Goal: Task Accomplishment & Management: Manage account settings

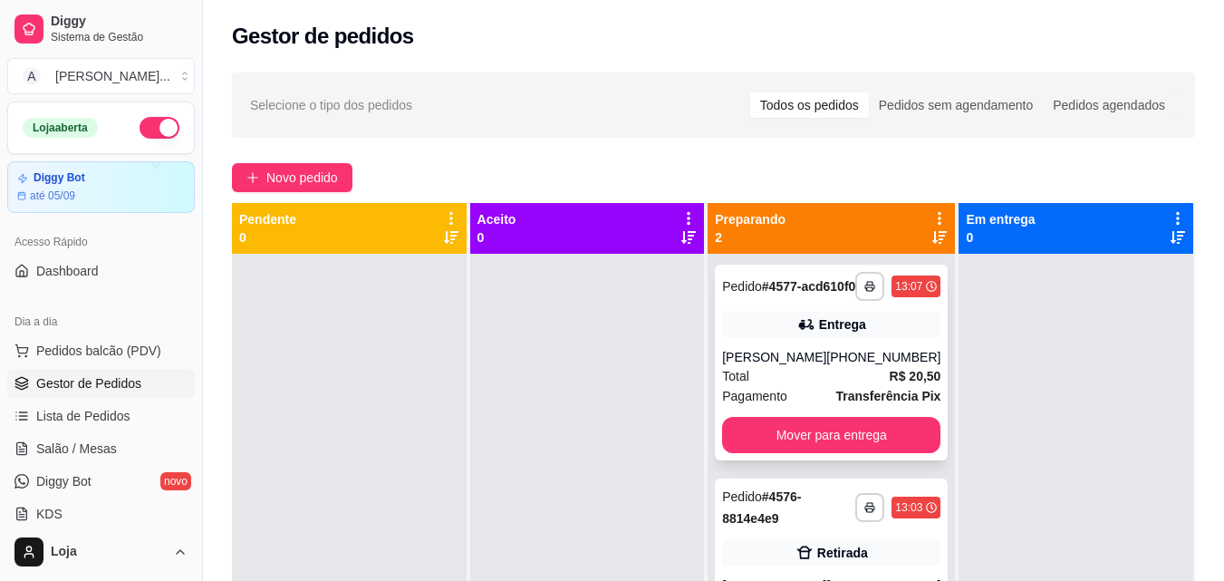
click at [904, 383] on strong "R$ 20,50" at bounding box center [915, 376] width 52 height 14
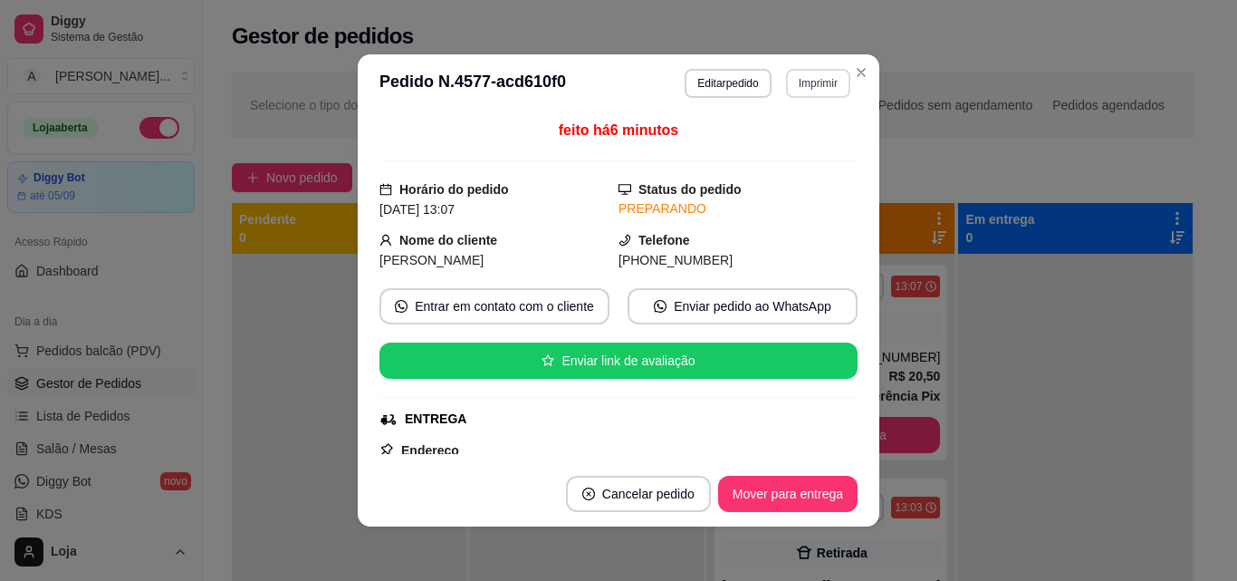
click at [836, 78] on button "Imprimir" at bounding box center [818, 83] width 64 height 29
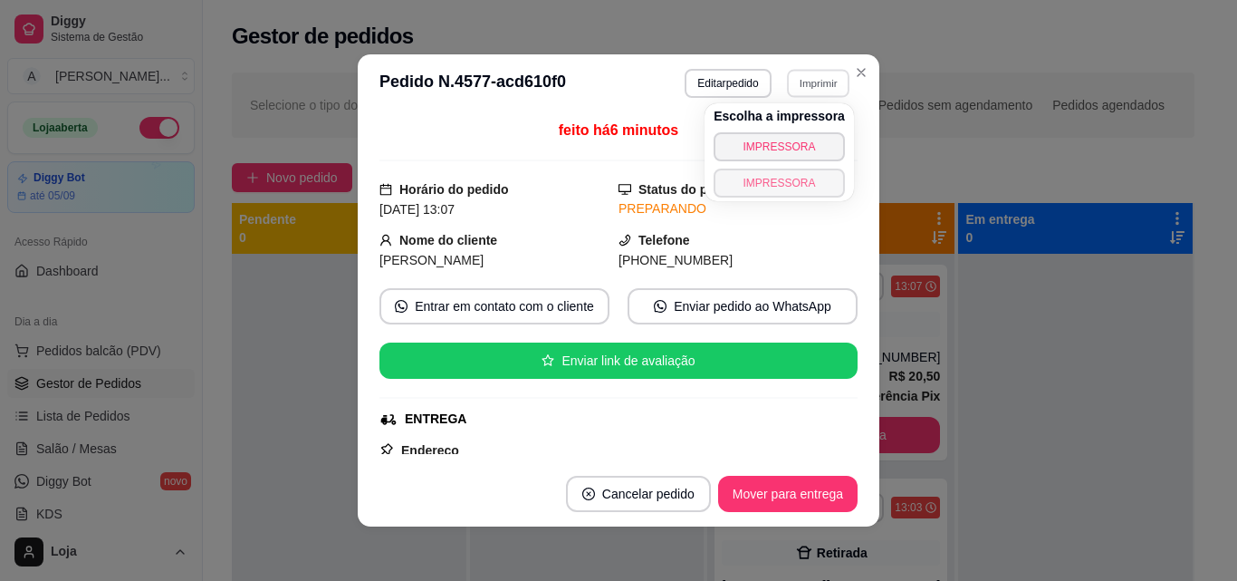
click at [812, 186] on button "IMPRESSORA" at bounding box center [779, 182] width 131 height 29
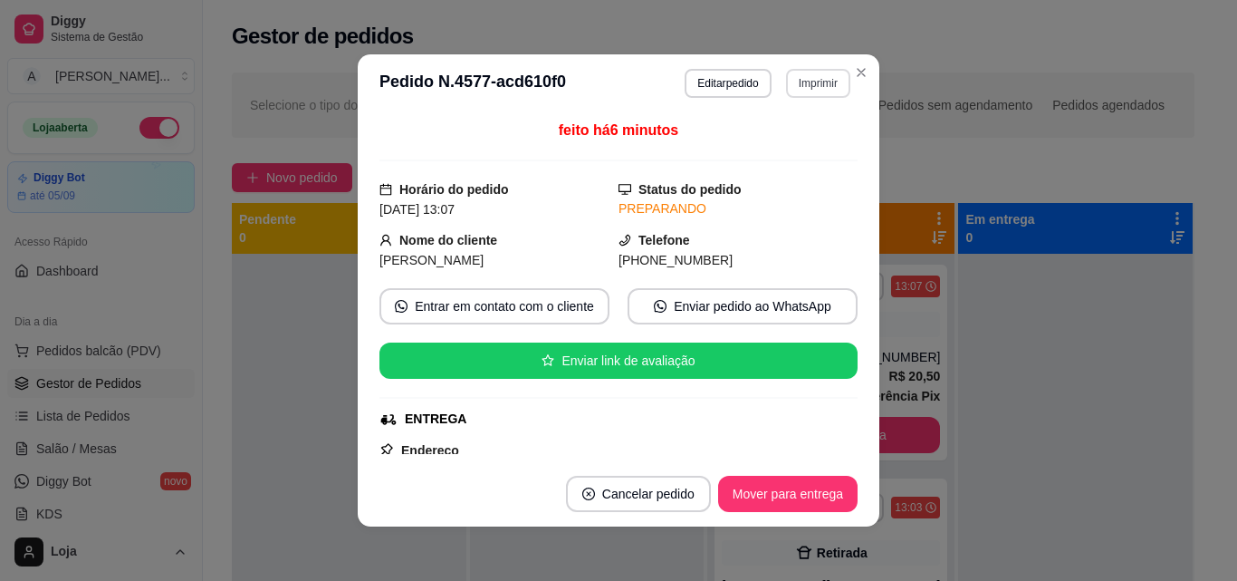
click at [801, 85] on button "Imprimir" at bounding box center [818, 83] width 64 height 29
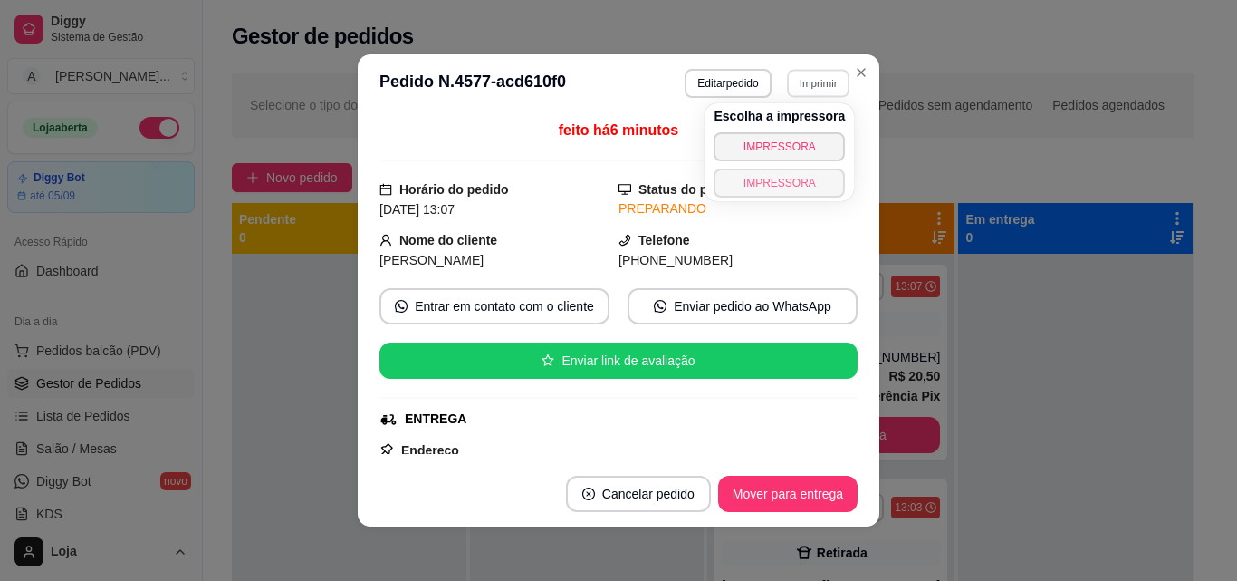
click at [772, 186] on button "IMPRESSORA" at bounding box center [779, 182] width 131 height 29
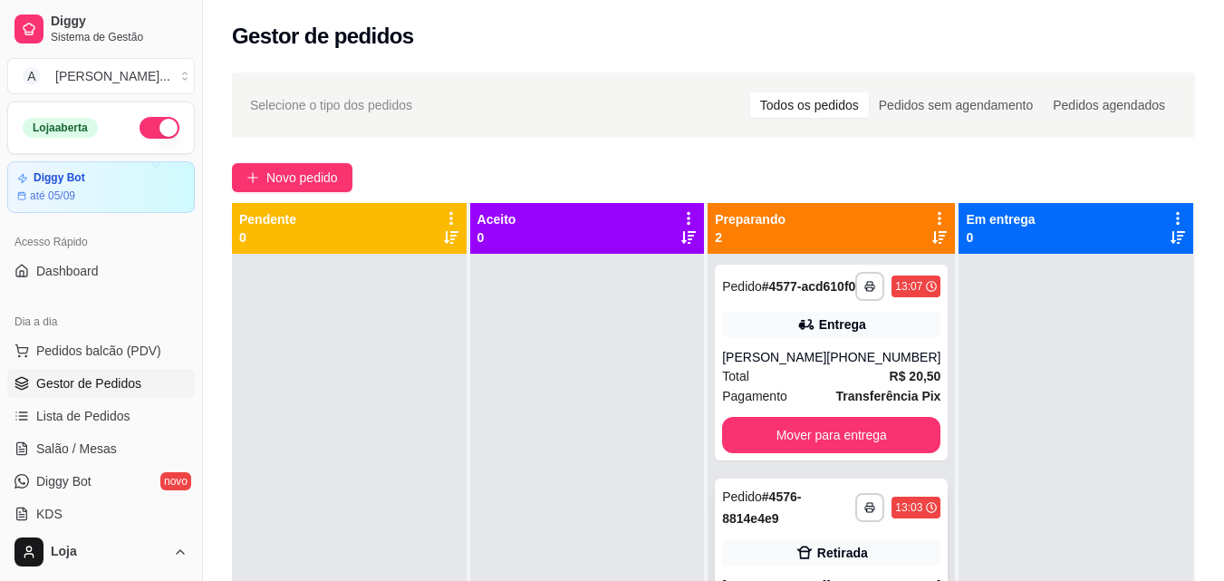
click at [841, 562] on div "Retirada" at bounding box center [842, 552] width 51 height 18
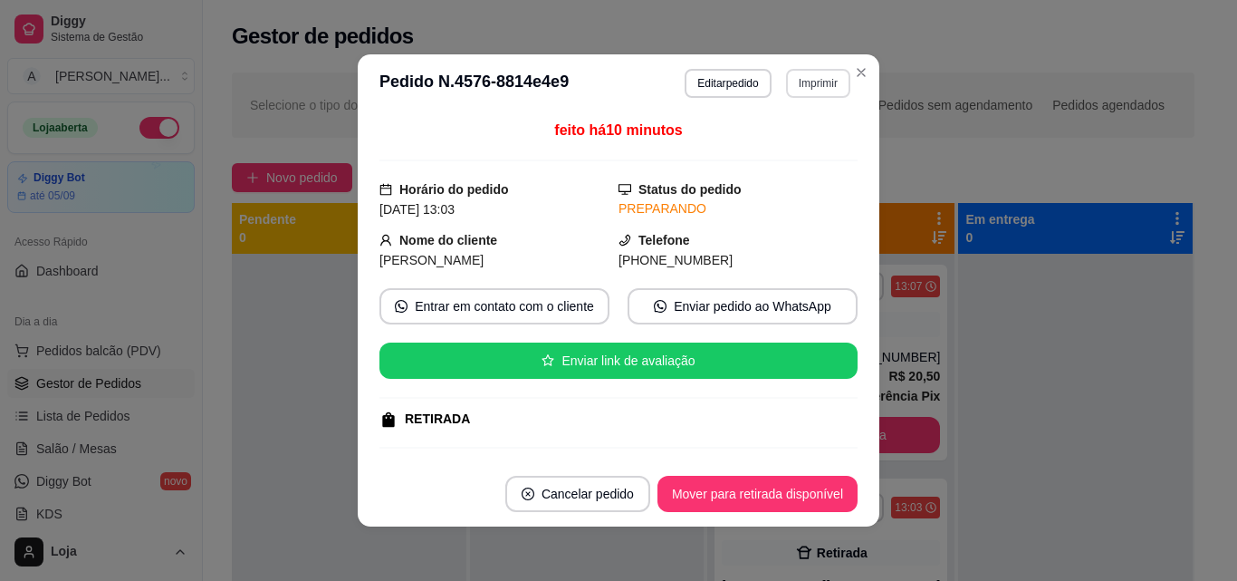
click at [805, 79] on button "Imprimir" at bounding box center [818, 83] width 64 height 29
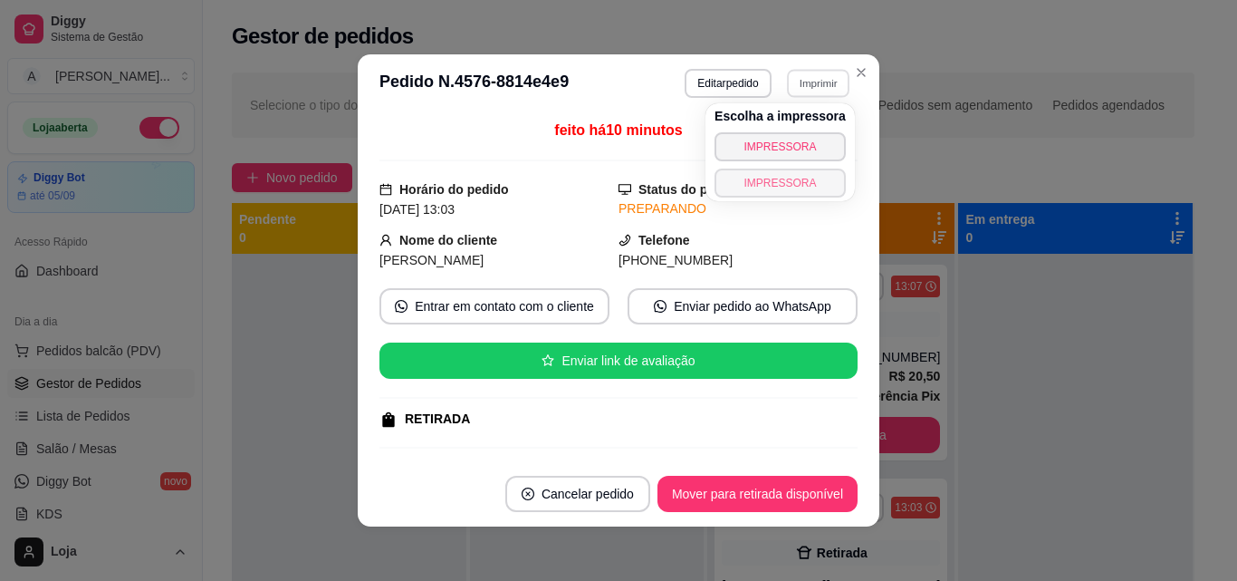
click at [803, 188] on button "IMPRESSORA" at bounding box center [780, 182] width 131 height 29
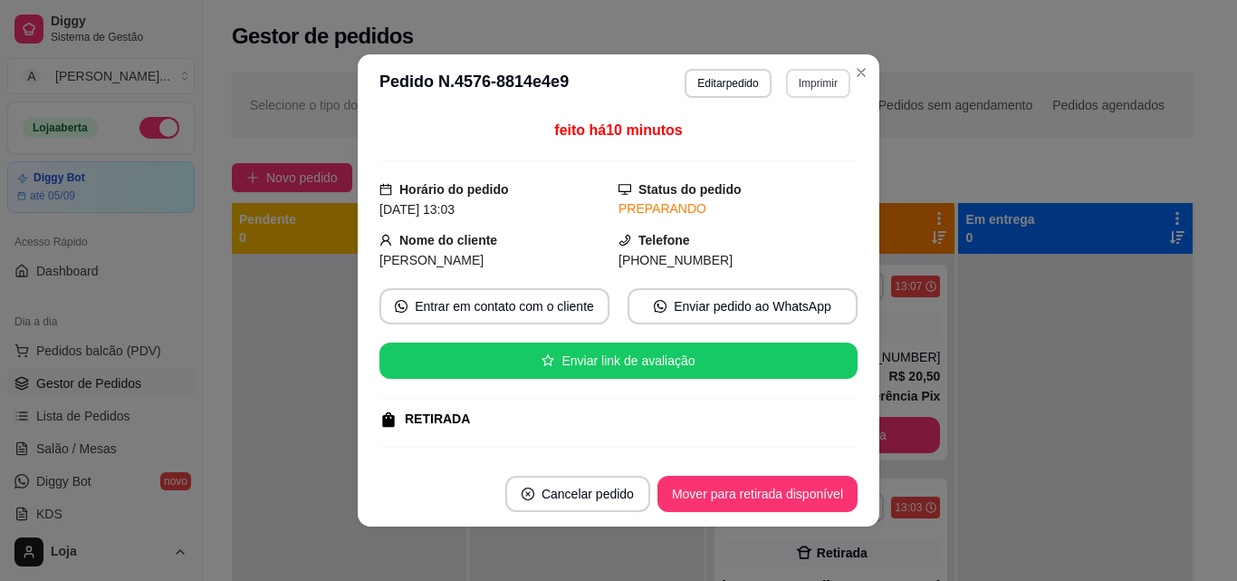
click at [826, 93] on button "Imprimir" at bounding box center [818, 83] width 64 height 29
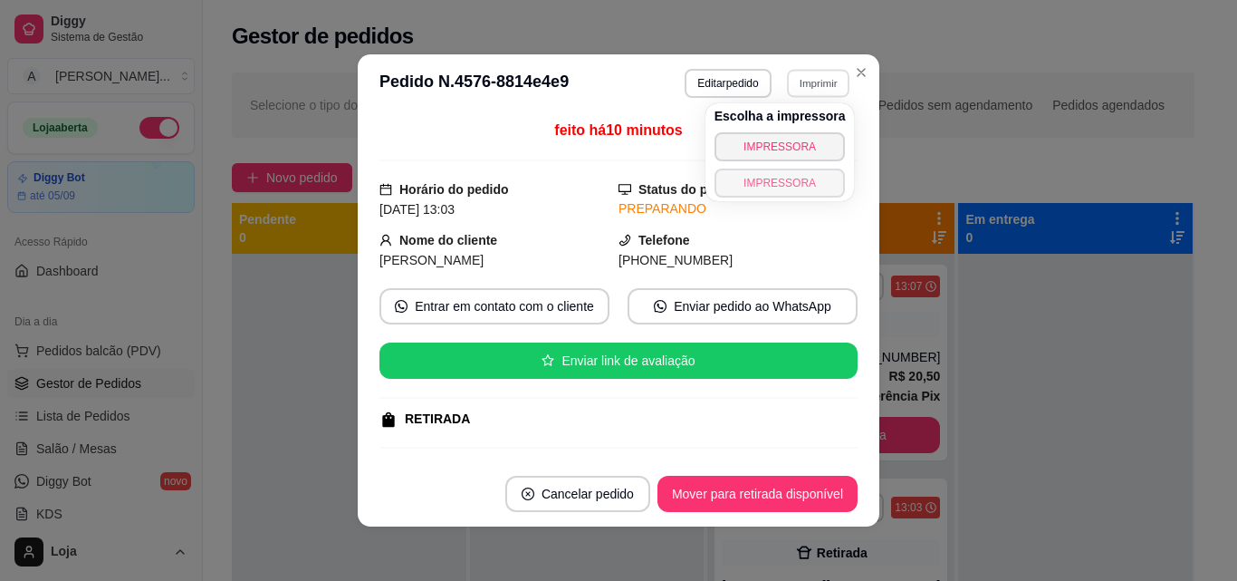
click at [818, 191] on button "IMPRESSORA" at bounding box center [780, 182] width 131 height 29
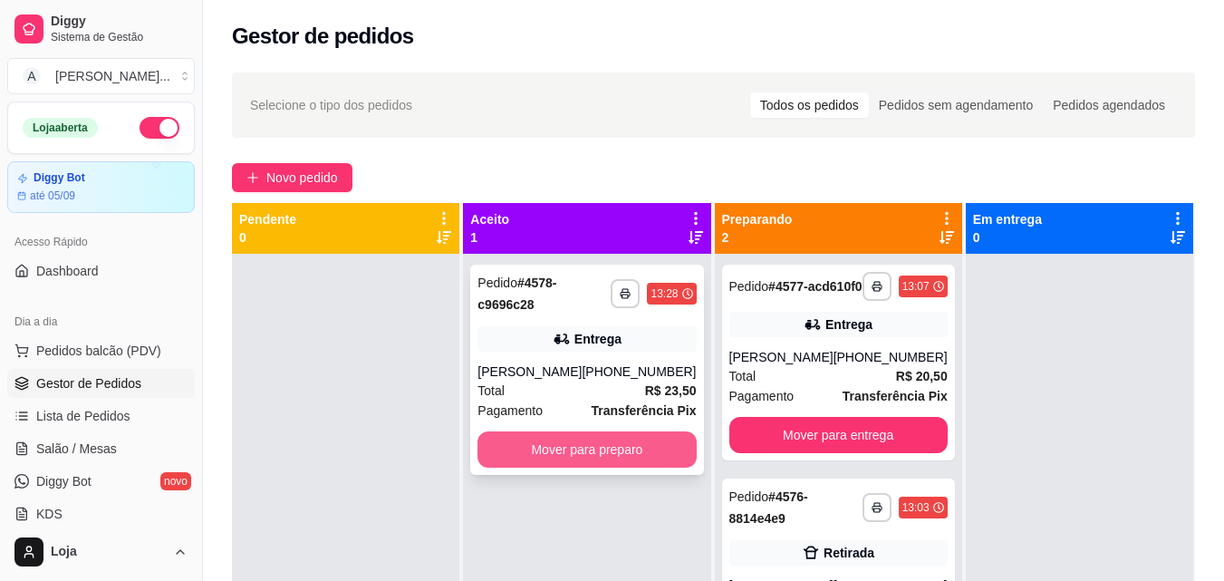
click at [619, 449] on button "Mover para preparo" at bounding box center [586, 449] width 218 height 36
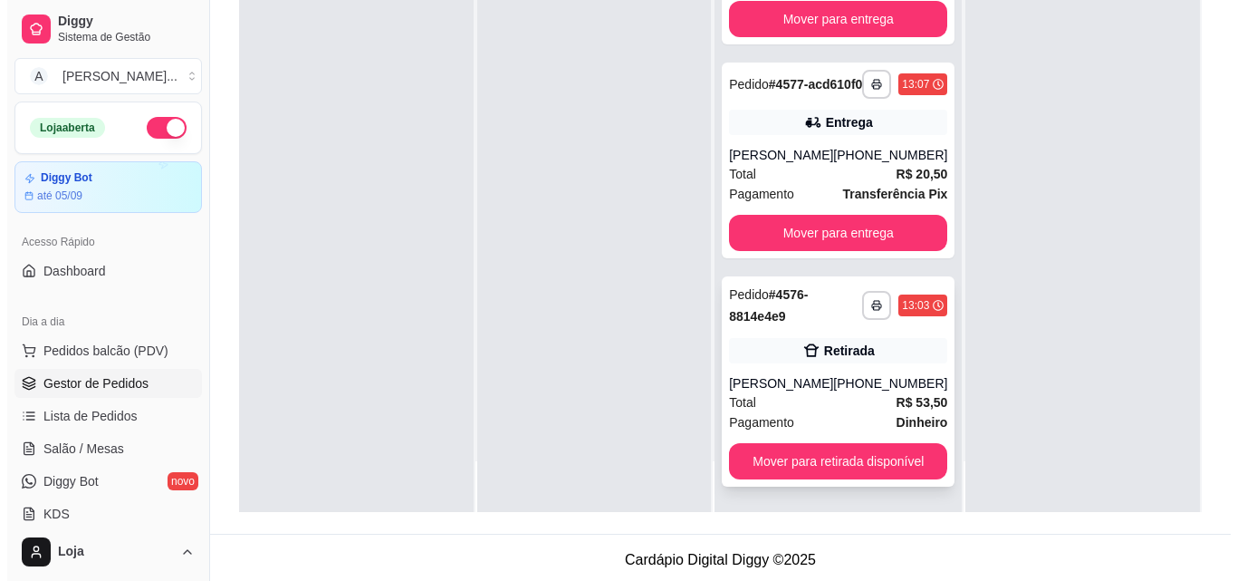
scroll to position [276, 0]
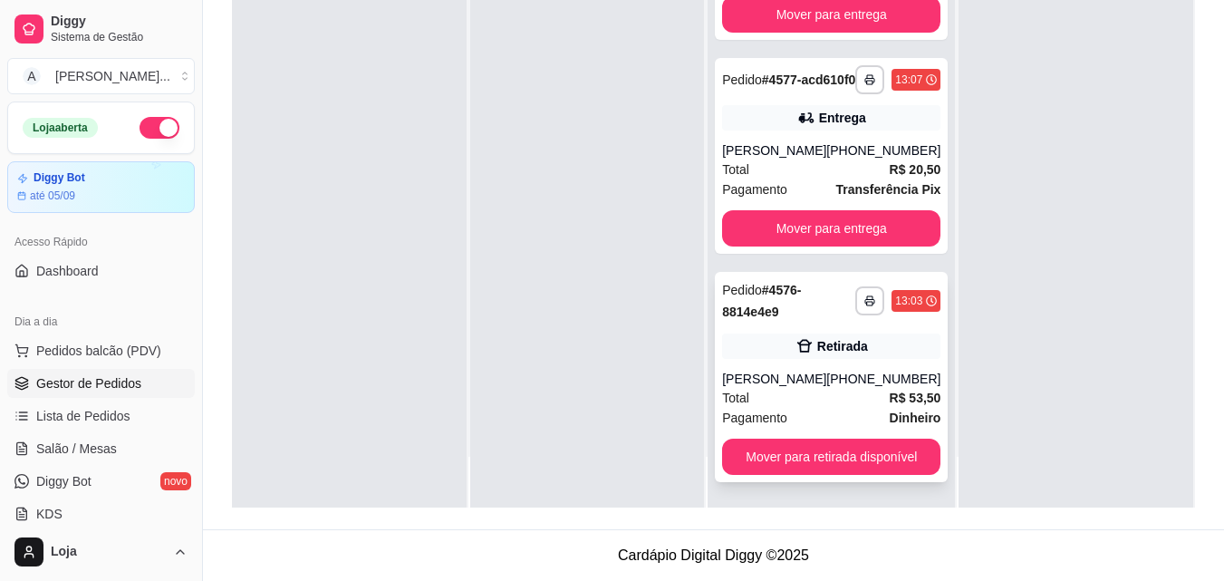
click at [796, 388] on div "Total R$ 53,50" at bounding box center [831, 398] width 218 height 20
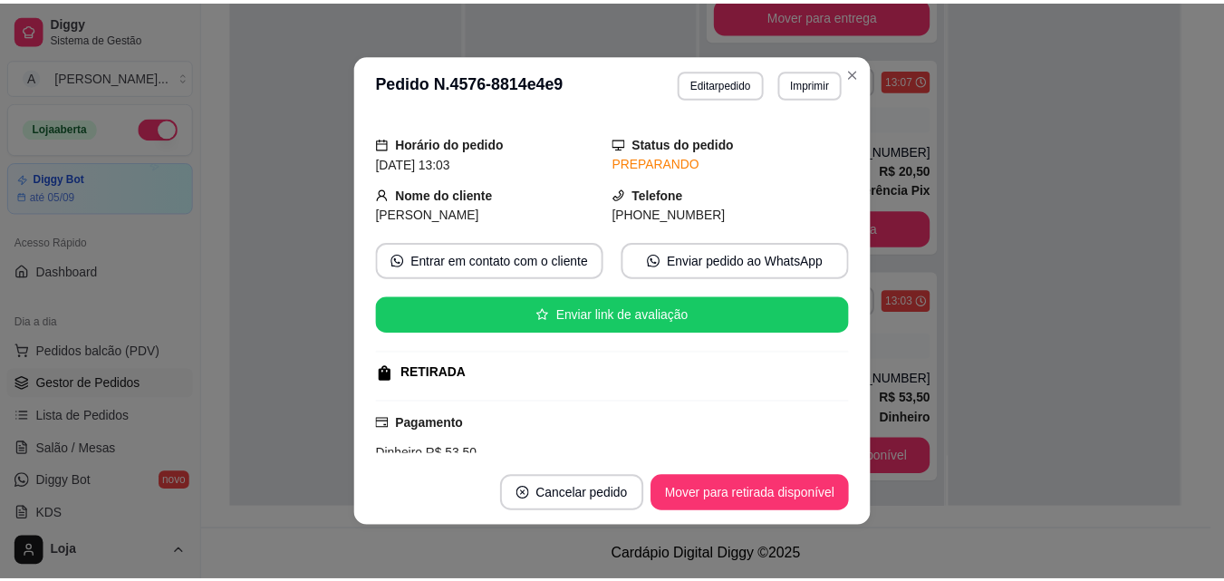
scroll to position [0, 0]
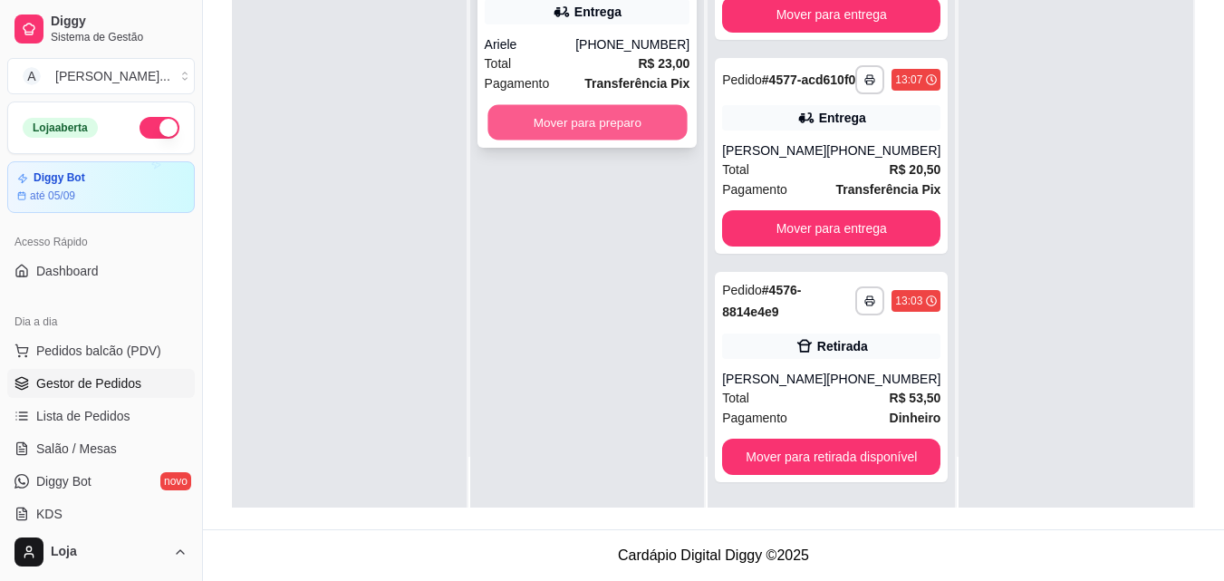
click at [653, 118] on button "Mover para preparo" at bounding box center [586, 122] width 199 height 35
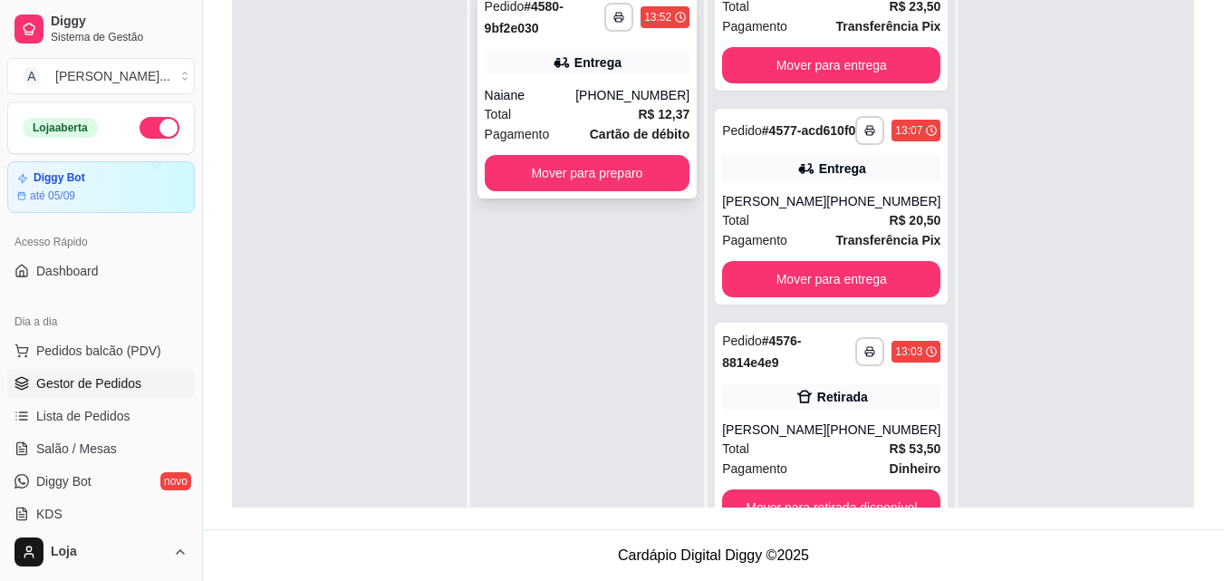
click at [612, 195] on div "**********" at bounding box center [587, 93] width 220 height 210
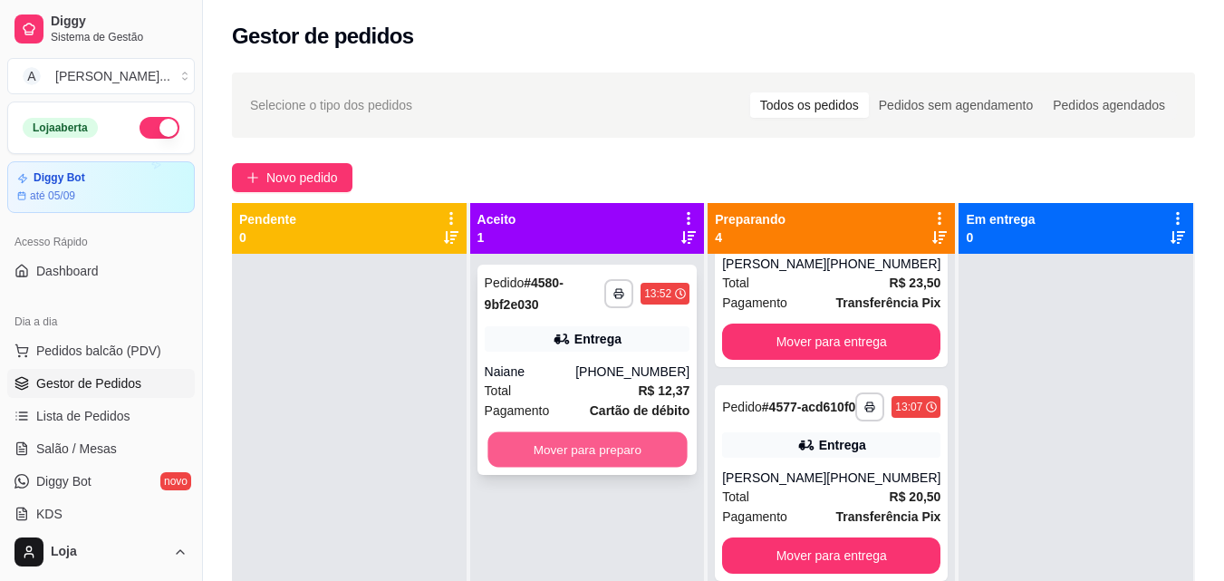
click at [618, 459] on button "Mover para preparo" at bounding box center [586, 449] width 199 height 35
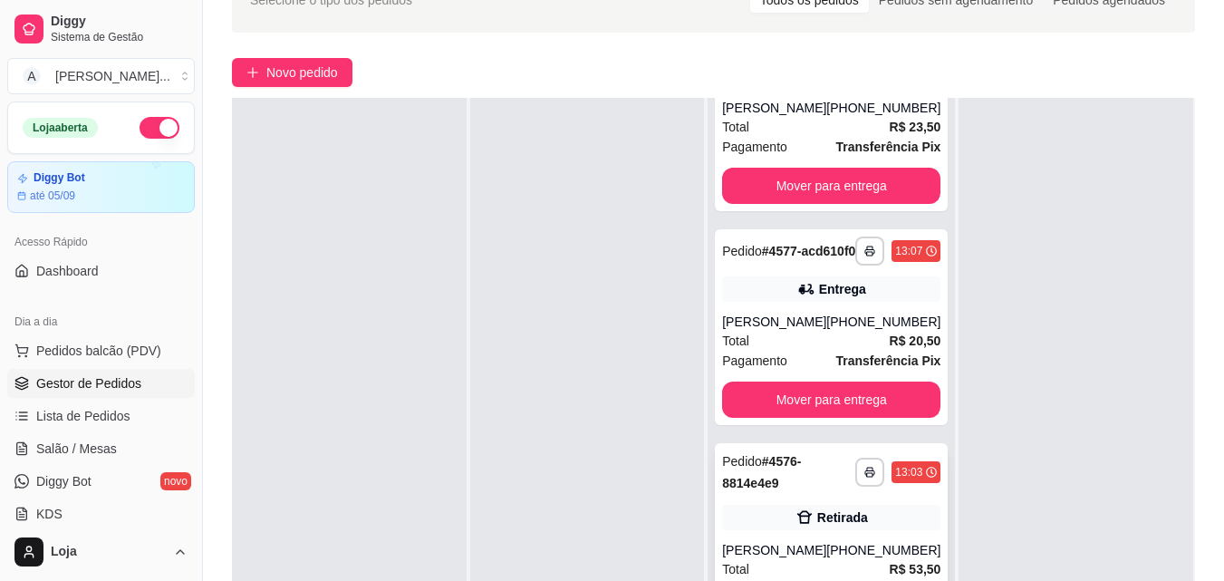
scroll to position [272, 0]
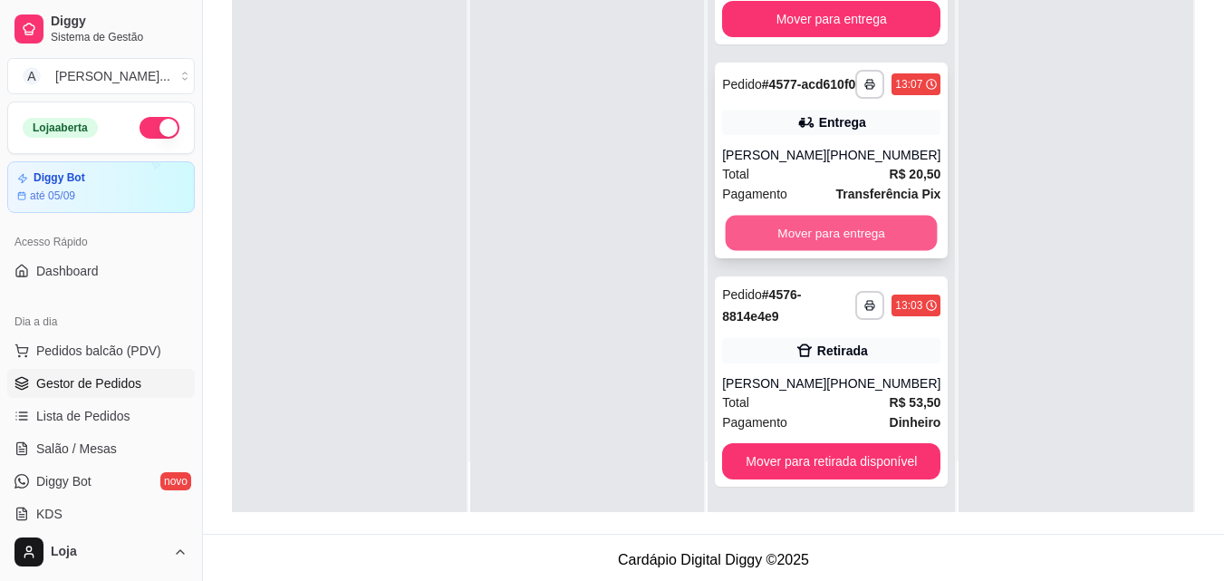
click at [856, 237] on button "Mover para entrega" at bounding box center [831, 233] width 212 height 35
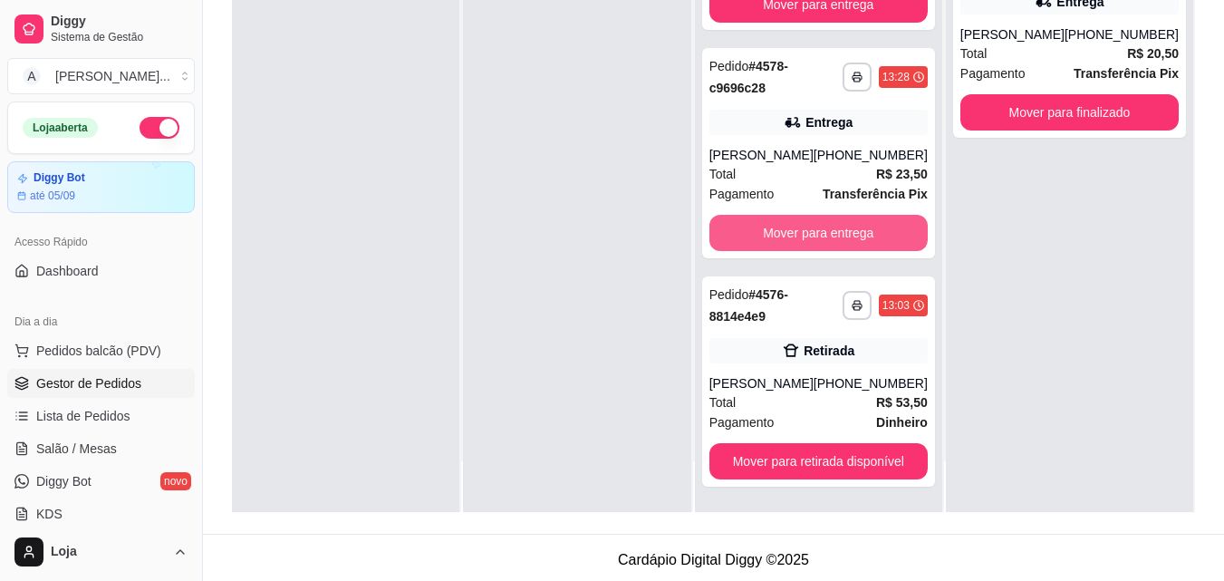
scroll to position [350, 0]
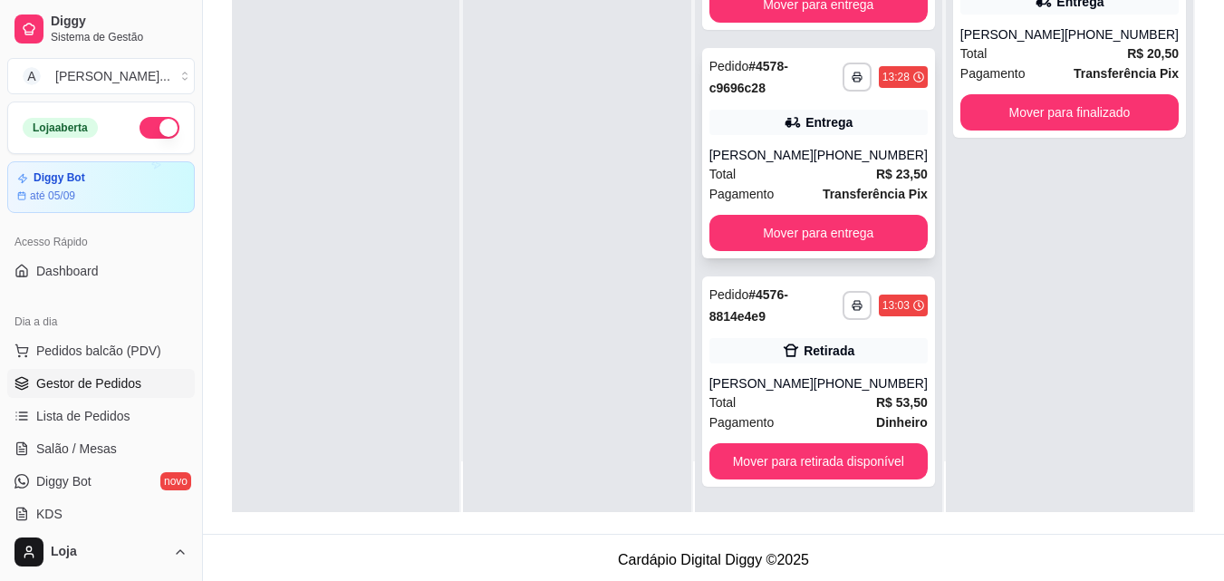
click at [846, 175] on div "Total R$ 23,50" at bounding box center [818, 174] width 218 height 20
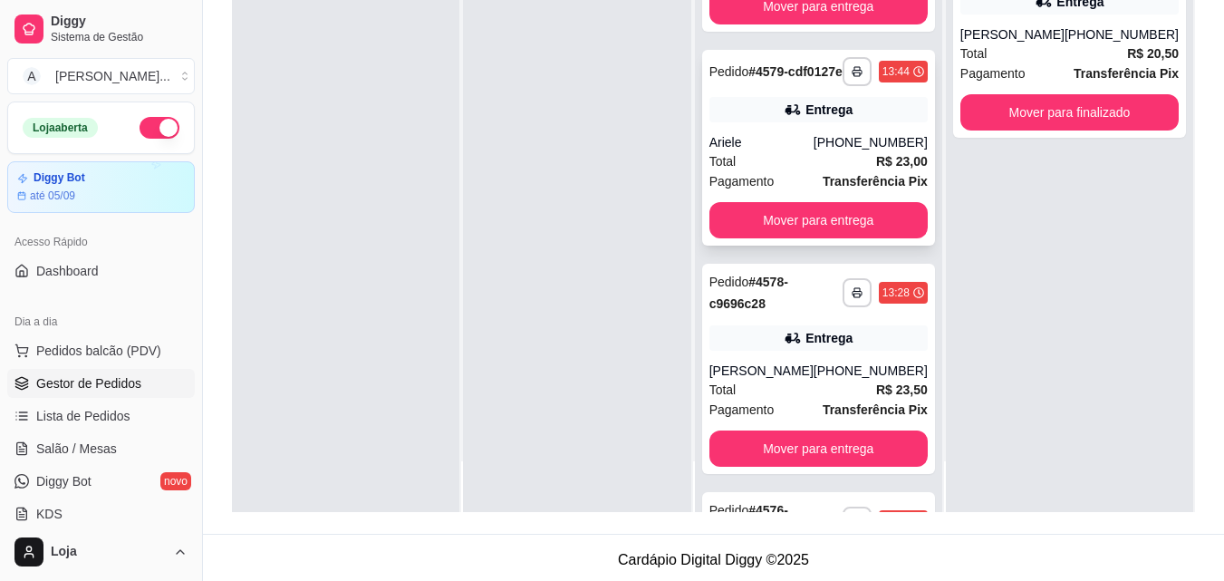
scroll to position [79, 0]
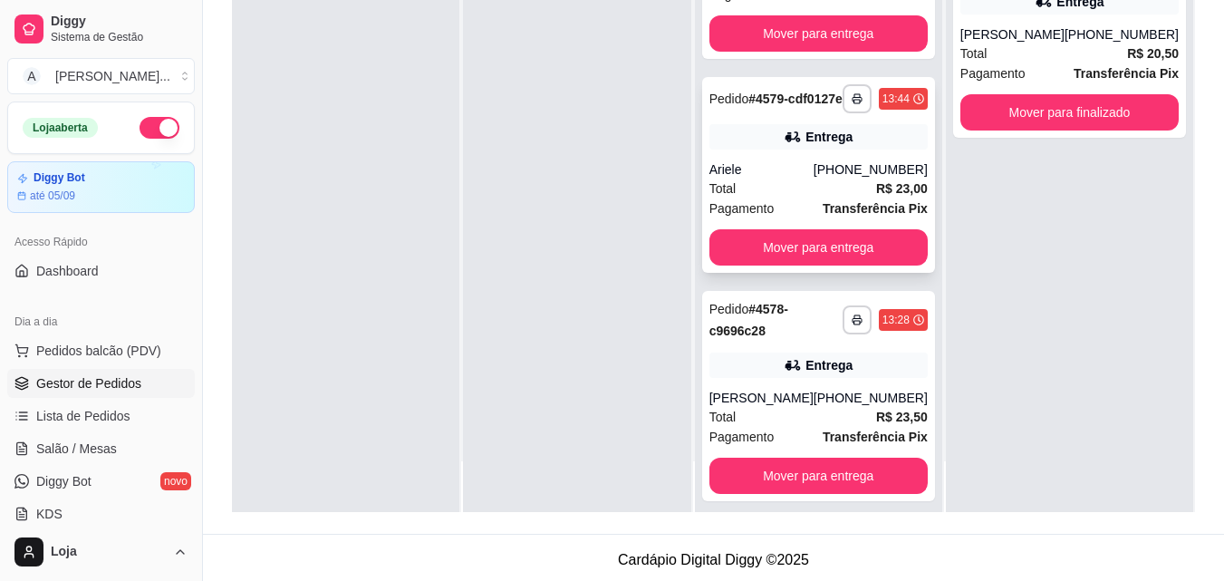
click at [846, 178] on div "[PHONE_NUMBER]" at bounding box center [870, 169] width 114 height 18
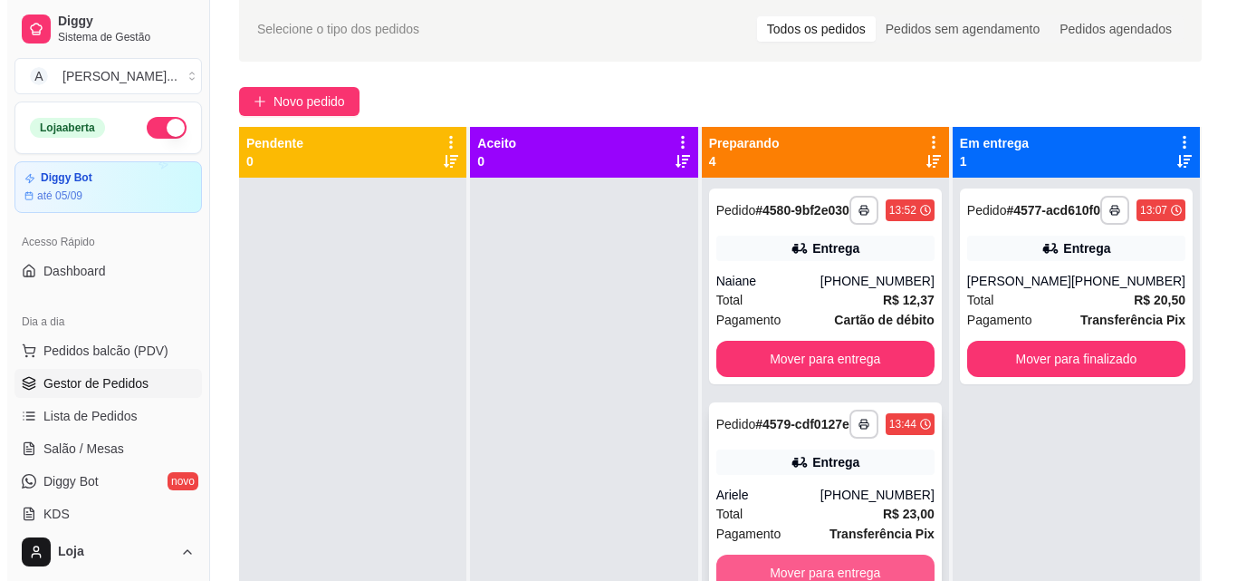
scroll to position [0, 0]
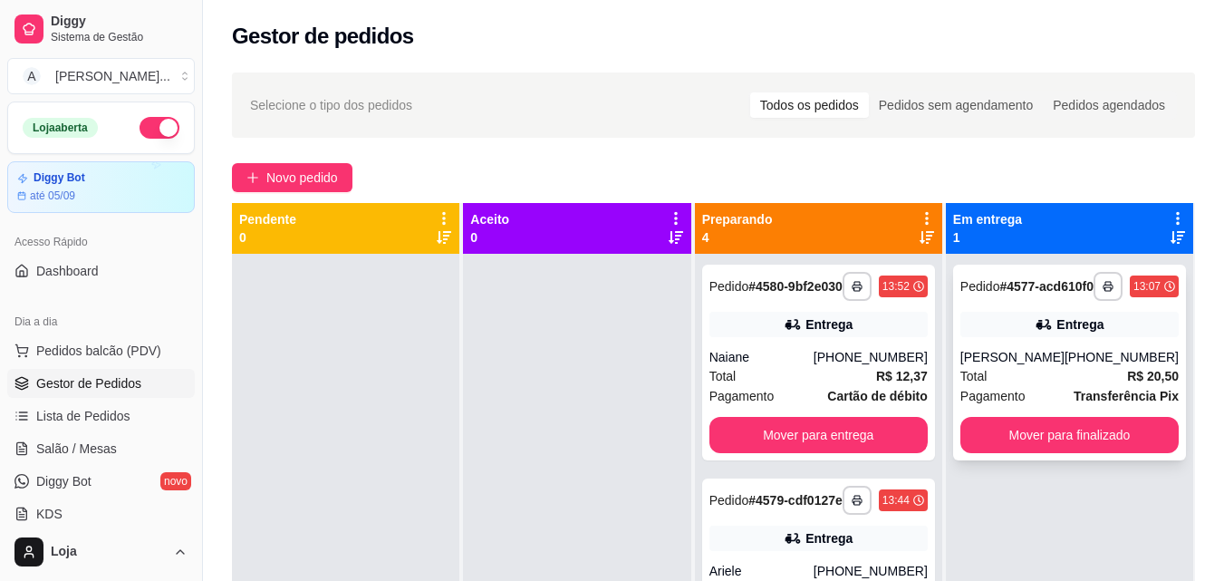
click at [1039, 360] on div "**********" at bounding box center [1069, 362] width 233 height 196
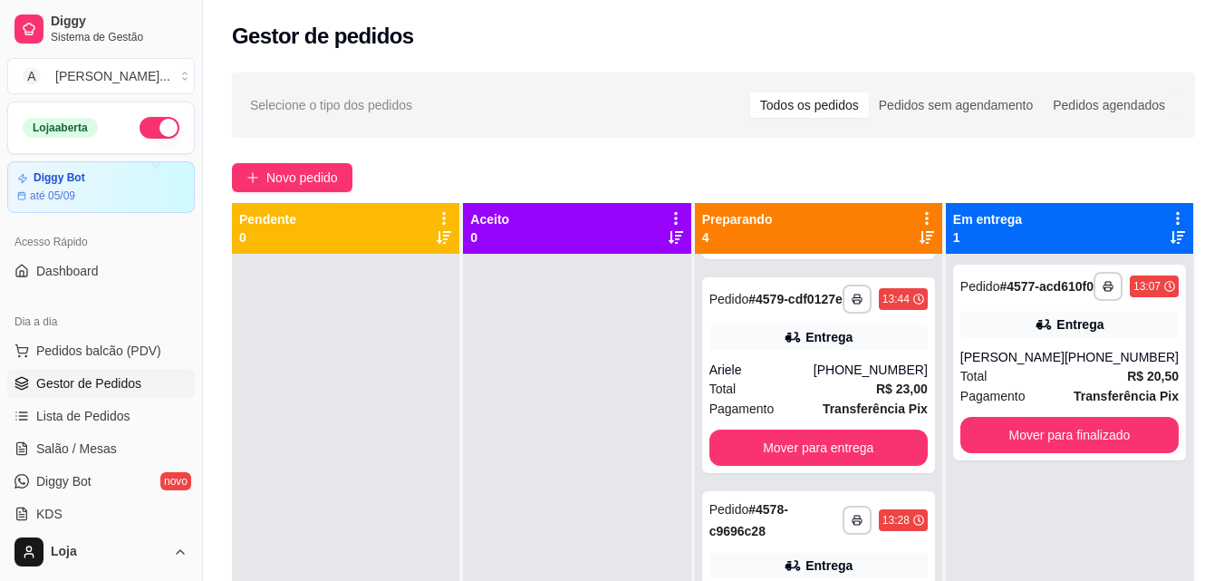
scroll to position [91, 0]
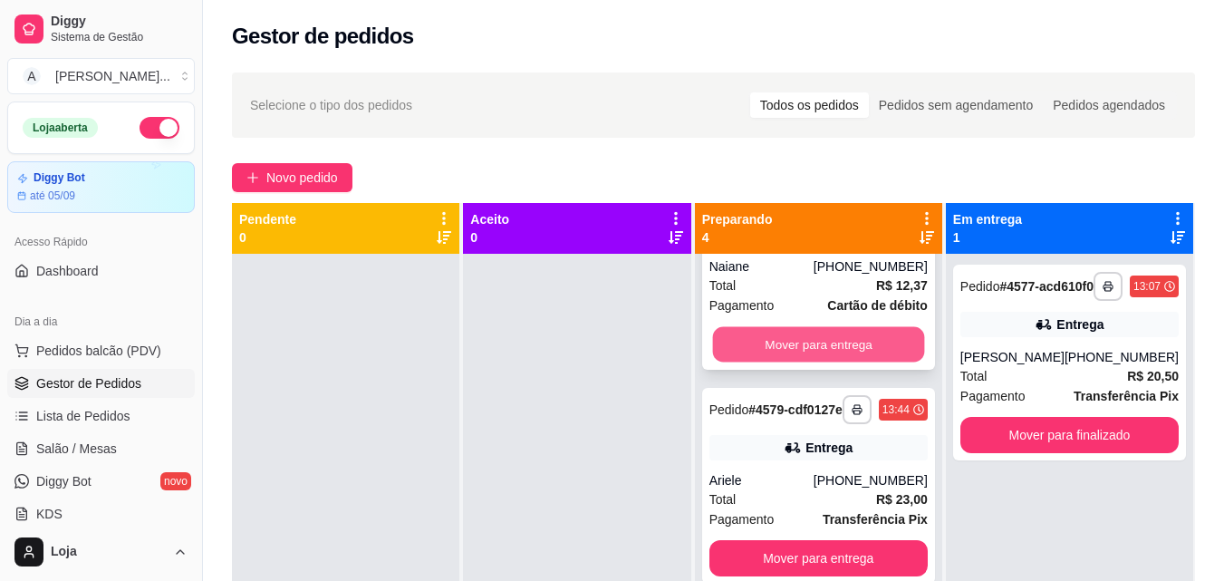
click at [804, 350] on button "Mover para entrega" at bounding box center [818, 344] width 212 height 35
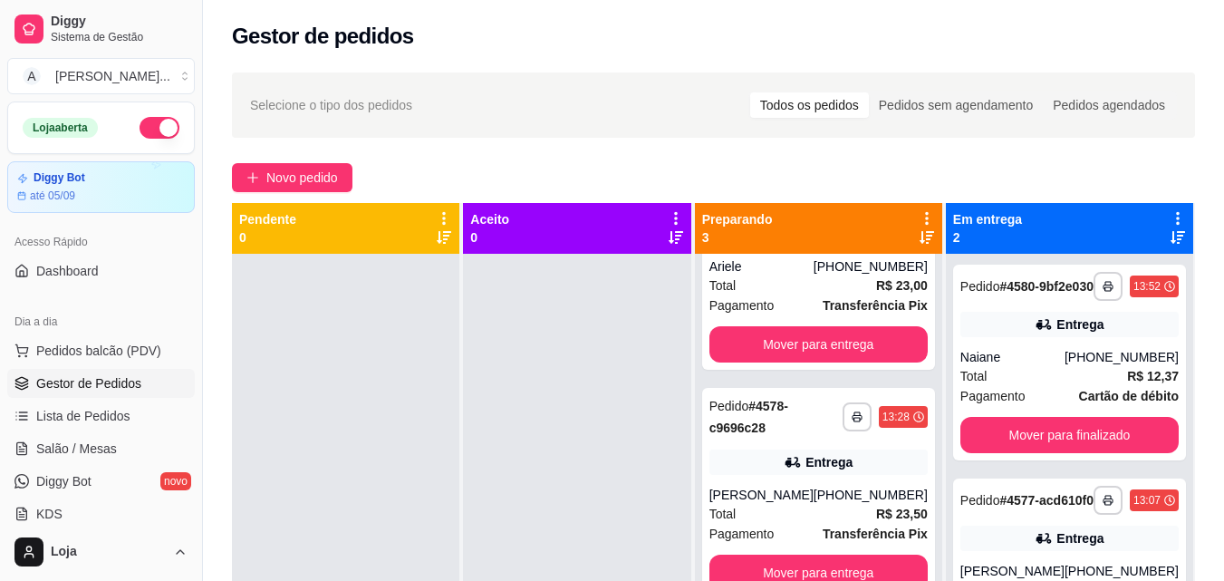
scroll to position [0, 0]
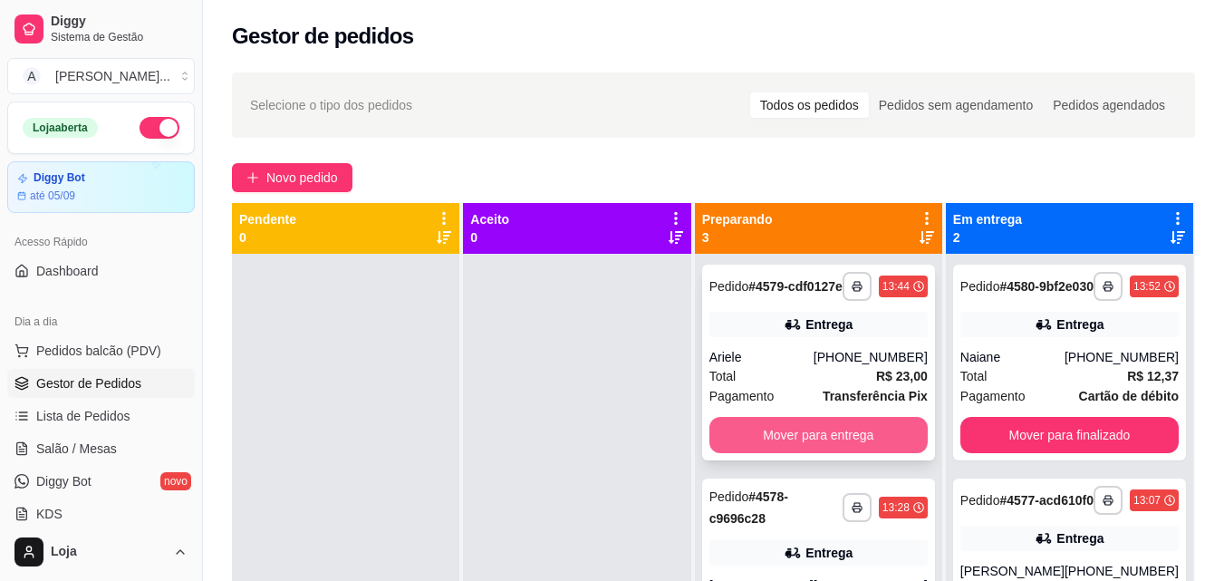
click at [811, 447] on button "Mover para entrega" at bounding box center [818, 435] width 218 height 36
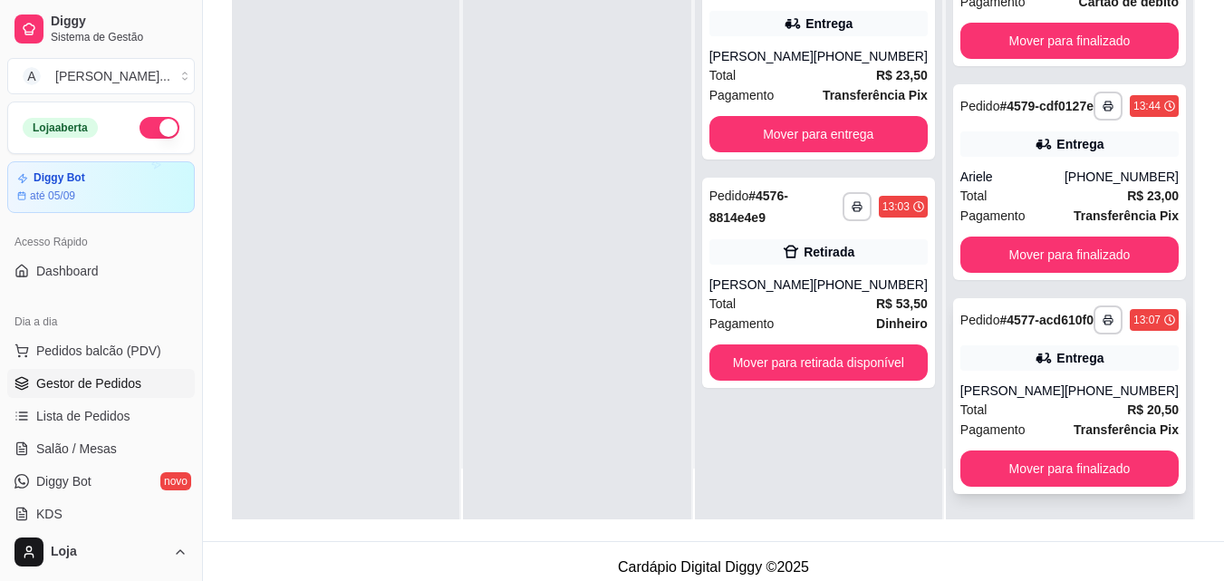
scroll to position [272, 0]
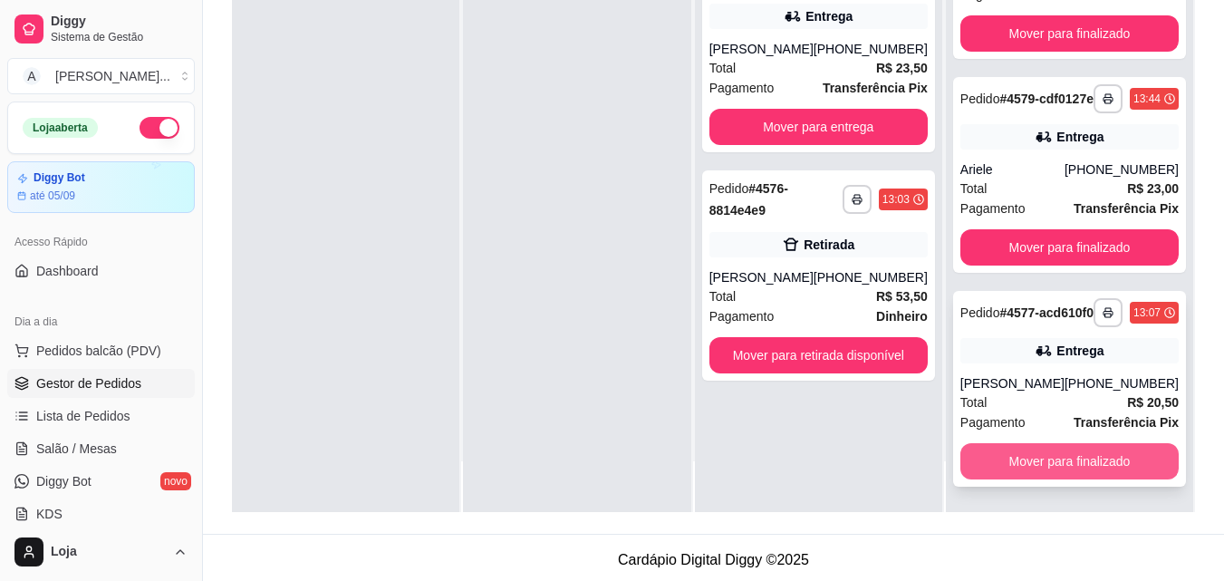
click at [1062, 452] on button "Mover para finalizado" at bounding box center [1069, 461] width 218 height 36
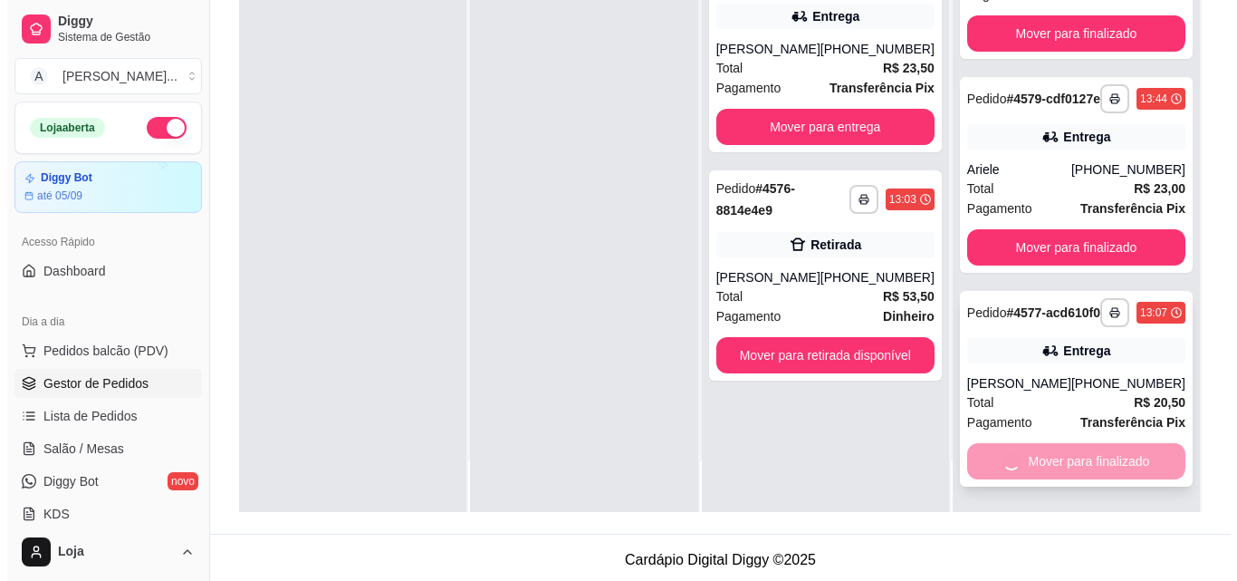
scroll to position [0, 0]
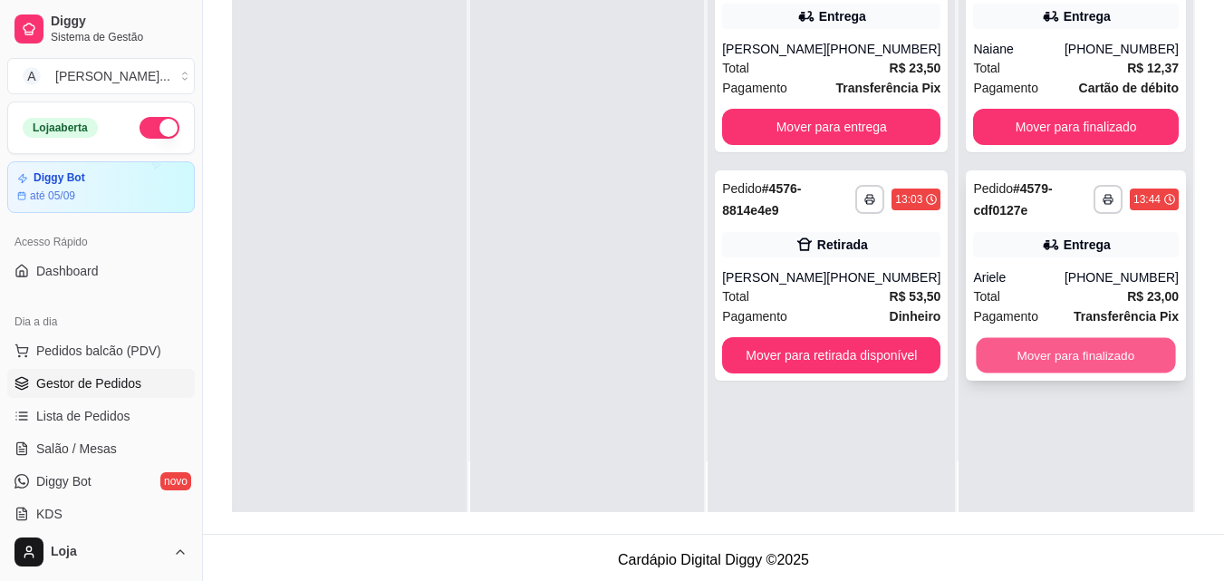
click at [1037, 350] on button "Mover para finalizado" at bounding box center [1075, 355] width 199 height 35
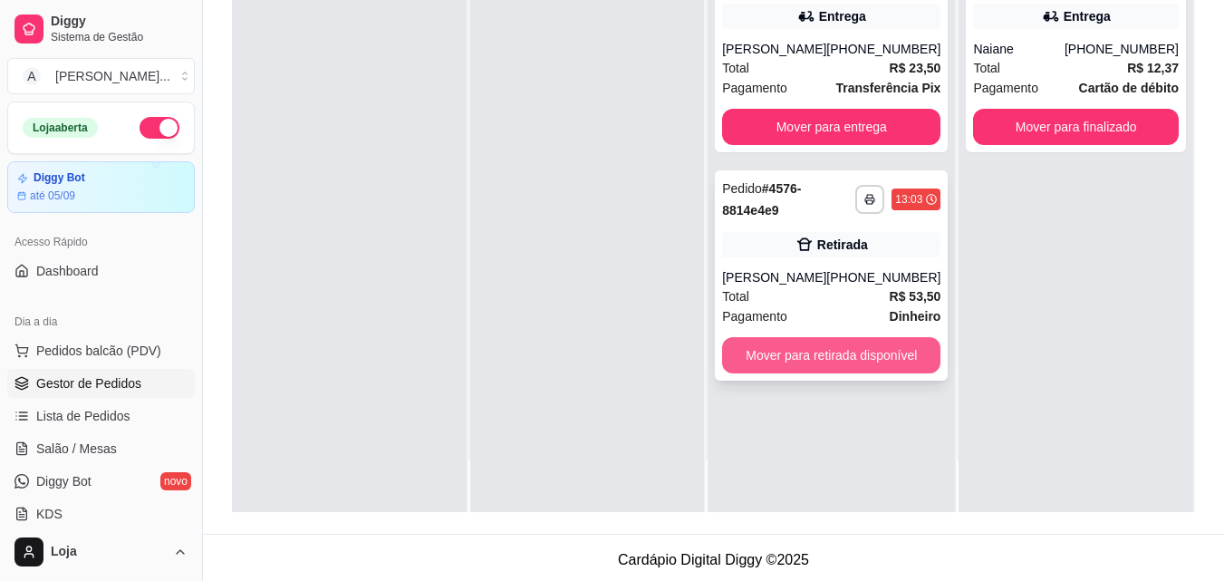
click at [847, 365] on button "Mover para retirada disponível" at bounding box center [831, 355] width 218 height 36
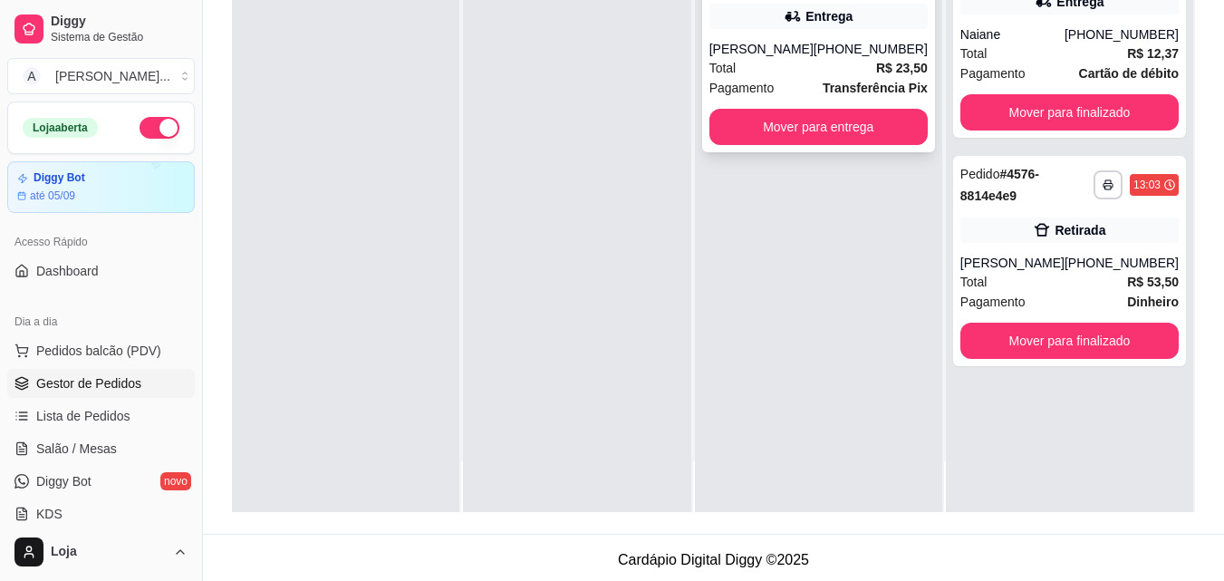
click at [773, 53] on div "[PERSON_NAME]" at bounding box center [761, 49] width 104 height 18
click at [866, 59] on div "Total R$ 23,50" at bounding box center [818, 68] width 218 height 20
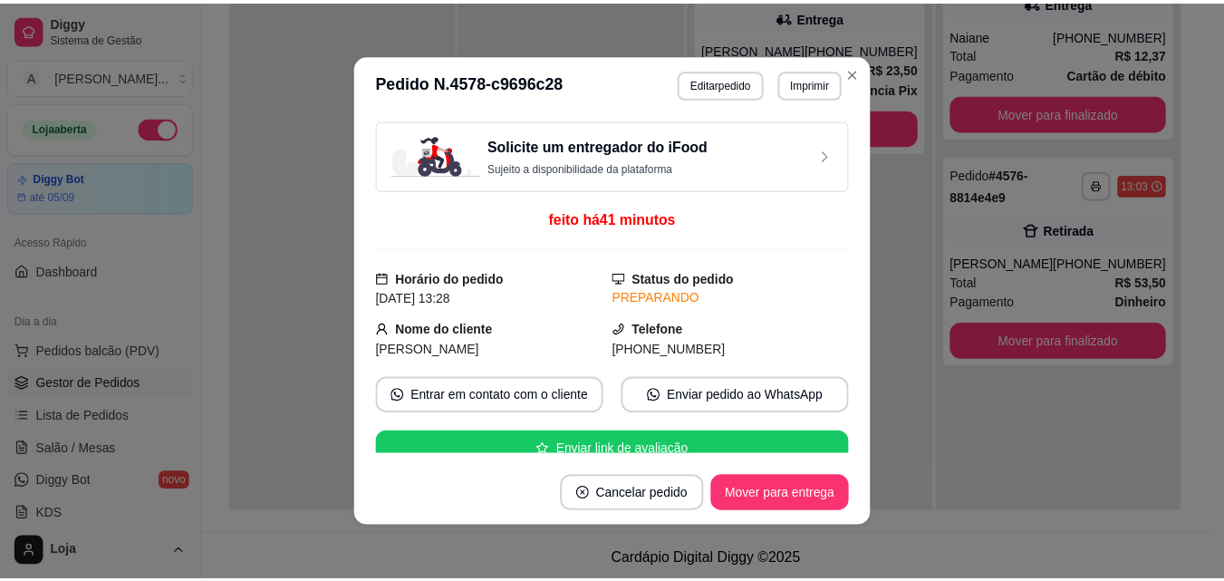
scroll to position [272, 0]
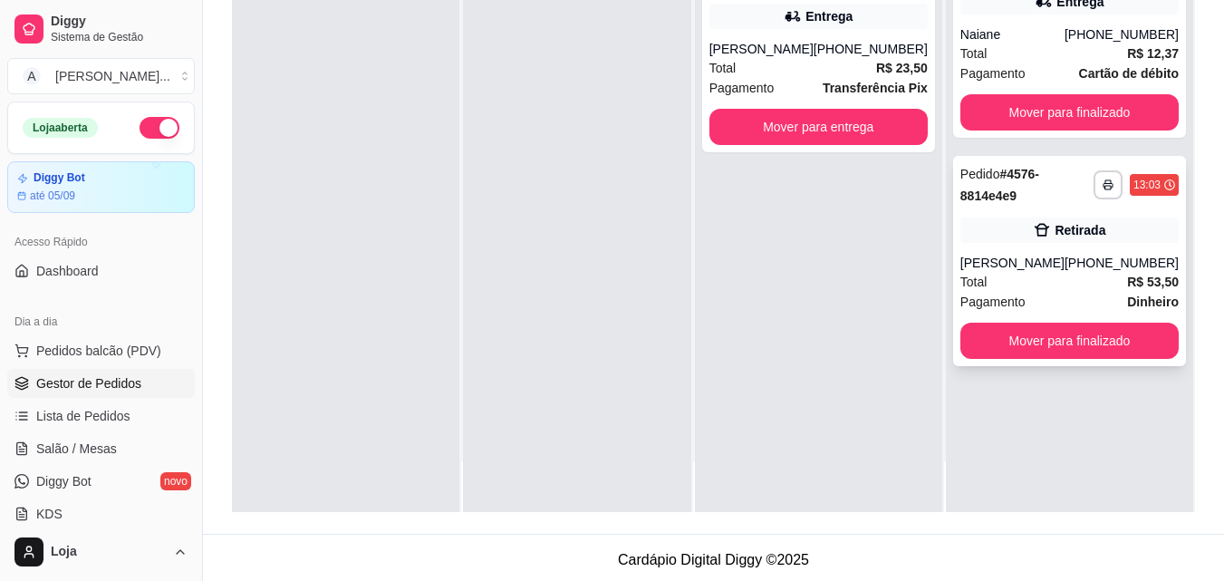
click at [1021, 243] on div "Retirada" at bounding box center [1069, 229] width 218 height 25
click at [1007, 10] on div "Entrega" at bounding box center [1069, 1] width 218 height 25
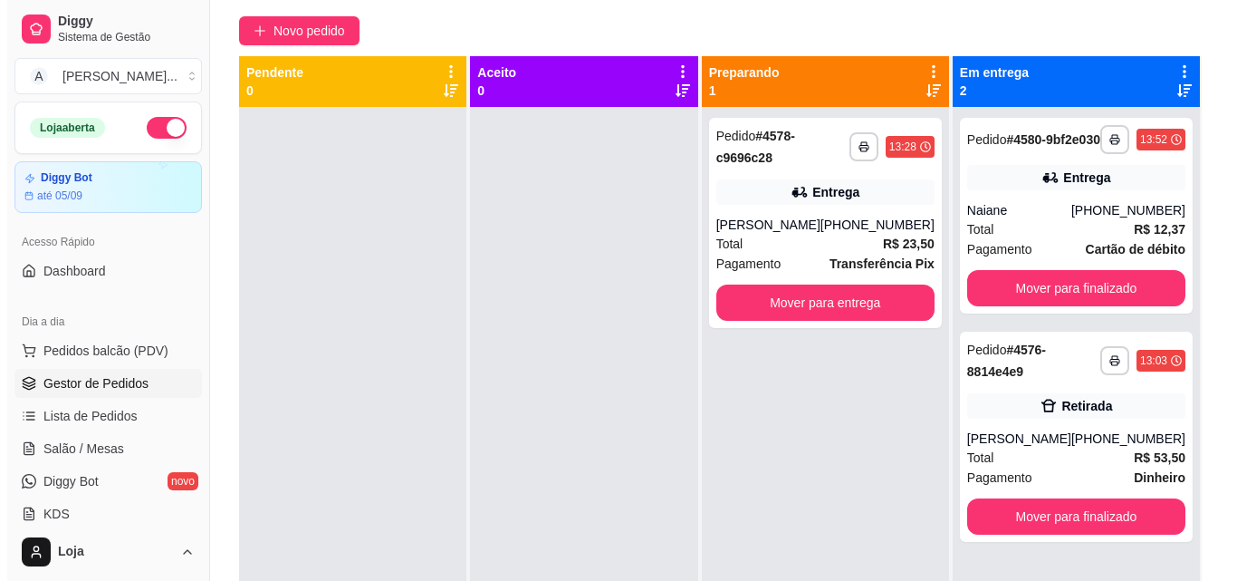
scroll to position [91, 0]
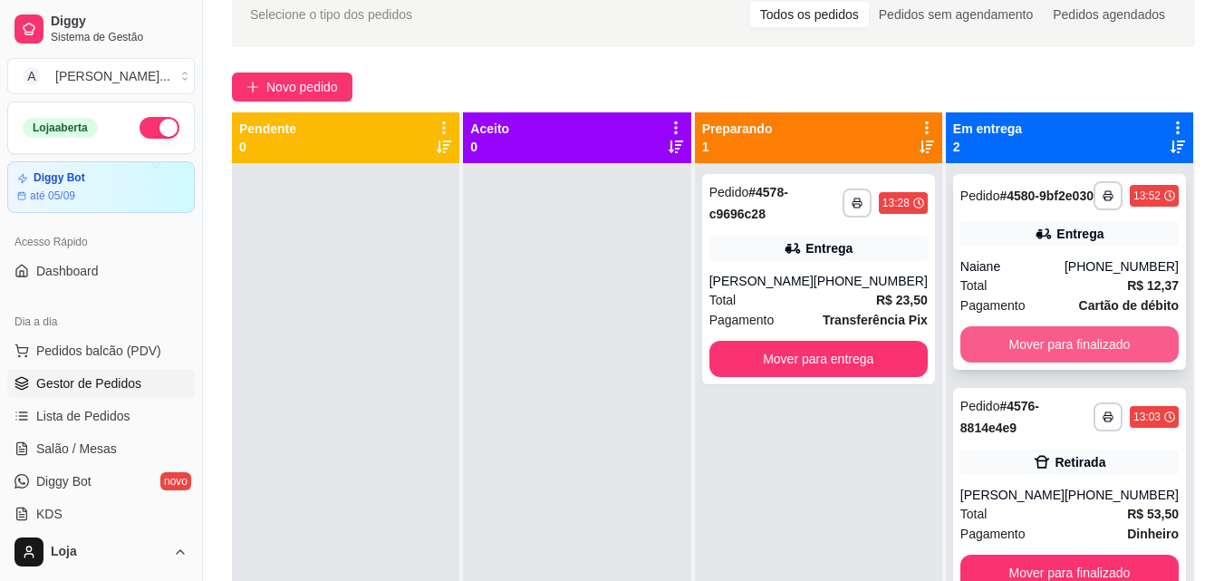
click at [1063, 362] on button "Mover para finalizado" at bounding box center [1069, 344] width 218 height 36
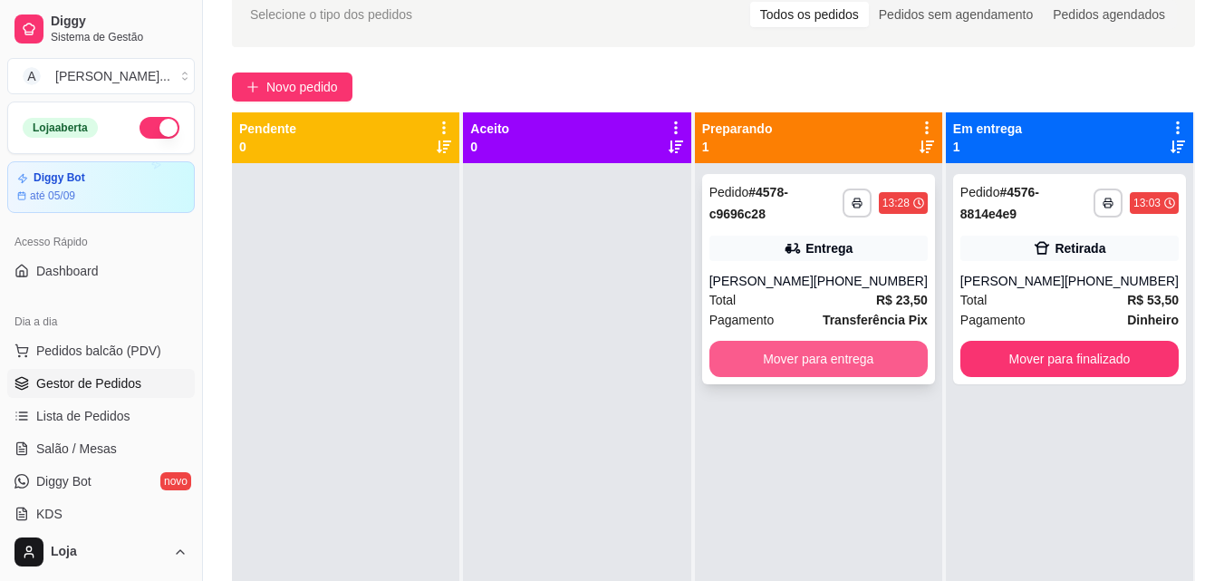
click at [741, 351] on button "Mover para entrega" at bounding box center [818, 359] width 218 height 36
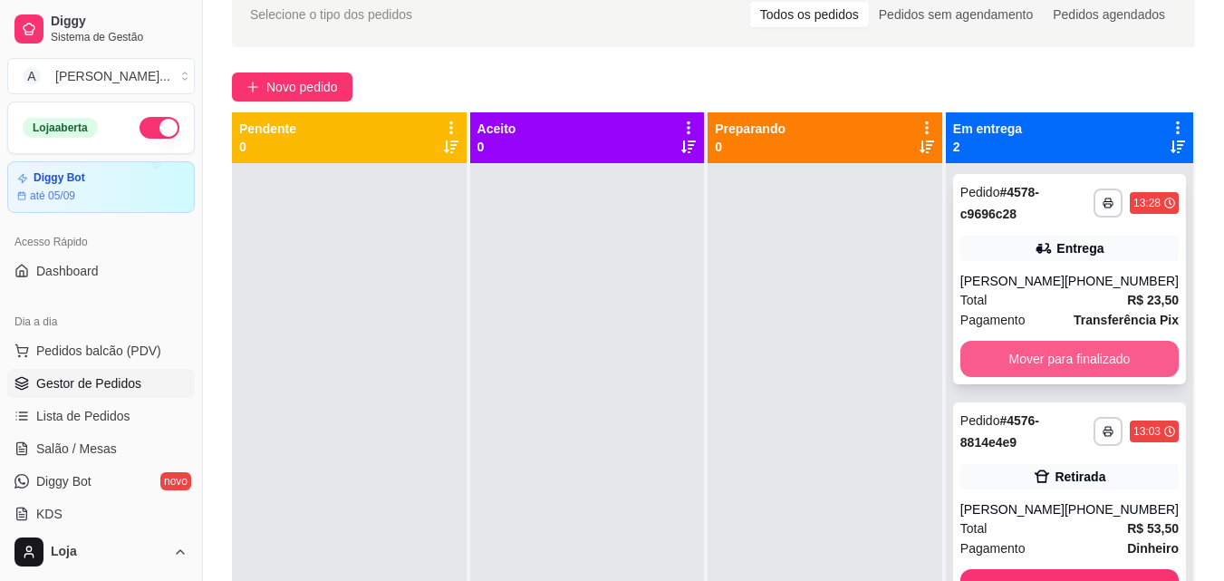
click at [997, 346] on button "Mover para finalizado" at bounding box center [1069, 359] width 218 height 36
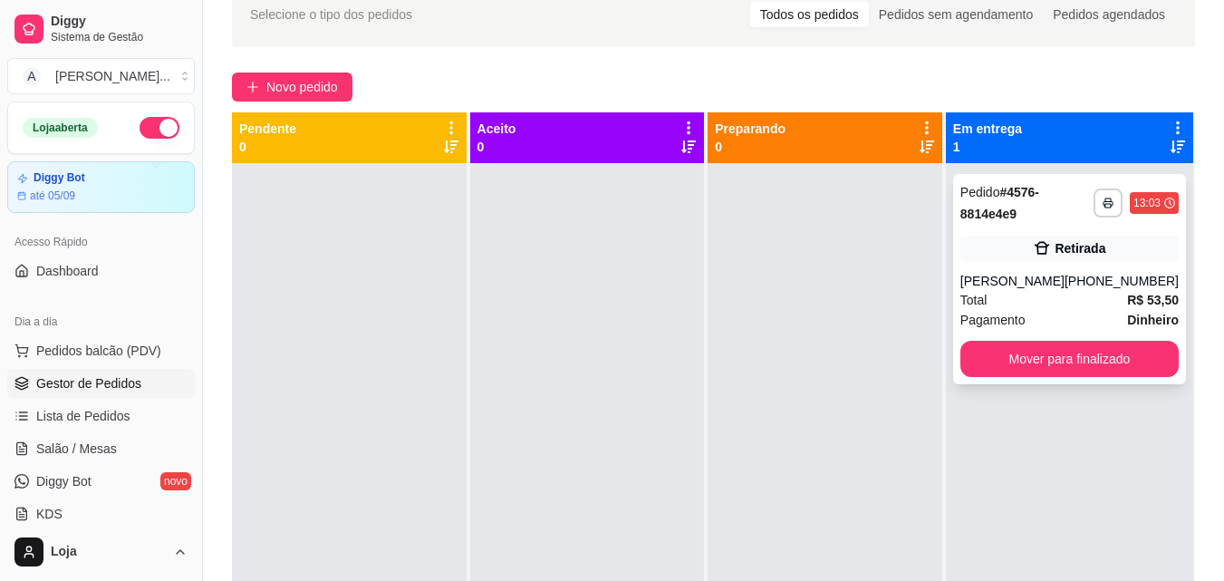
click at [1039, 247] on icon at bounding box center [1041, 248] width 15 height 13
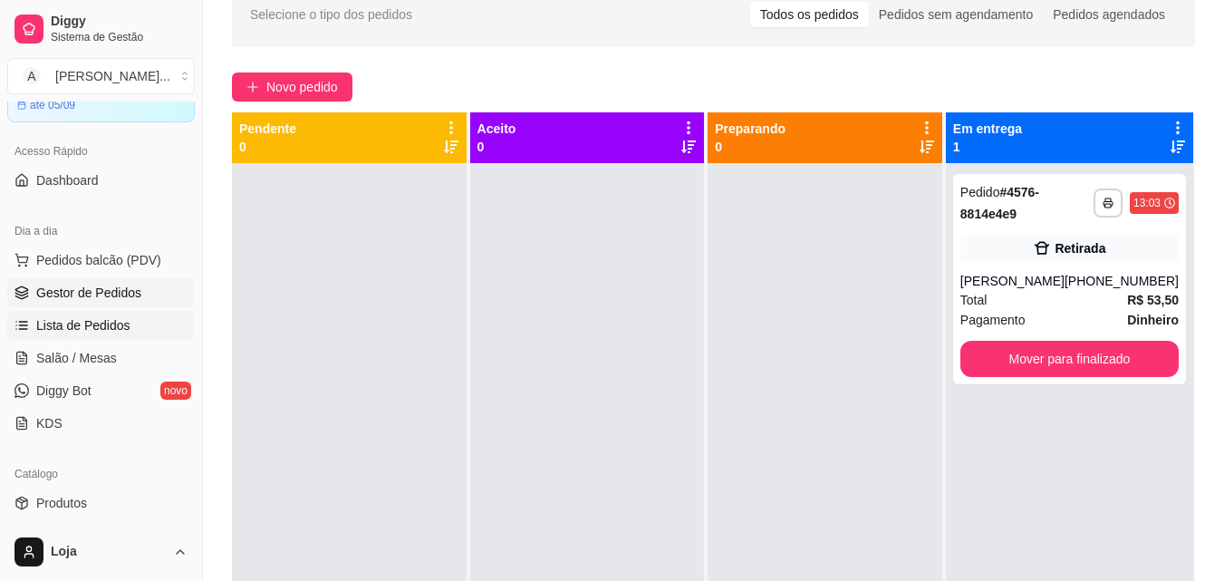
click at [132, 325] on link "Lista de Pedidos" at bounding box center [100, 325] width 187 height 29
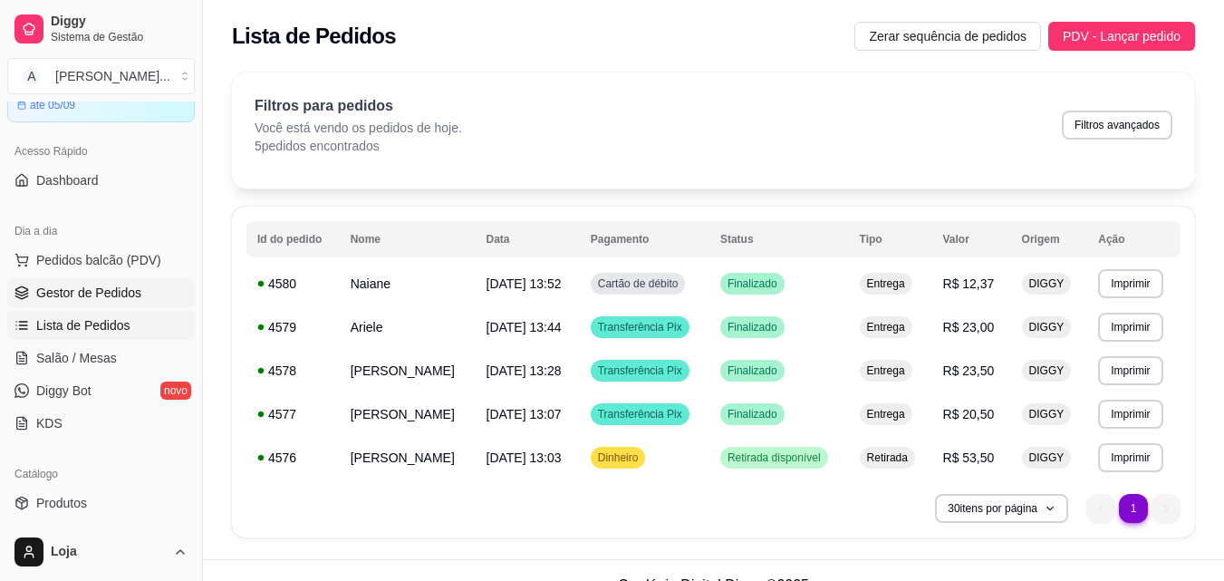
click at [68, 300] on span "Gestor de Pedidos" at bounding box center [88, 292] width 105 height 18
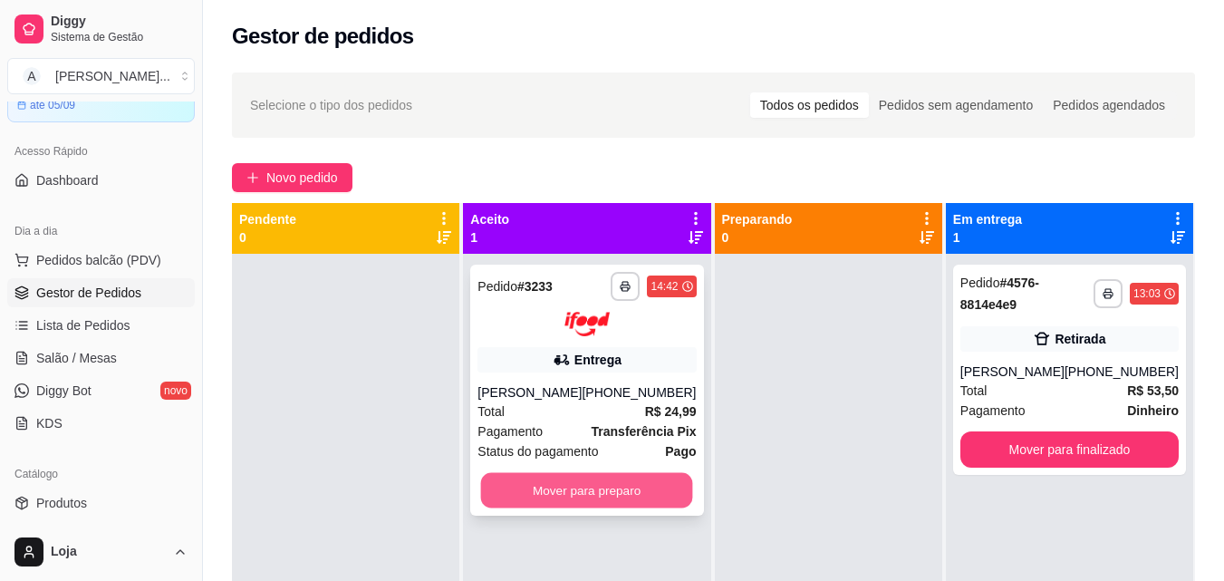
click at [630, 480] on button "Mover para preparo" at bounding box center [587, 489] width 212 height 35
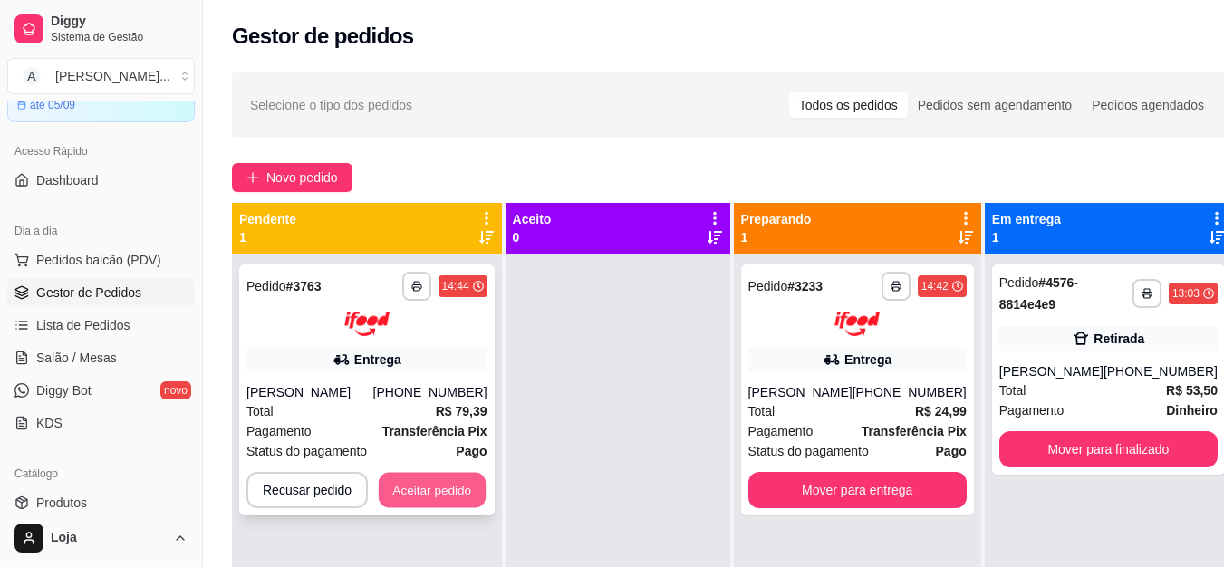
click at [469, 476] on button "Aceitar pedido" at bounding box center [432, 489] width 107 height 35
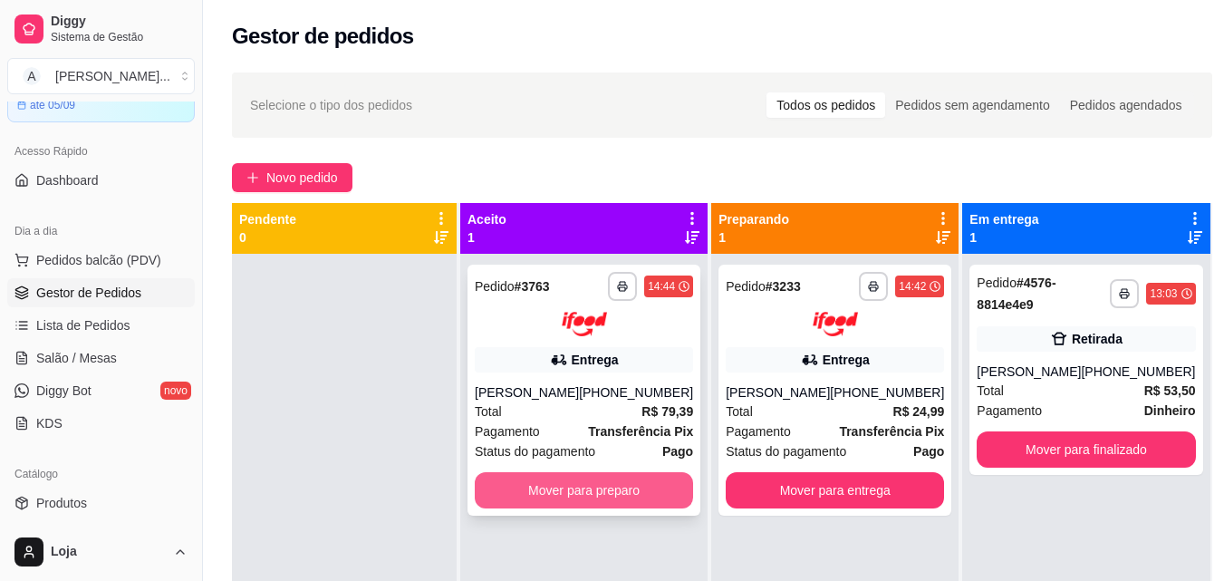
click at [610, 498] on button "Mover para preparo" at bounding box center [584, 490] width 218 height 36
click at [563, 503] on button "Mover para preparo" at bounding box center [584, 489] width 212 height 35
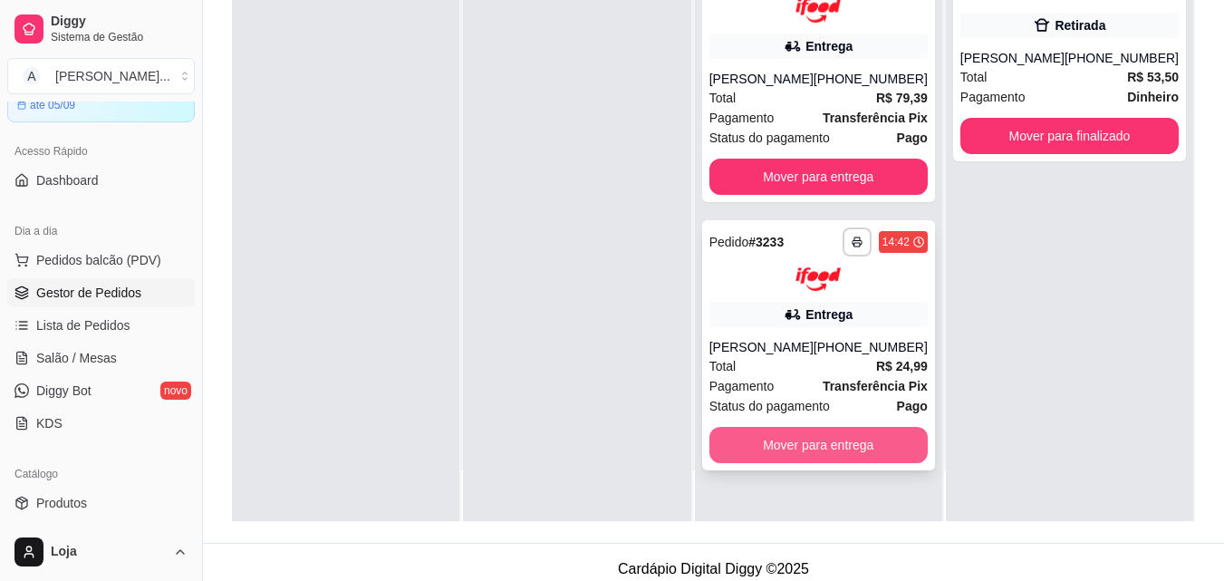
scroll to position [276, 0]
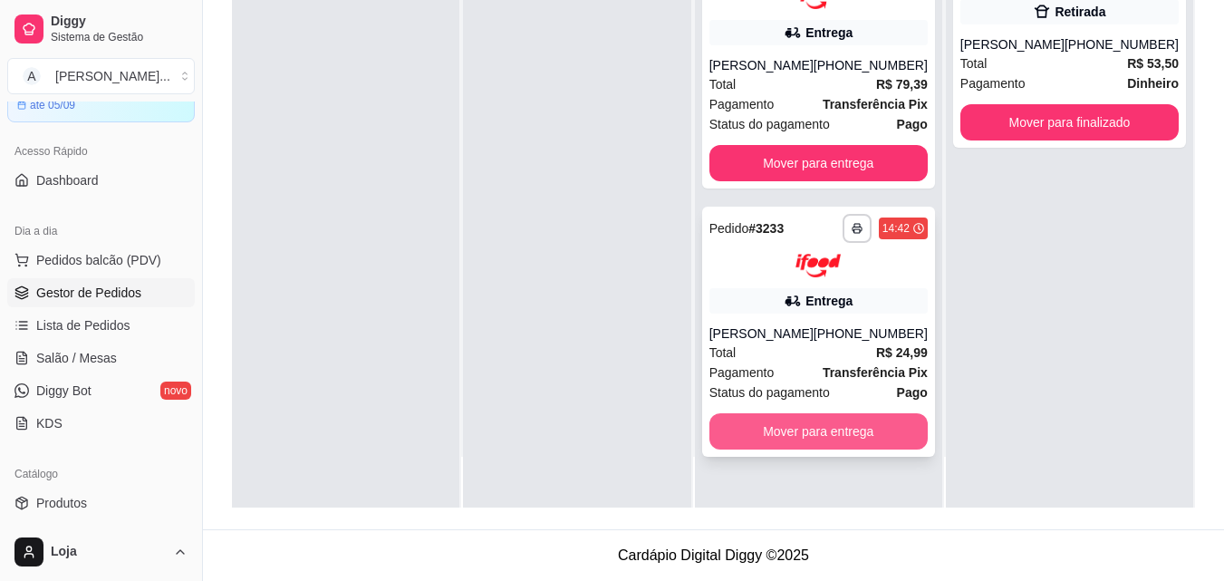
click at [860, 449] on button "Mover para entrega" at bounding box center [818, 431] width 218 height 36
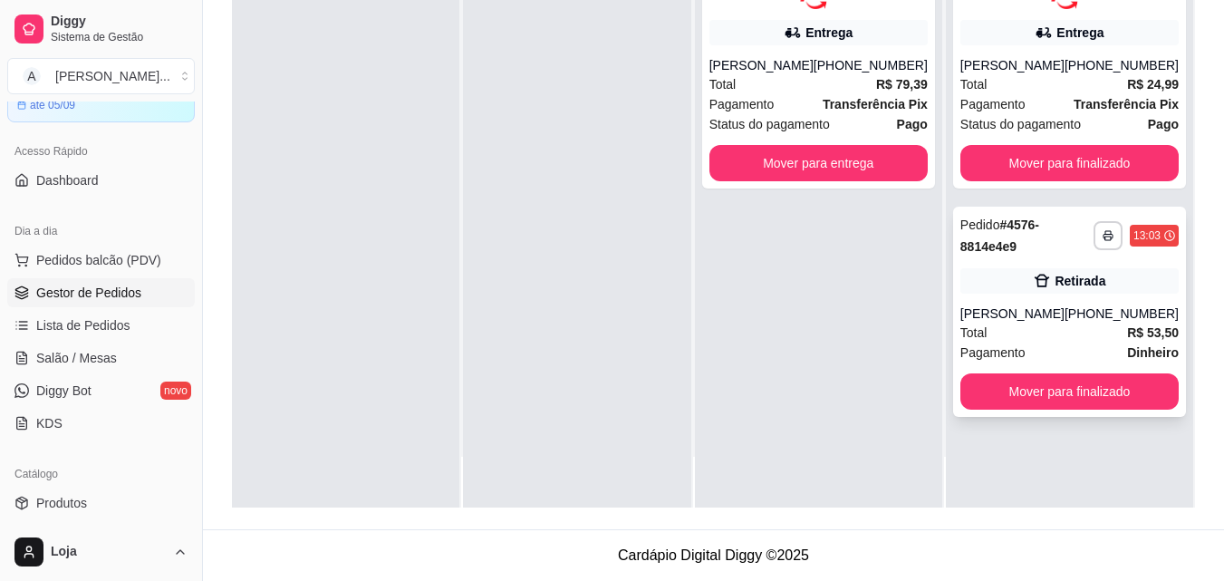
click at [1083, 317] on div "[PHONE_NUMBER]" at bounding box center [1121, 313] width 114 height 18
click at [82, 321] on span "Lista de Pedidos" at bounding box center [83, 325] width 94 height 18
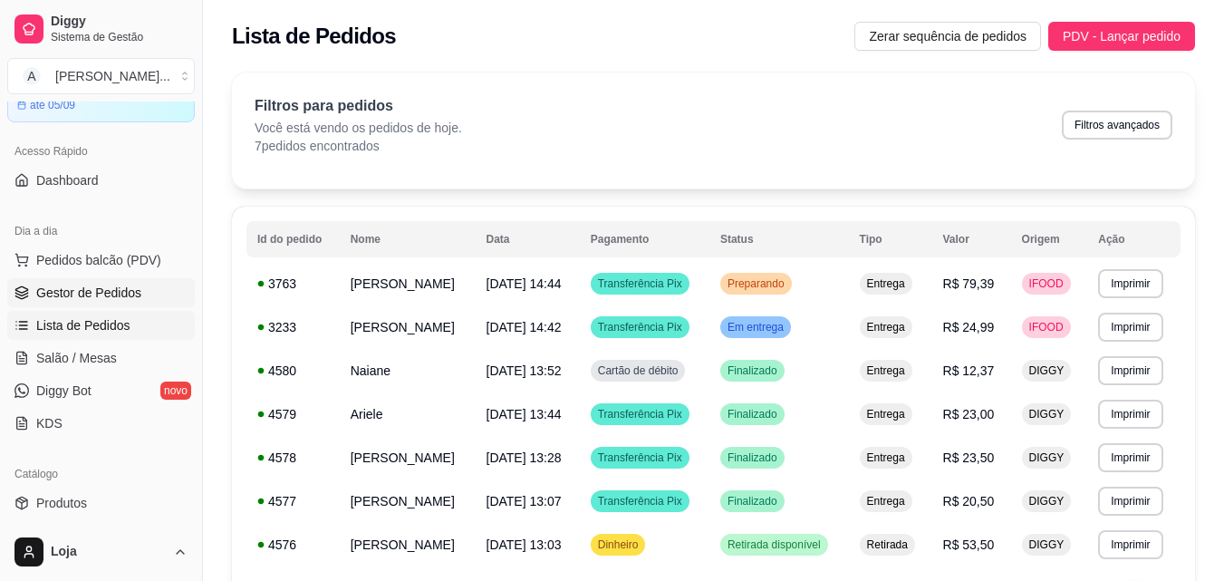
click at [101, 289] on span "Gestor de Pedidos" at bounding box center [88, 292] width 105 height 18
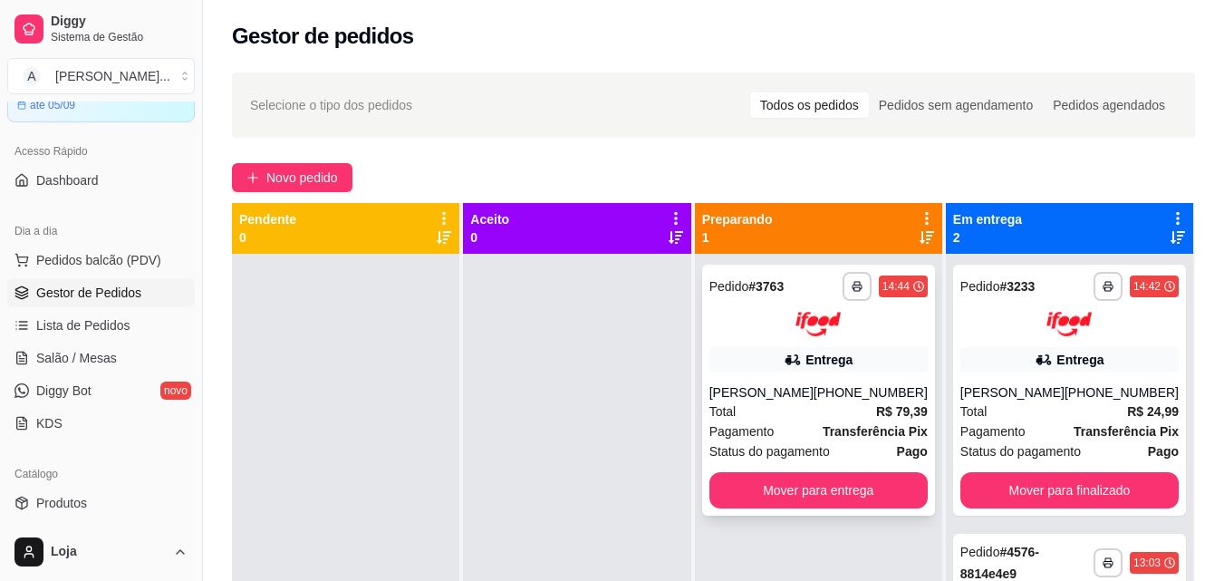
click at [757, 332] on div at bounding box center [818, 324] width 218 height 24
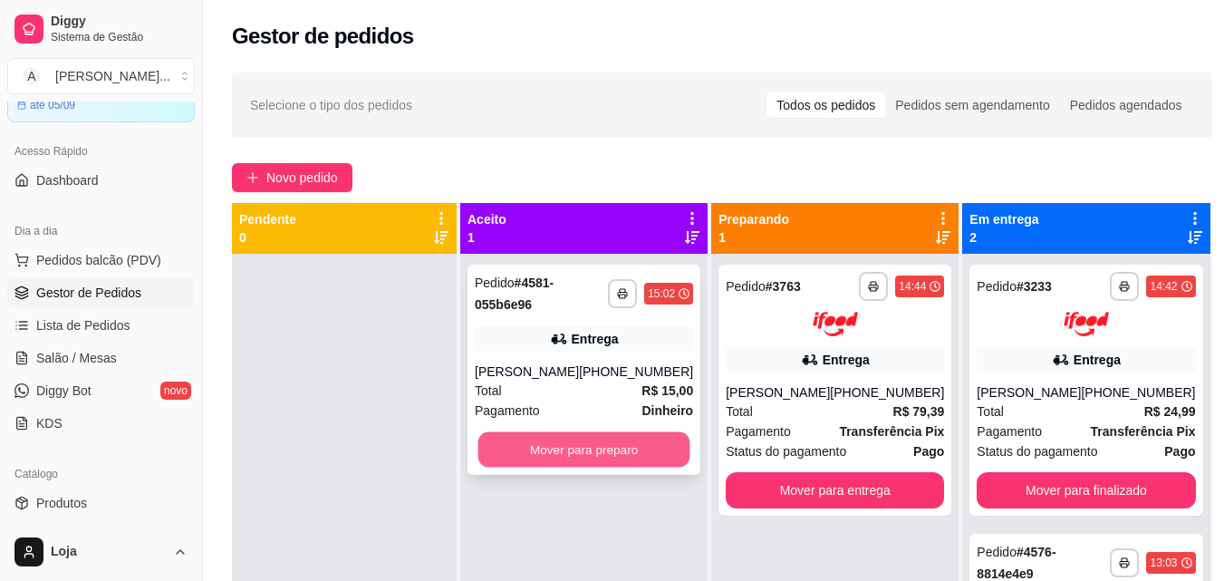
click at [489, 453] on button "Mover para preparo" at bounding box center [584, 449] width 212 height 35
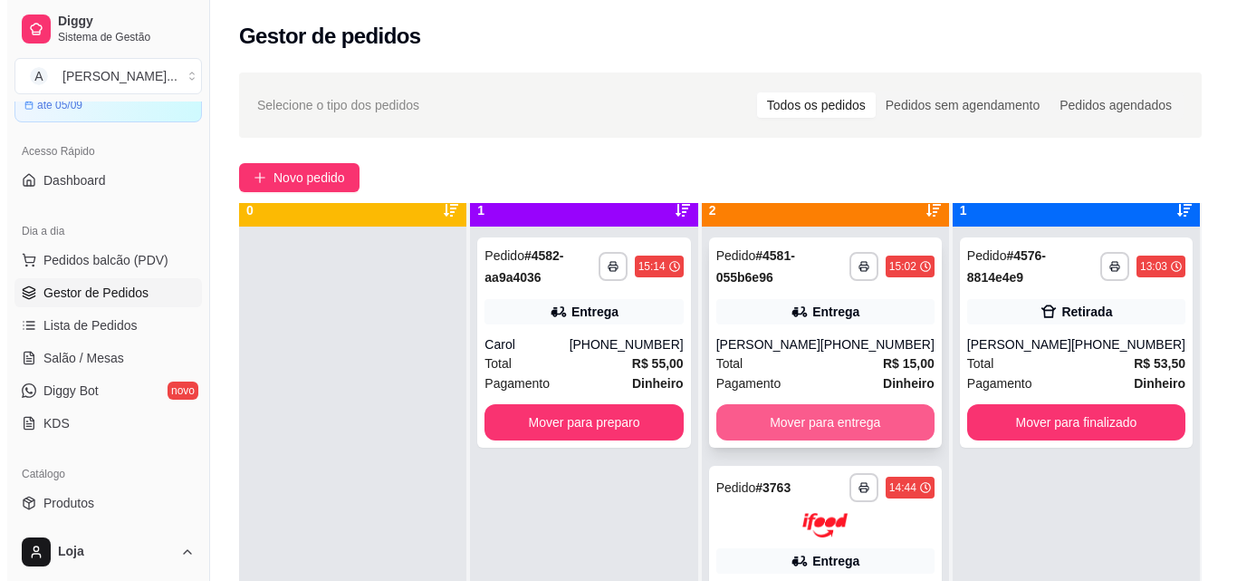
scroll to position [51, 0]
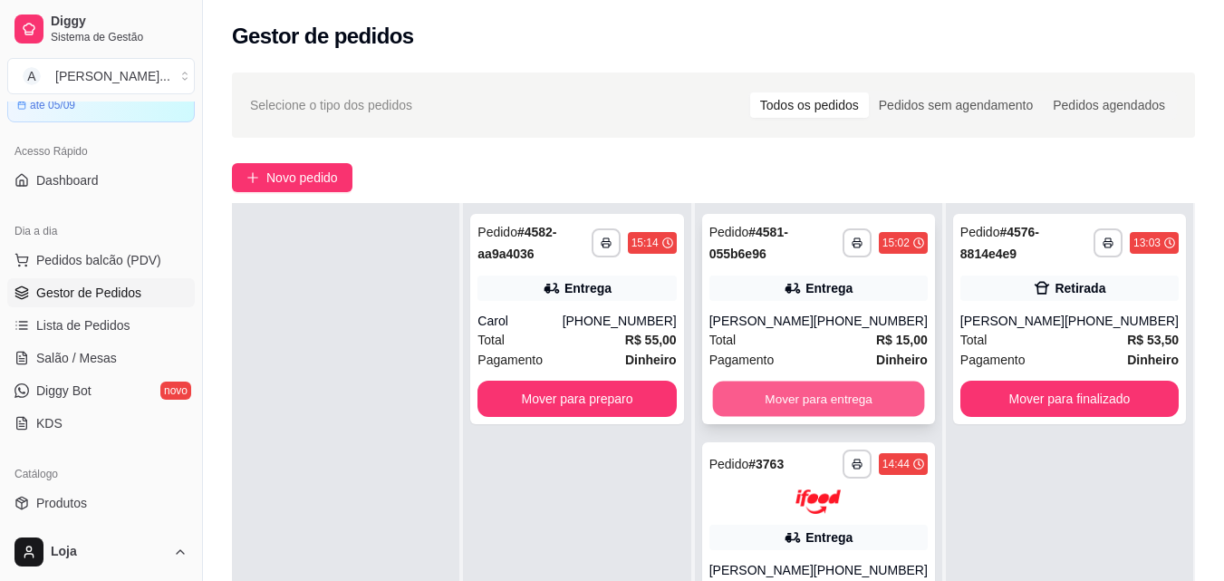
click at [869, 398] on button "Mover para entrega" at bounding box center [818, 398] width 212 height 35
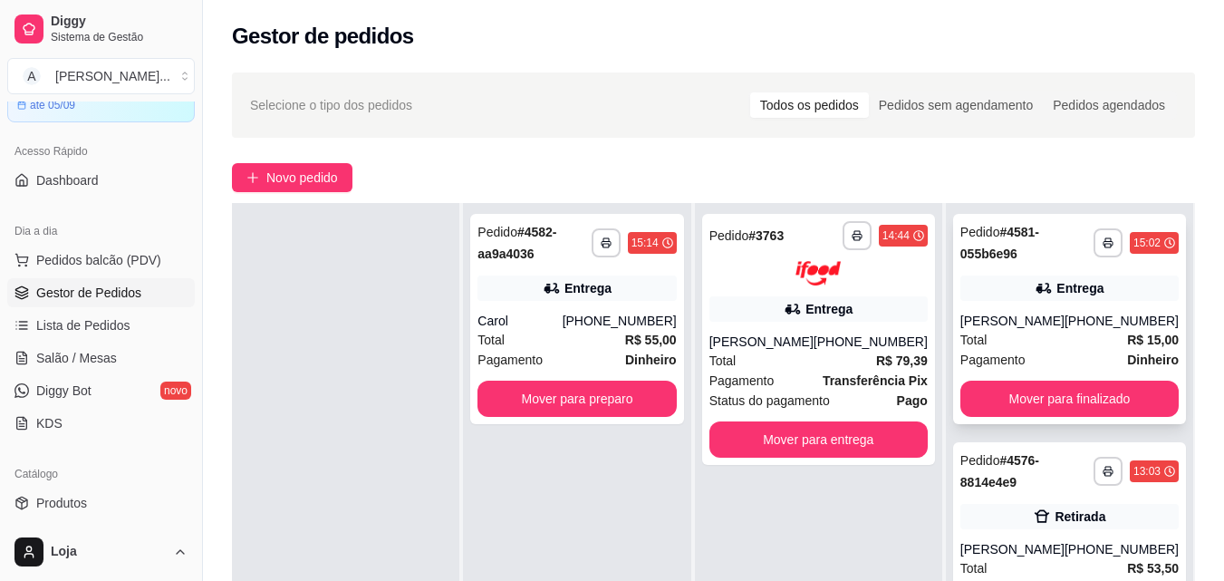
click at [1021, 315] on div "[PERSON_NAME]" at bounding box center [1012, 321] width 104 height 18
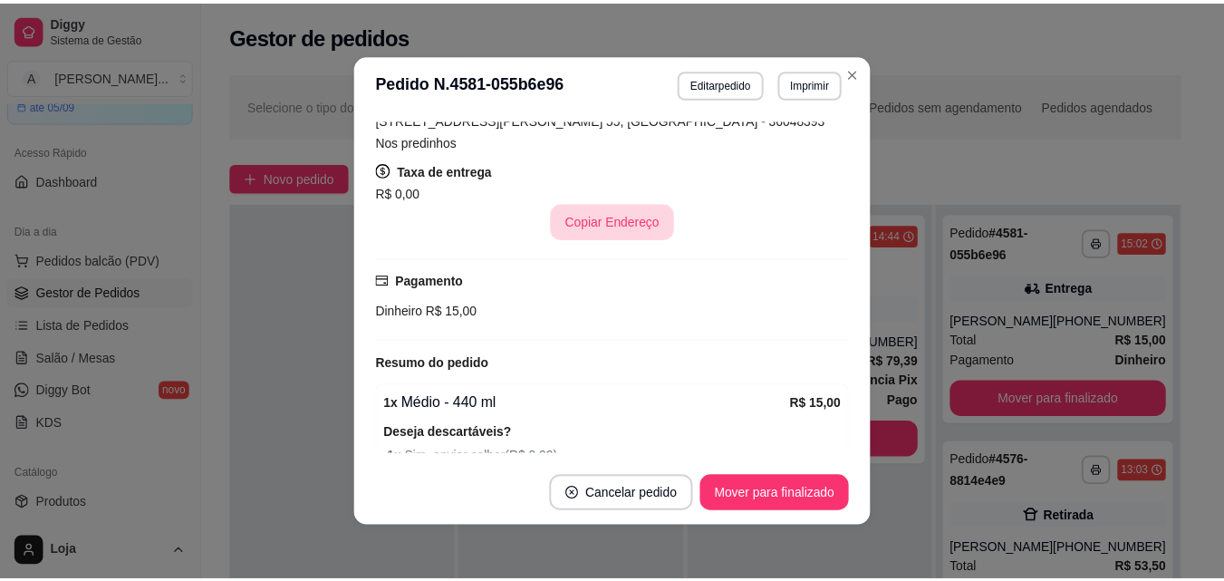
scroll to position [453, 0]
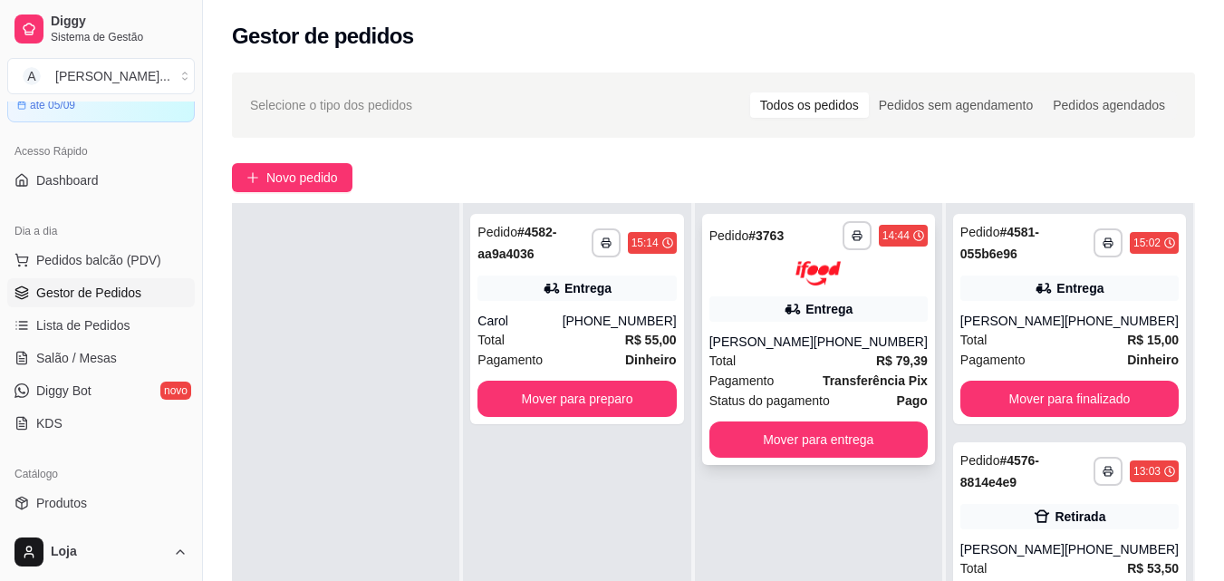
click at [808, 350] on div "[PERSON_NAME]" at bounding box center [761, 341] width 104 height 18
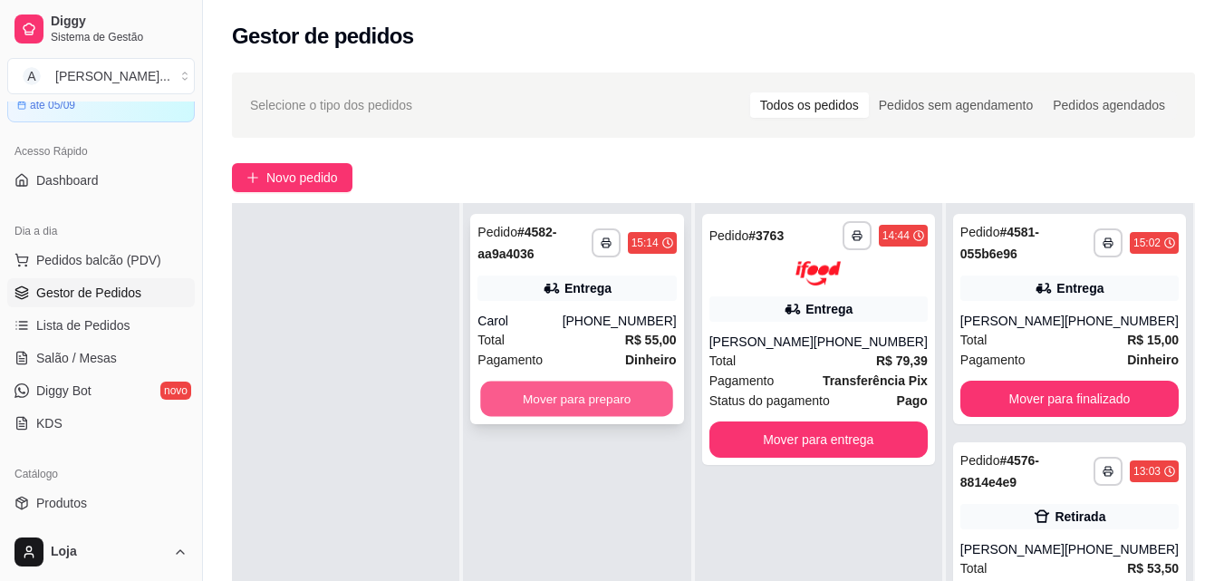
click at [542, 399] on button "Mover para preparo" at bounding box center [577, 398] width 193 height 35
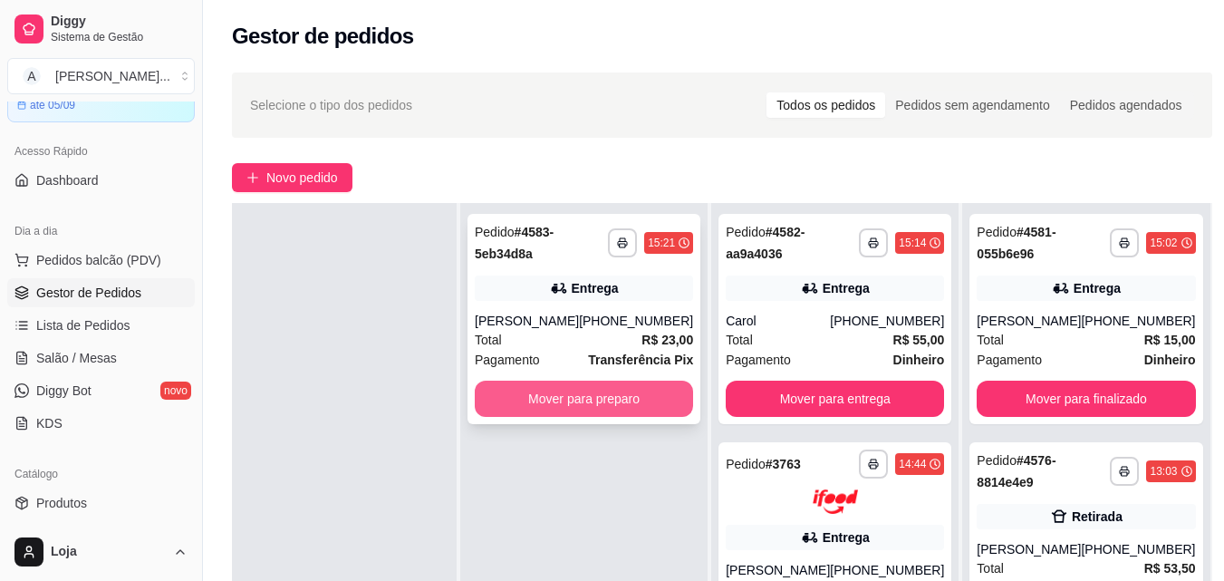
click at [573, 393] on button "Mover para preparo" at bounding box center [584, 398] width 218 height 36
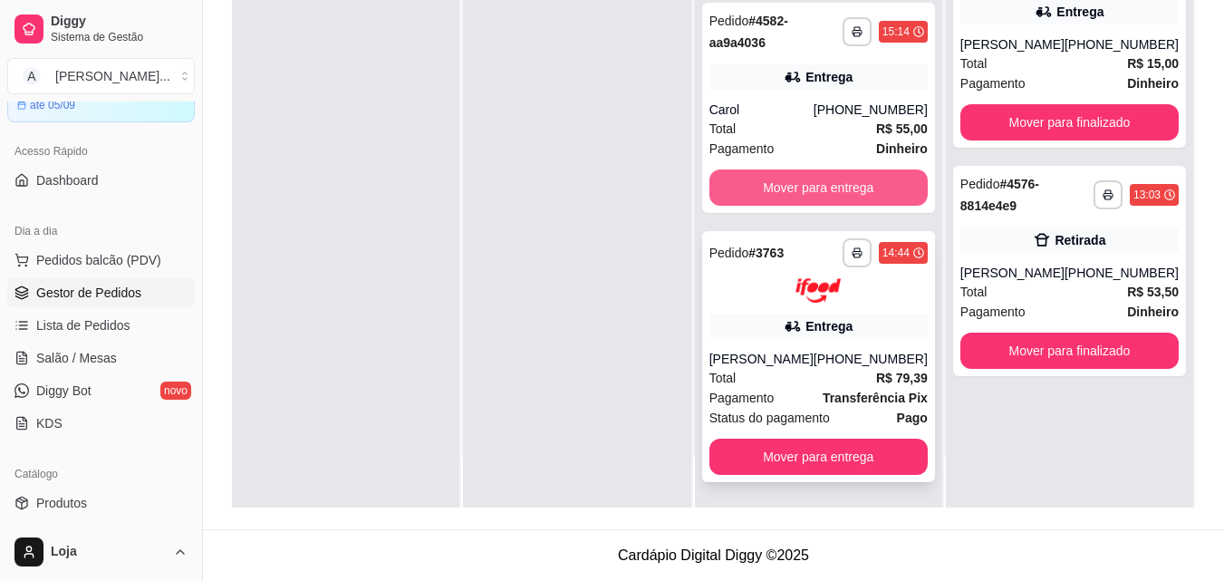
scroll to position [181, 0]
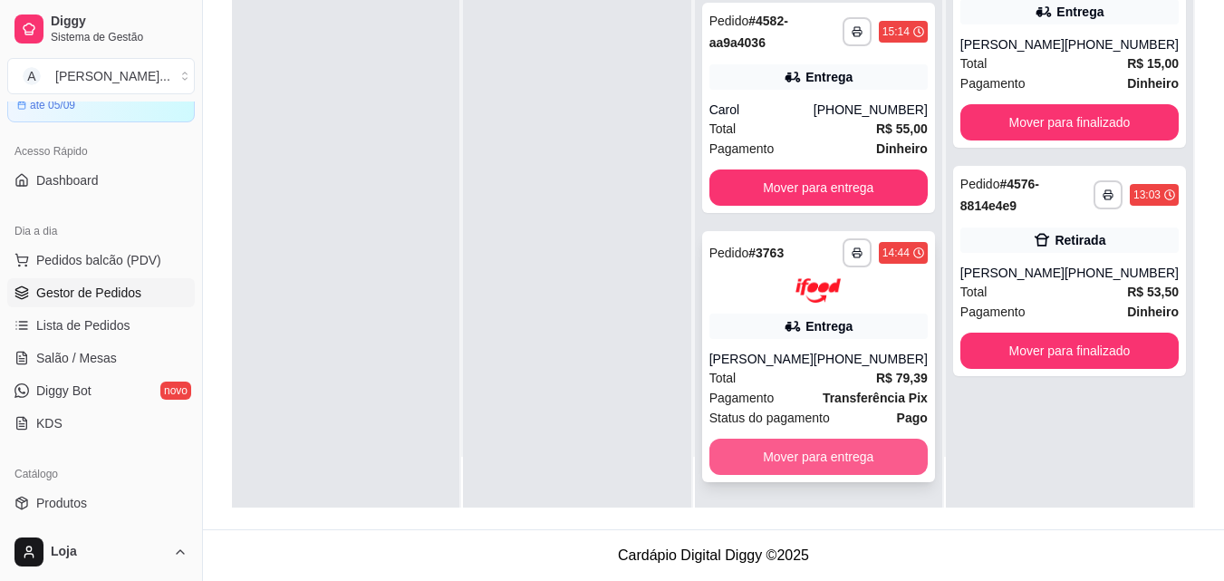
click at [894, 454] on button "Mover para entrega" at bounding box center [818, 456] width 218 height 36
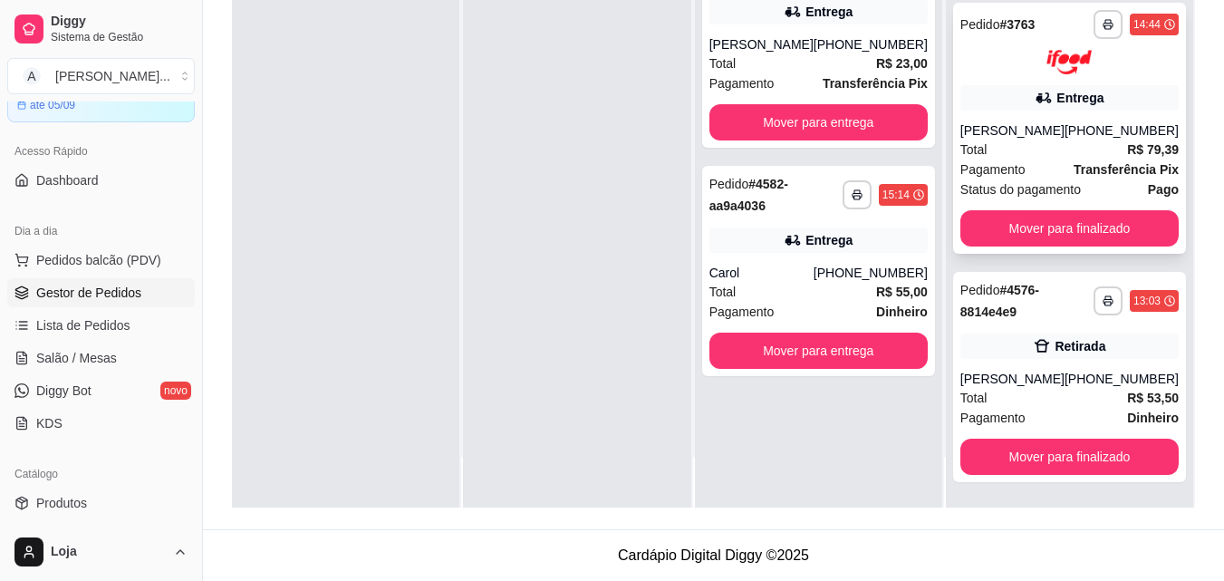
scroll to position [199, 0]
click at [813, 266] on div "Carol" at bounding box center [761, 273] width 104 height 18
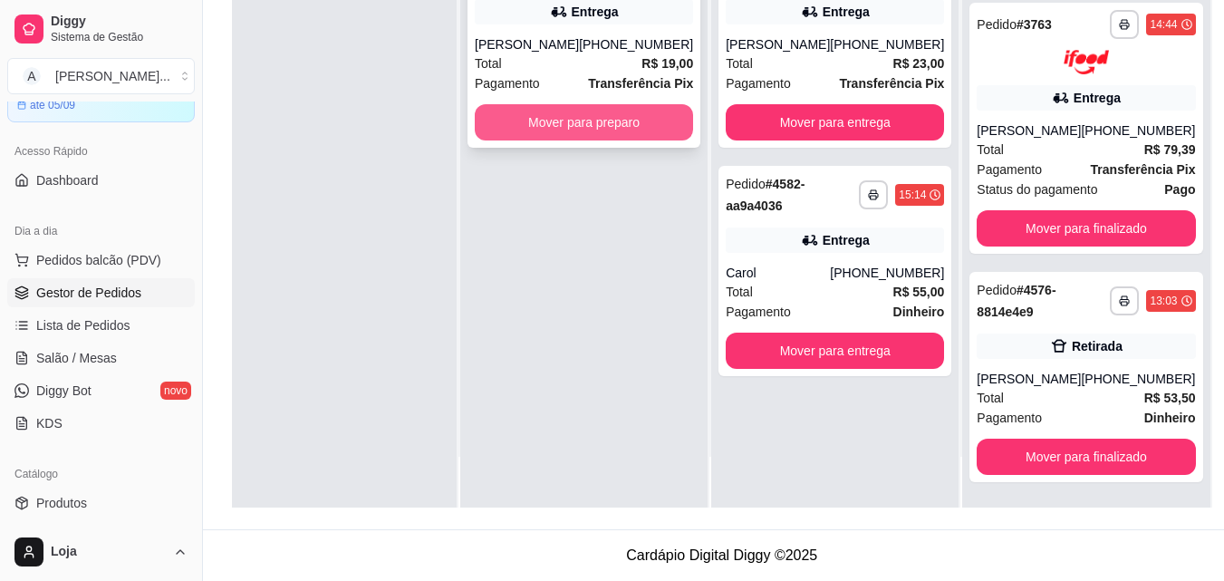
click at [576, 120] on button "Mover para preparo" at bounding box center [584, 122] width 218 height 36
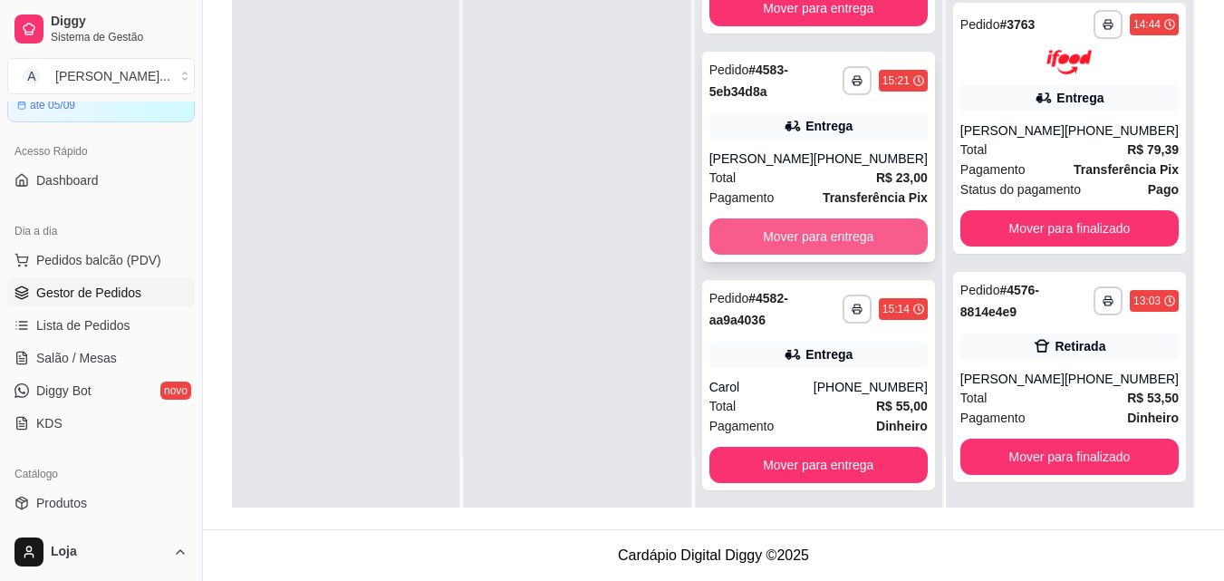
scroll to position [122, 0]
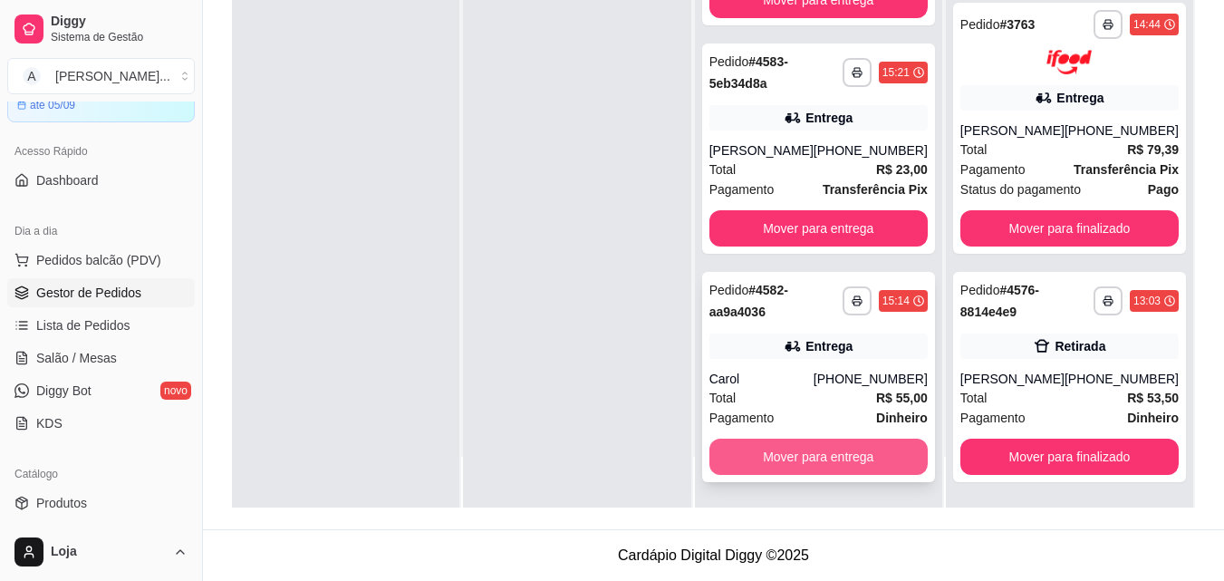
click at [898, 462] on button "Mover para entrega" at bounding box center [818, 456] width 218 height 36
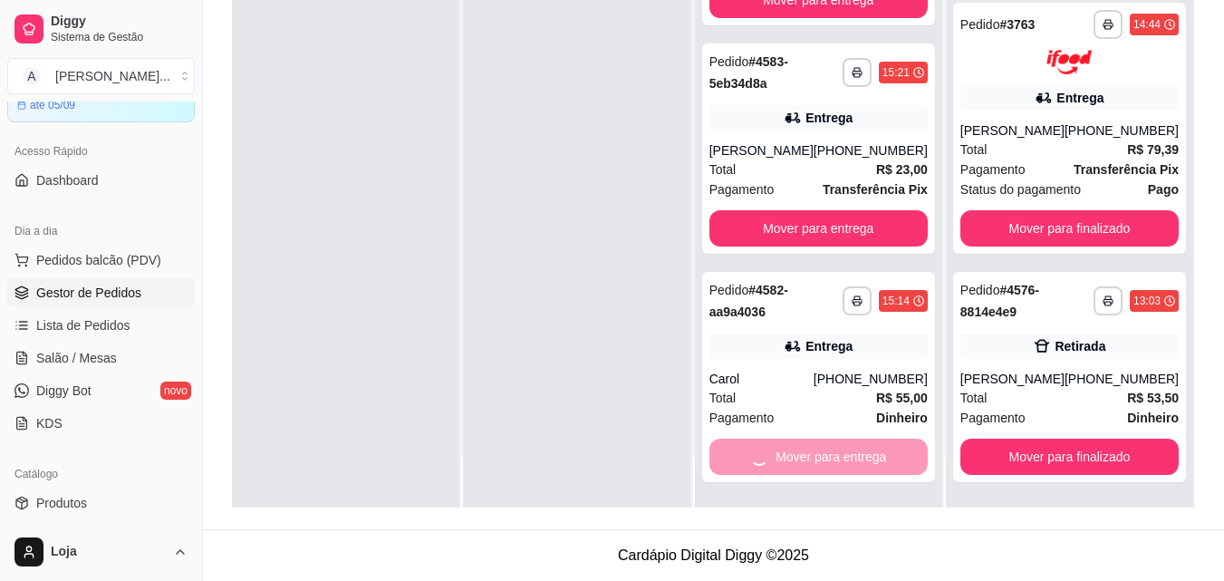
scroll to position [427, 0]
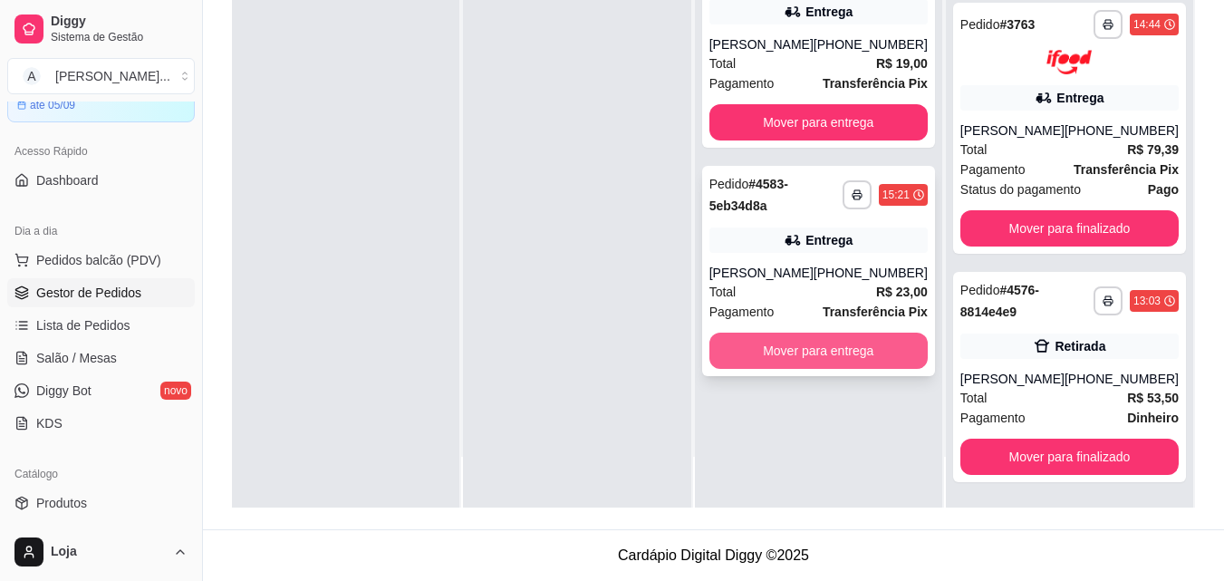
click at [818, 364] on button "Mover para entrega" at bounding box center [818, 350] width 218 height 36
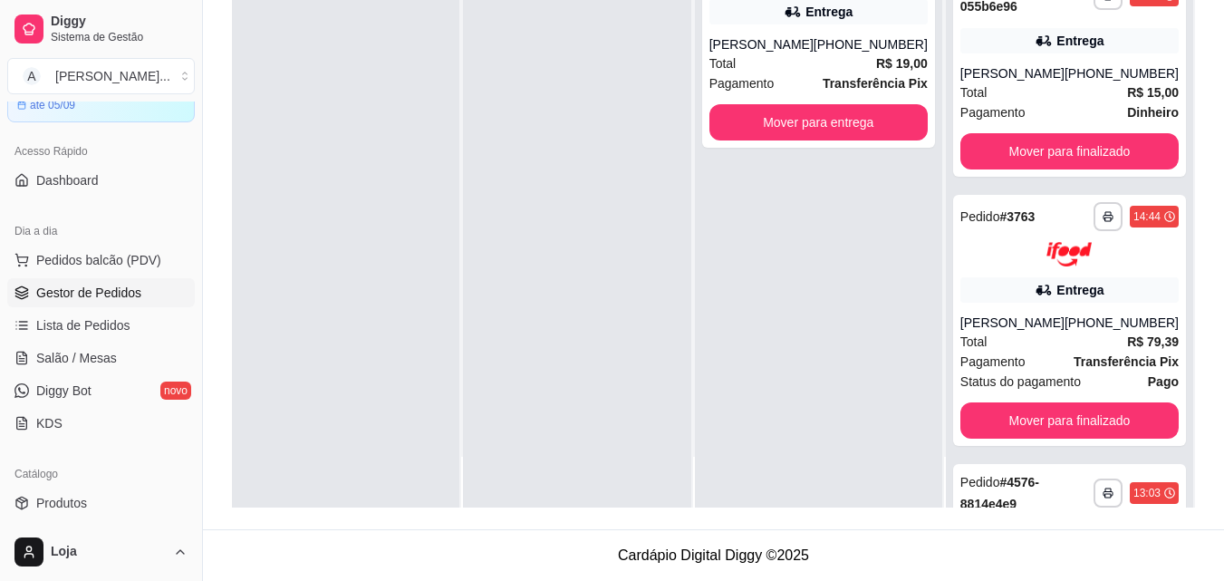
scroll to position [656, 0]
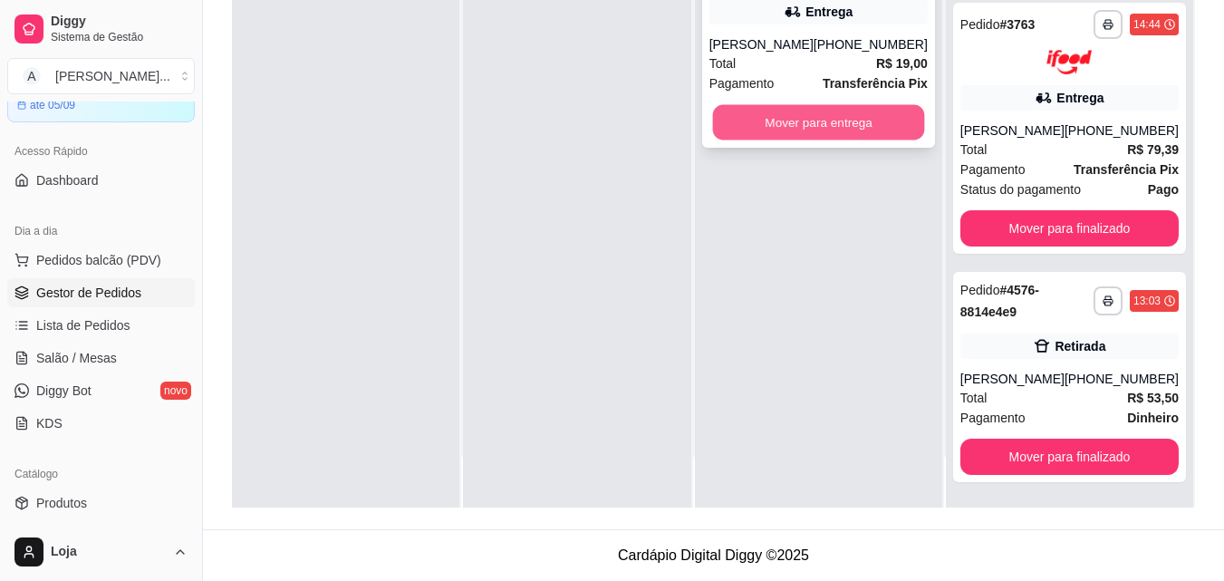
click at [761, 123] on button "Mover para entrega" at bounding box center [818, 122] width 212 height 35
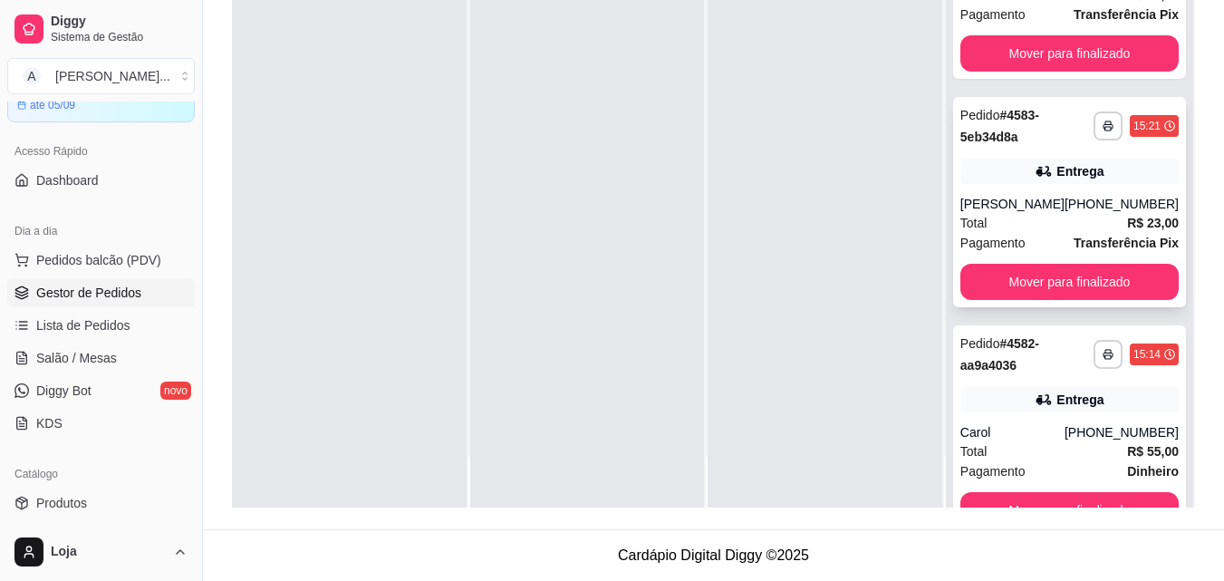
scroll to position [0, 0]
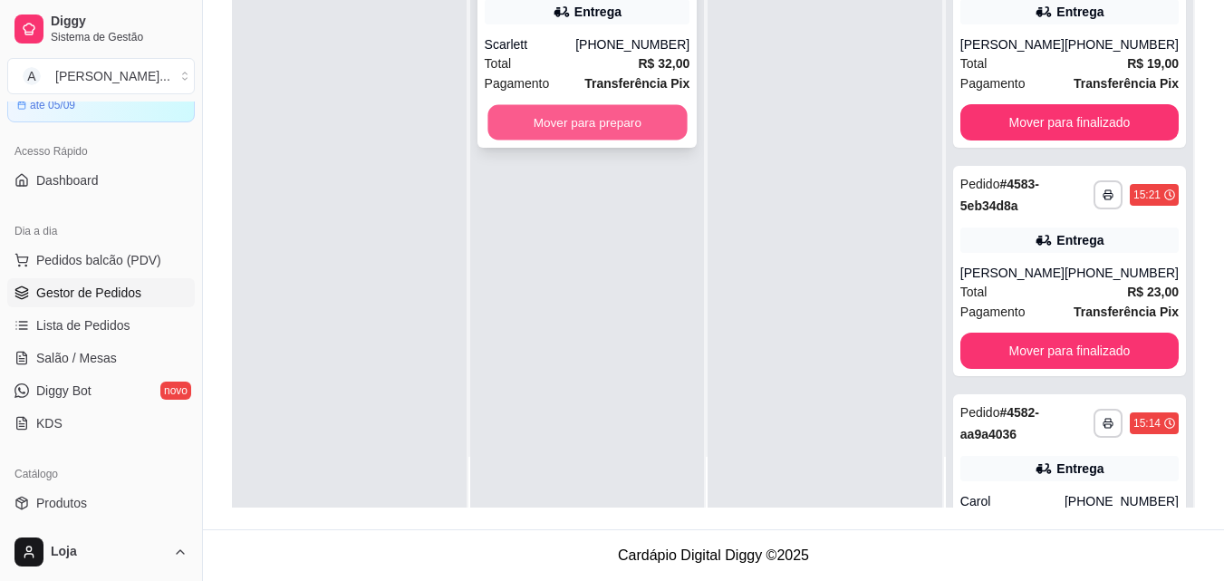
click at [575, 124] on button "Mover para preparo" at bounding box center [586, 122] width 199 height 35
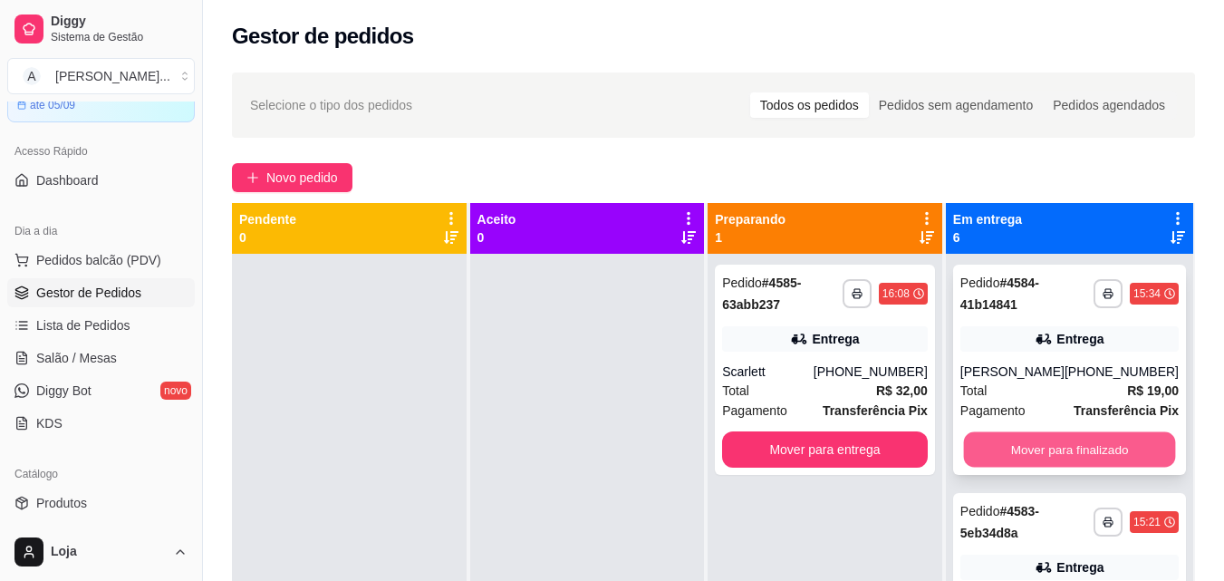
click at [1003, 451] on button "Mover para finalizado" at bounding box center [1069, 449] width 212 height 35
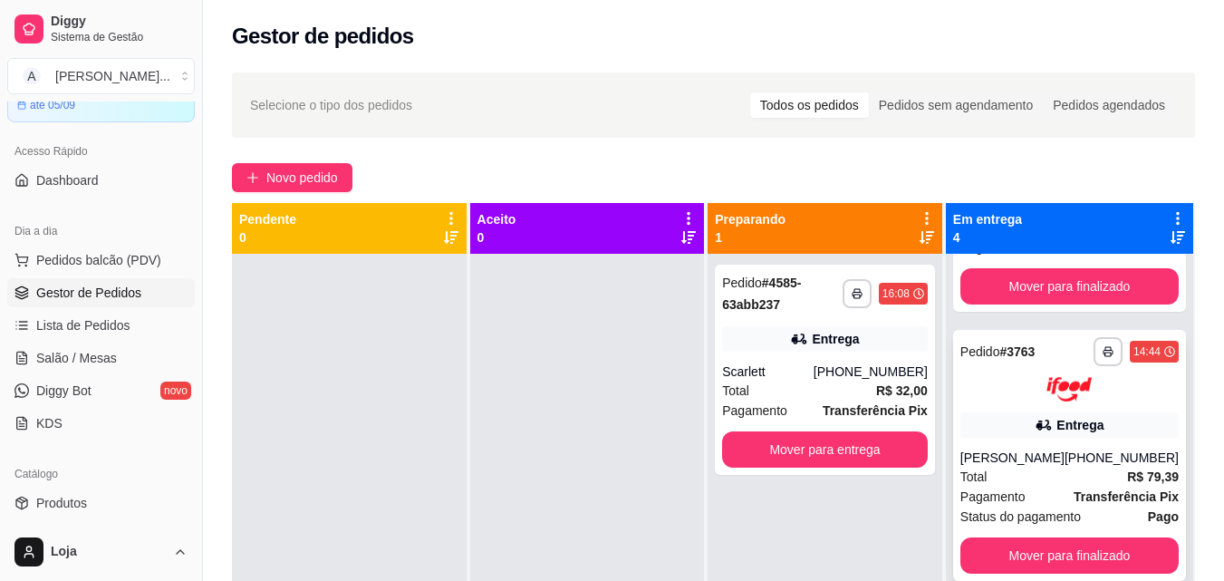
scroll to position [51, 0]
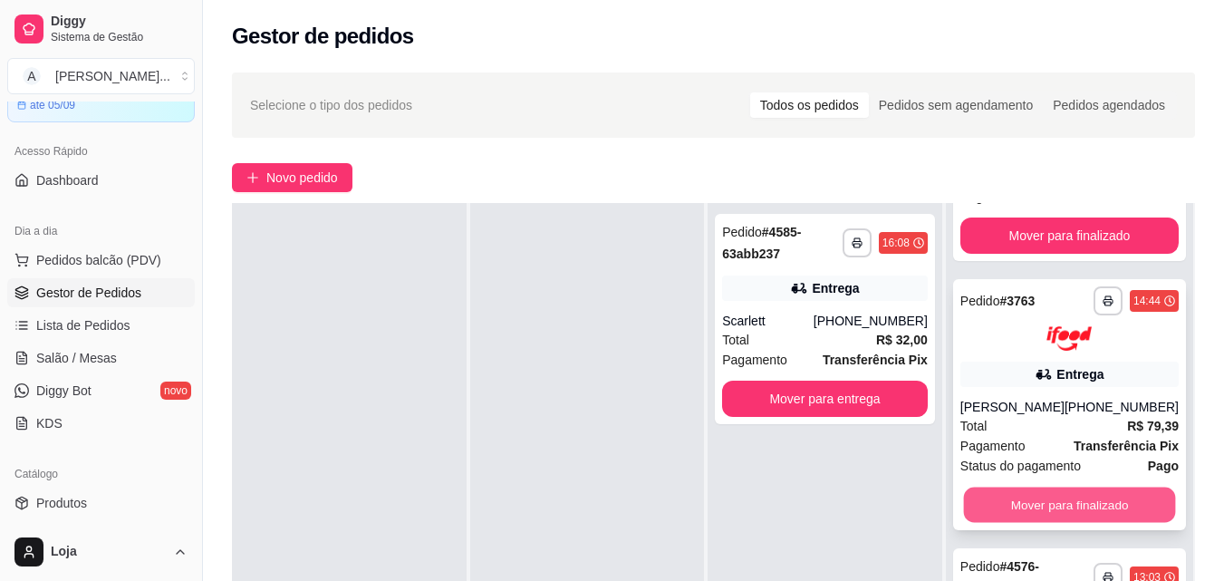
click at [1054, 500] on button "Mover para finalizado" at bounding box center [1069, 503] width 212 height 35
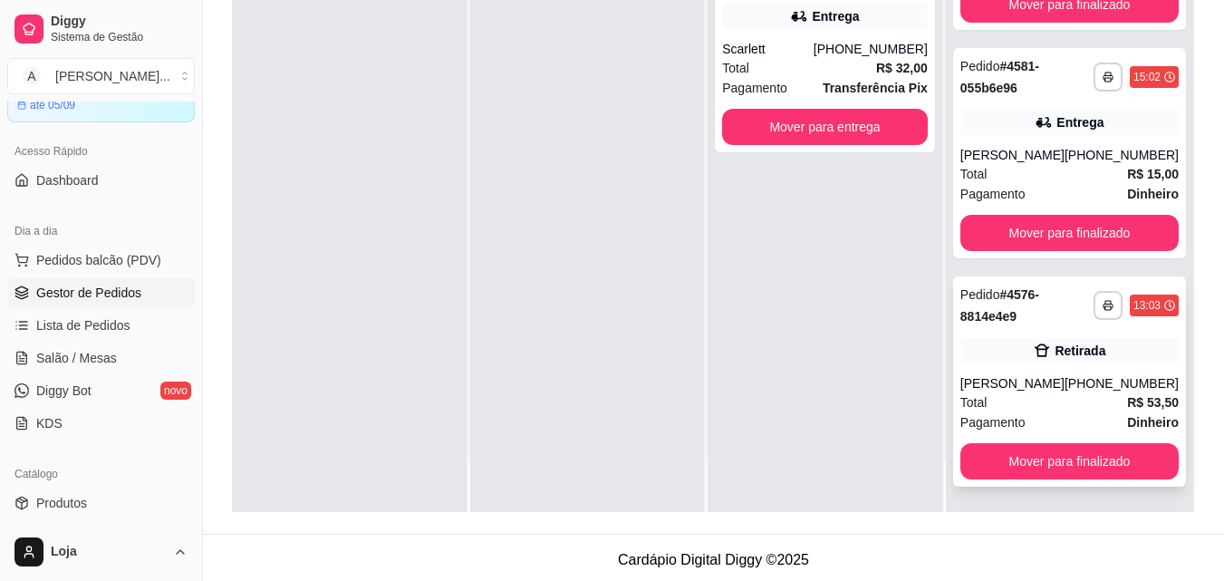
scroll to position [276, 0]
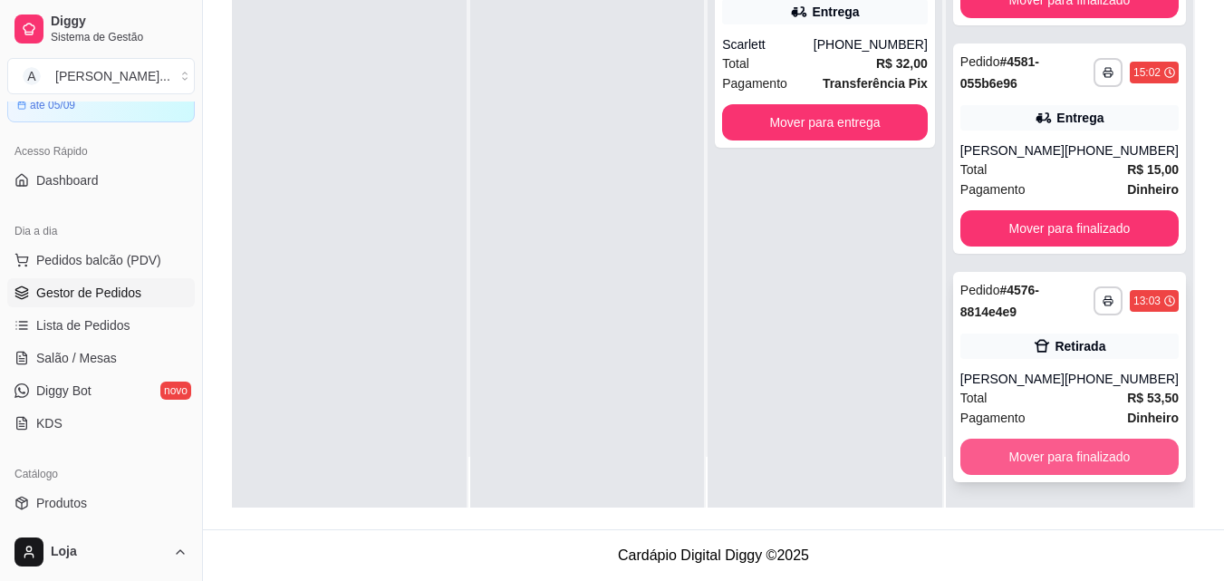
click at [1065, 460] on button "Mover para finalizado" at bounding box center [1069, 456] width 218 height 36
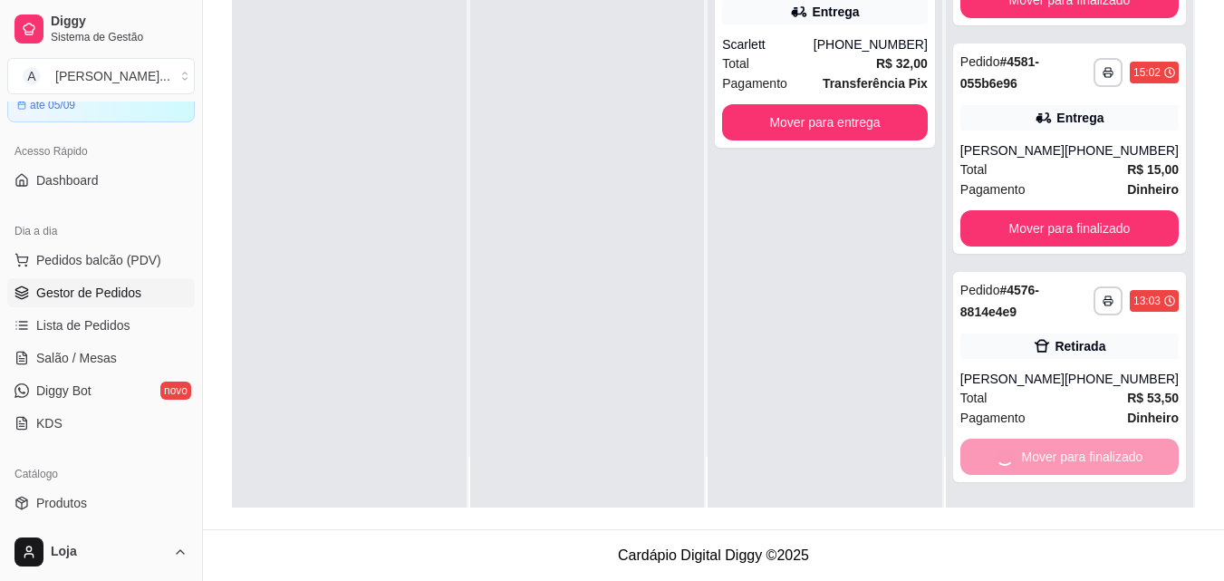
scroll to position [0, 0]
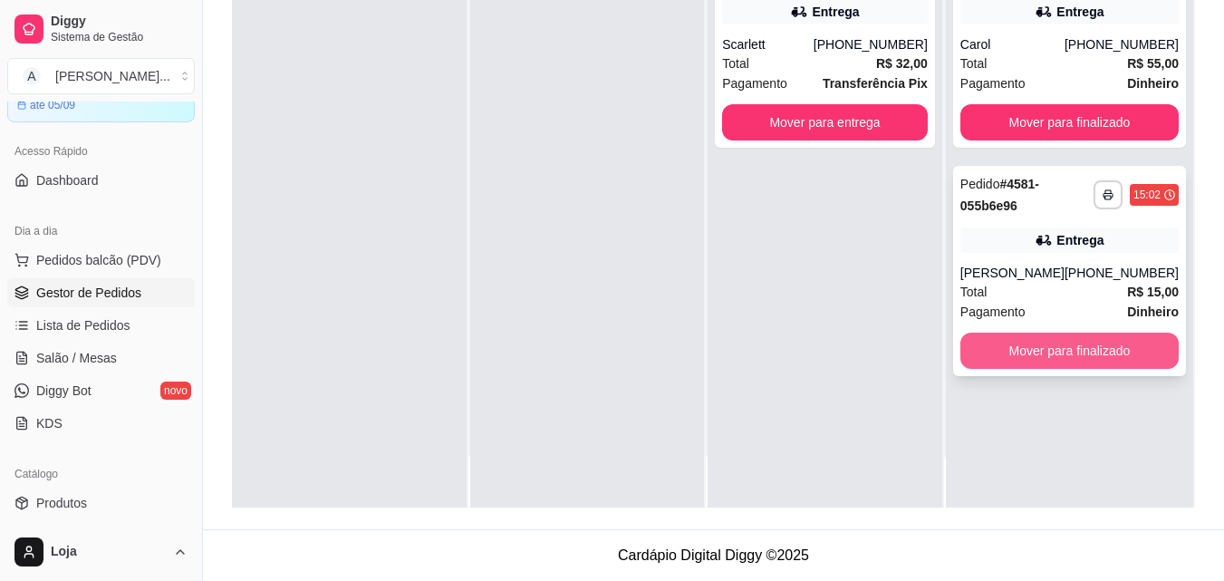
click at [1028, 344] on button "Mover para finalizado" at bounding box center [1069, 350] width 218 height 36
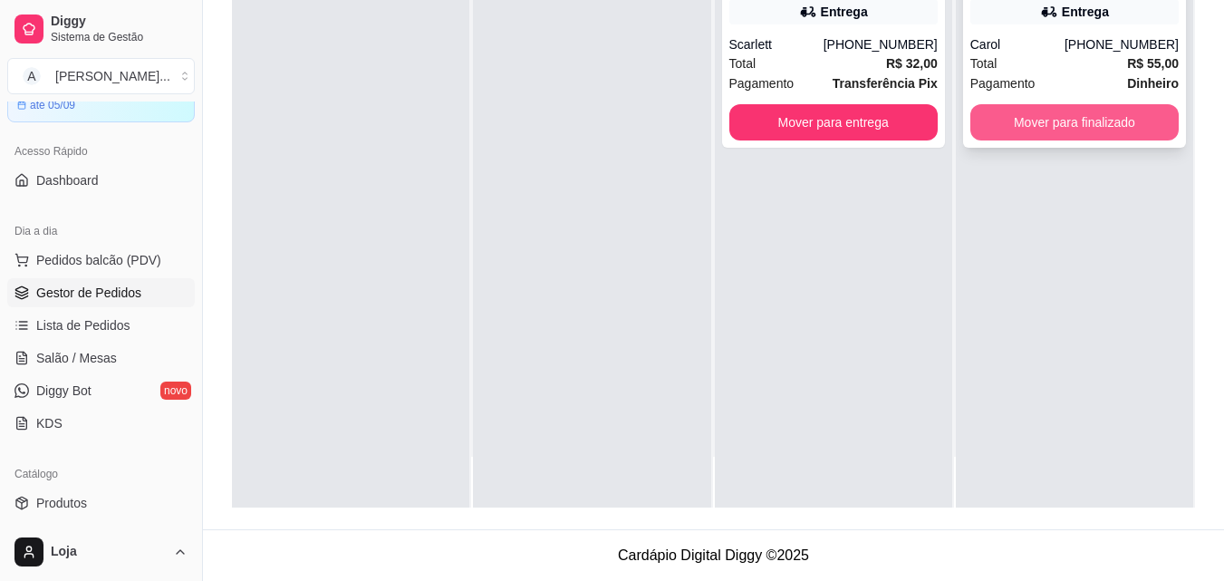
click at [1032, 138] on button "Mover para finalizado" at bounding box center [1074, 122] width 208 height 36
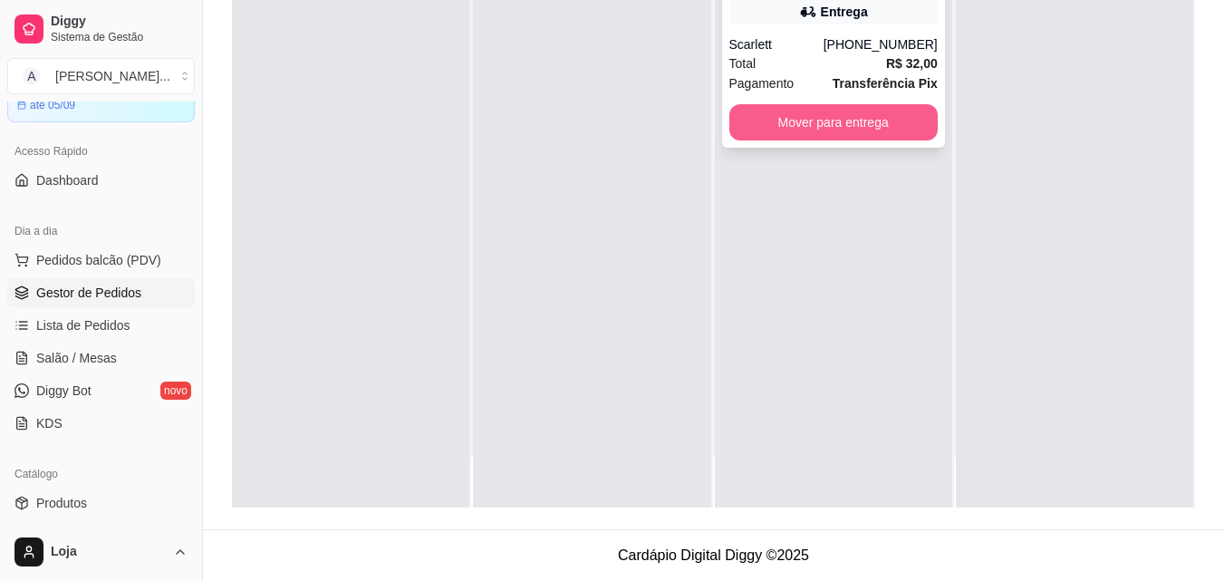
click at [722, 115] on div "**********" at bounding box center [833, 43] width 223 height 210
click at [794, 123] on button "Mover para entrega" at bounding box center [833, 122] width 202 height 35
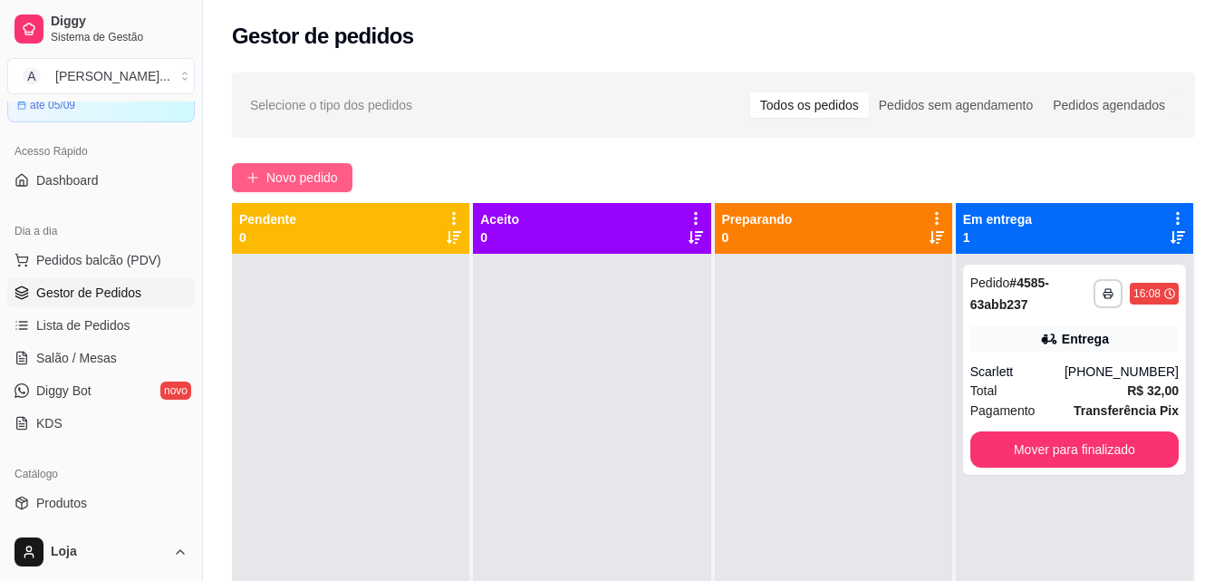
click at [312, 178] on span "Novo pedido" at bounding box center [302, 178] width 72 height 20
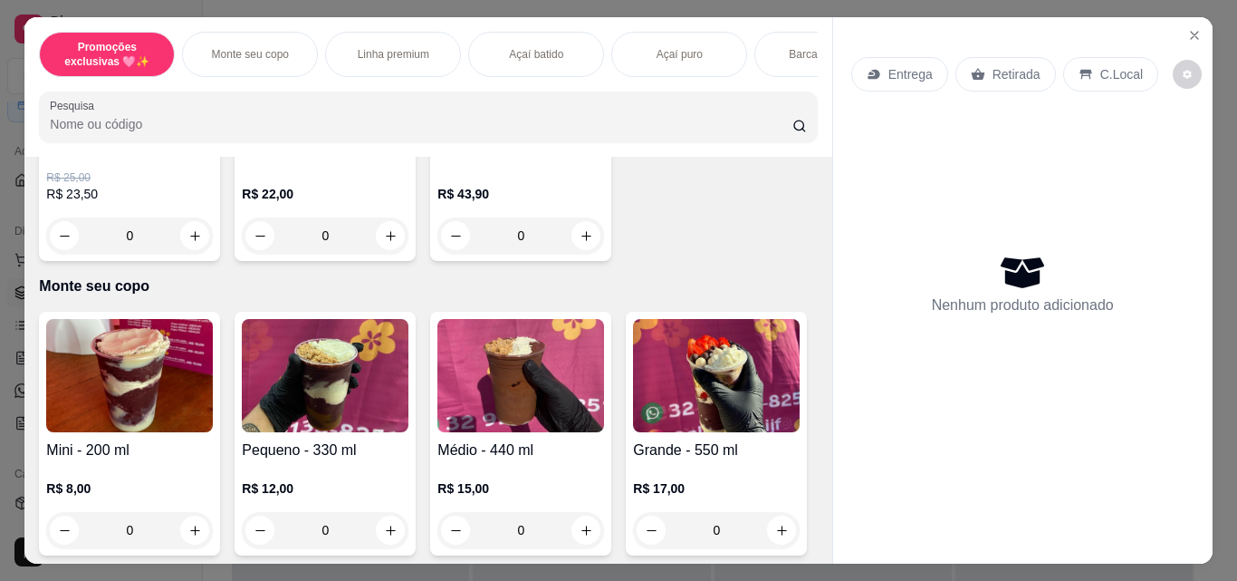
scroll to position [91, 0]
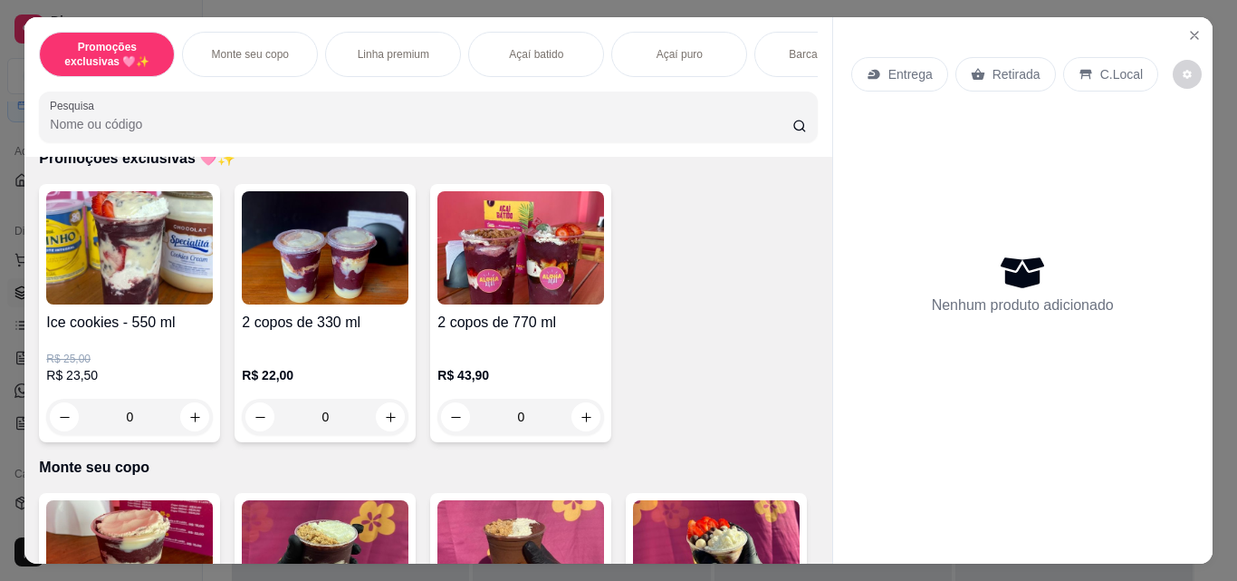
click at [386, 419] on div "0" at bounding box center [325, 416] width 167 height 36
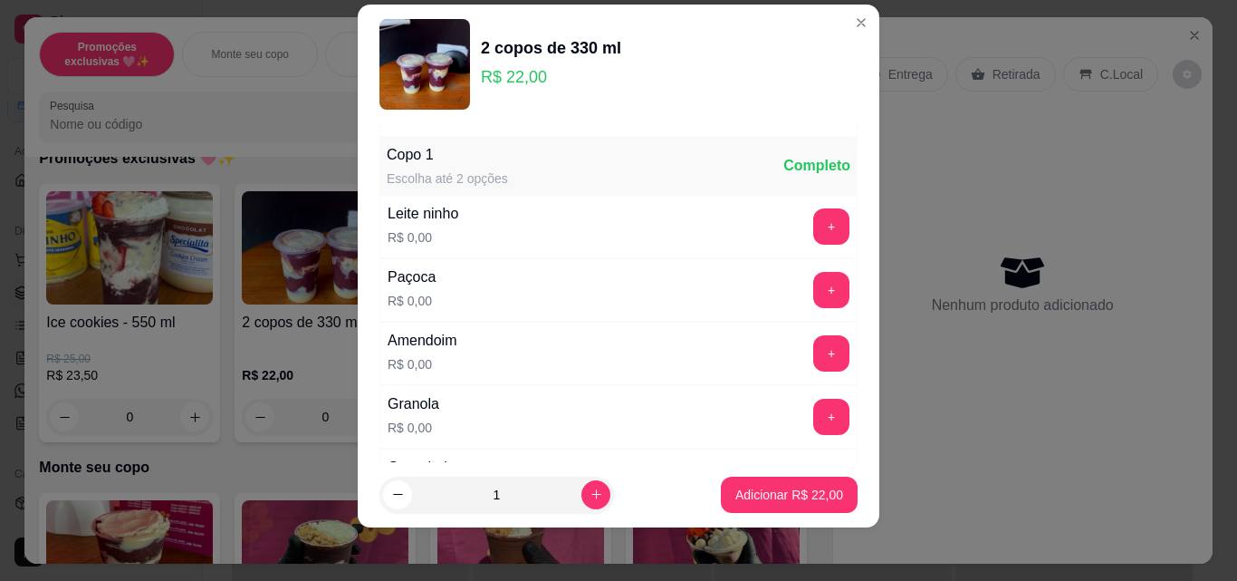
scroll to position [29, 0]
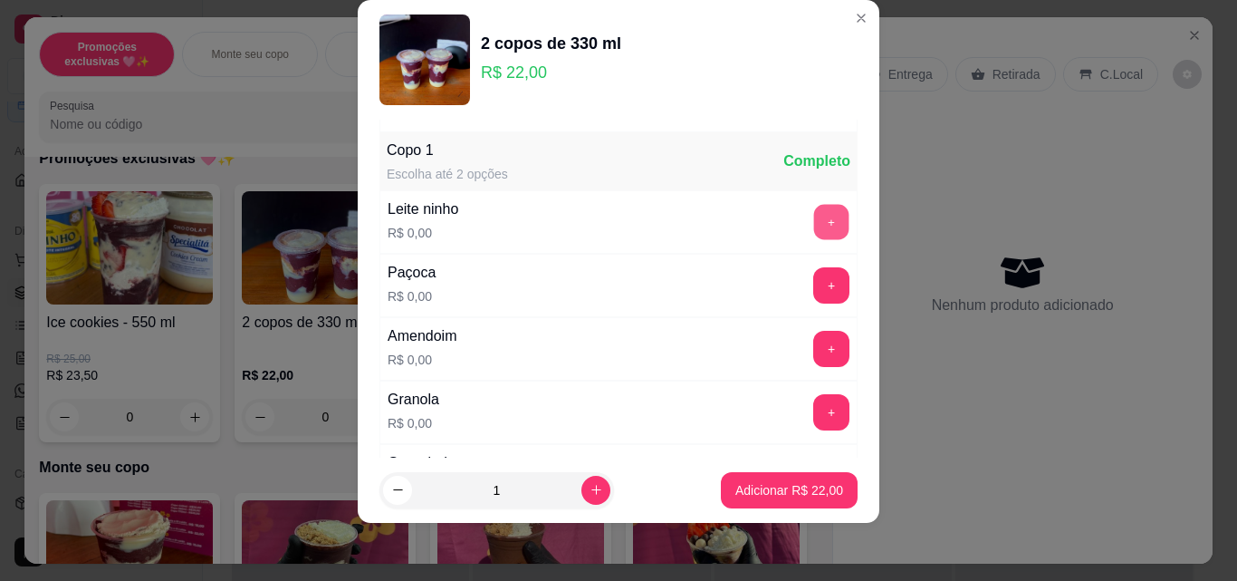
click at [814, 230] on button "+" at bounding box center [831, 222] width 35 height 35
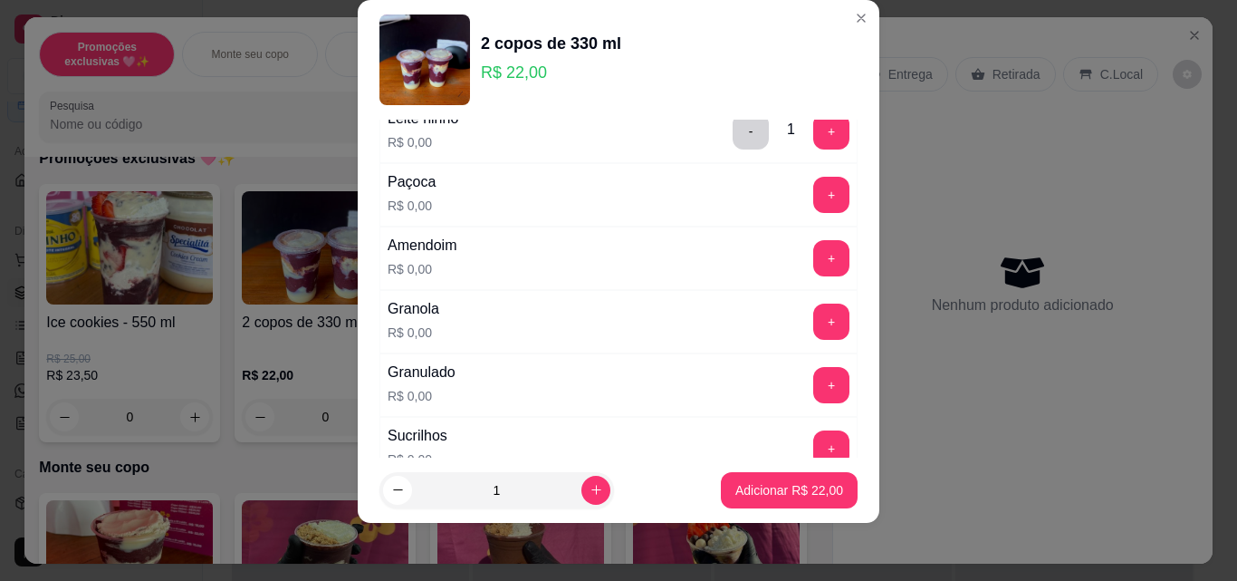
scroll to position [362, 0]
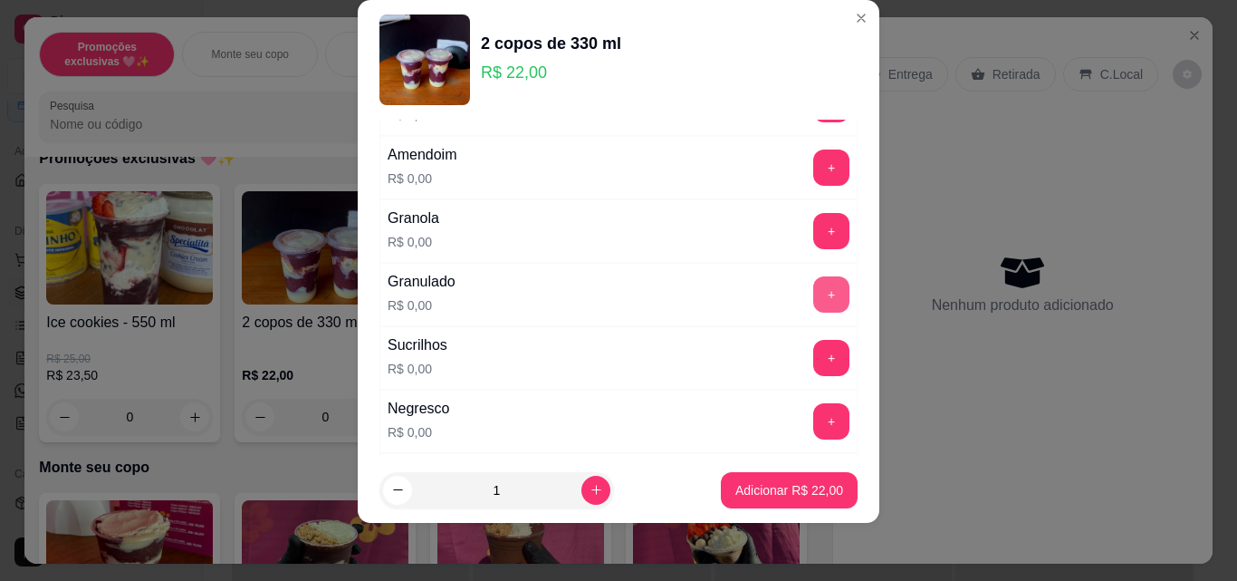
click at [813, 294] on button "+" at bounding box center [831, 294] width 36 height 36
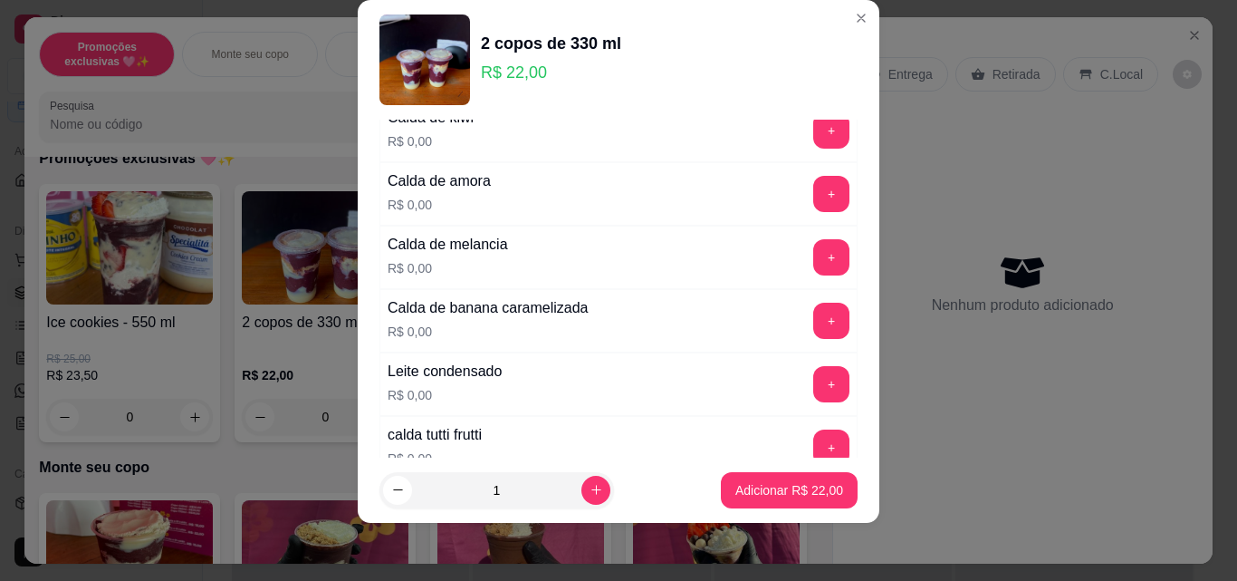
scroll to position [1358, 0]
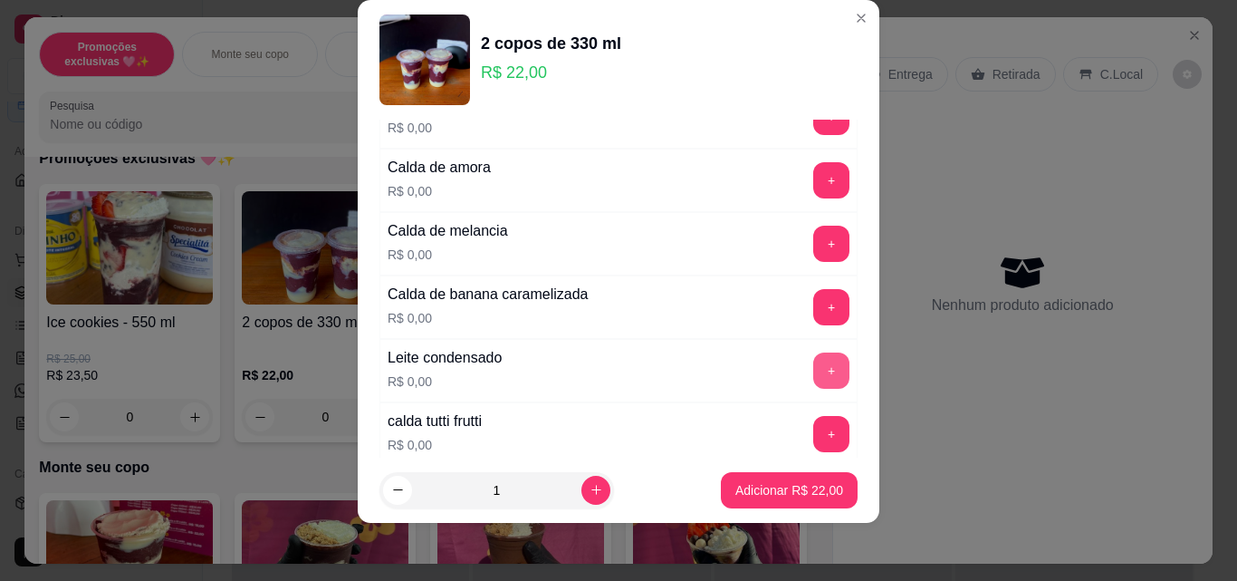
click at [813, 363] on button "+" at bounding box center [831, 370] width 36 height 36
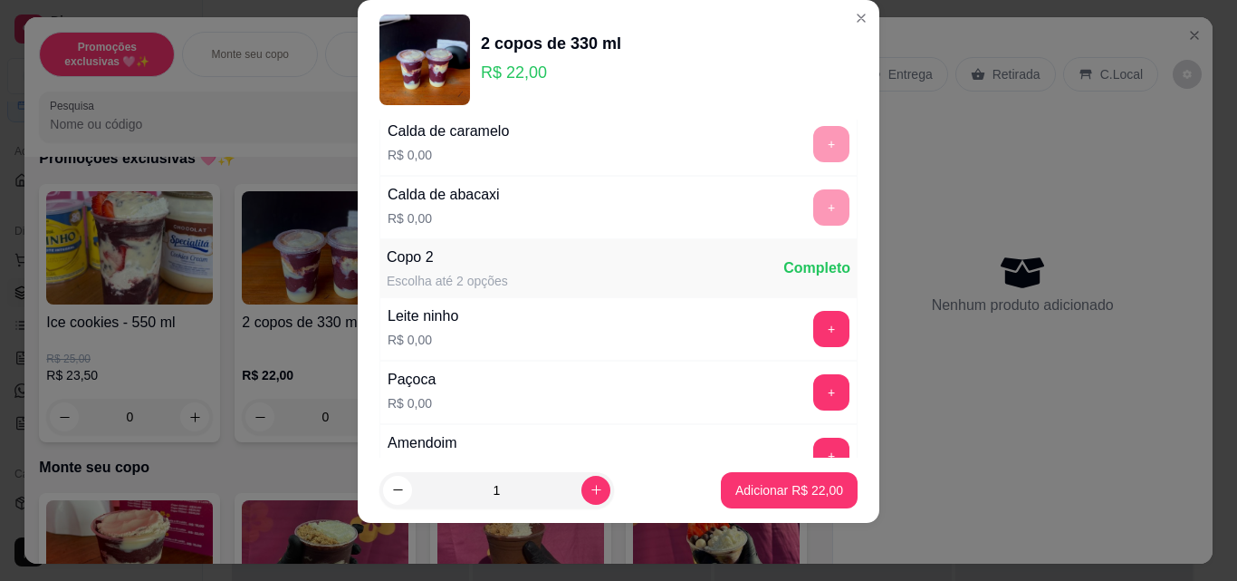
scroll to position [1992, 0]
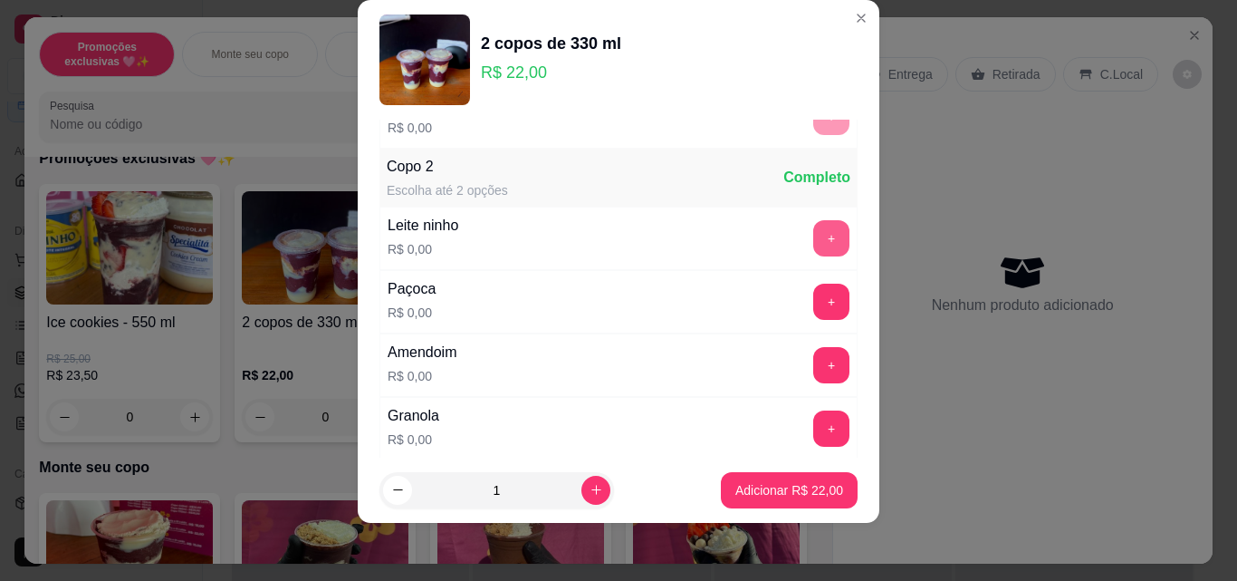
click at [813, 229] on button "+" at bounding box center [831, 238] width 36 height 36
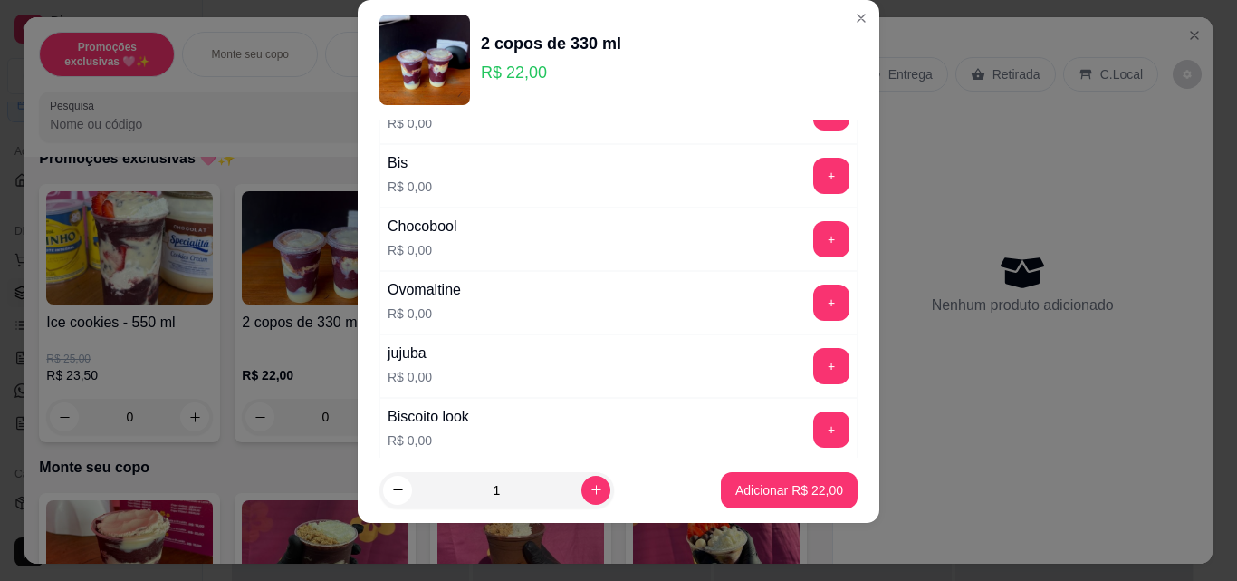
scroll to position [2626, 0]
click at [813, 303] on button "+" at bounding box center [831, 301] width 36 height 36
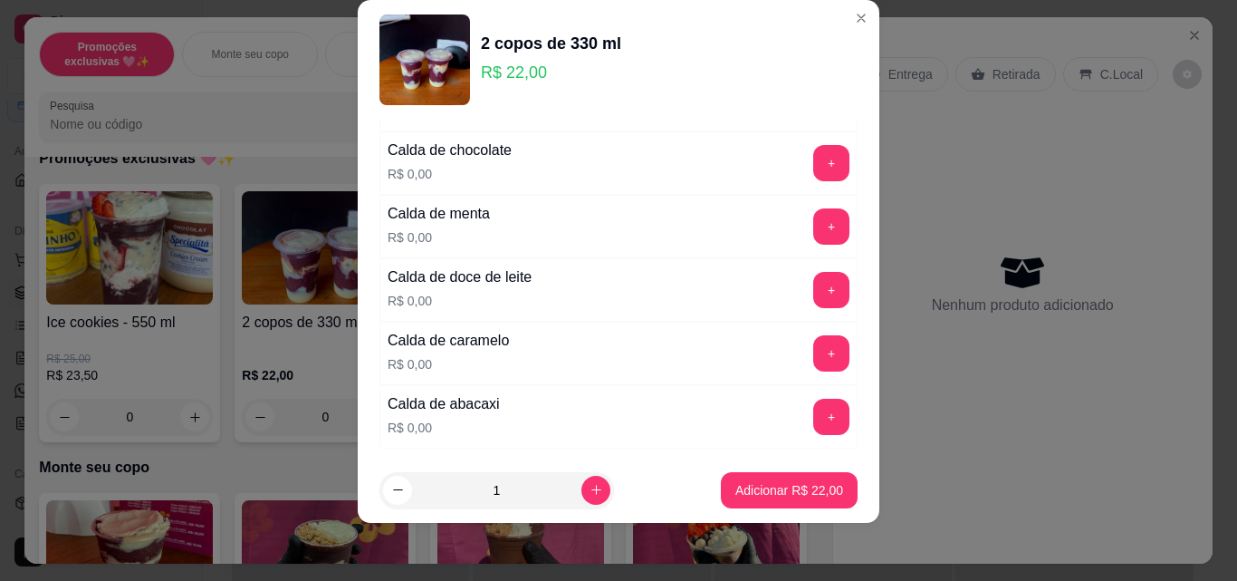
scroll to position [3532, 0]
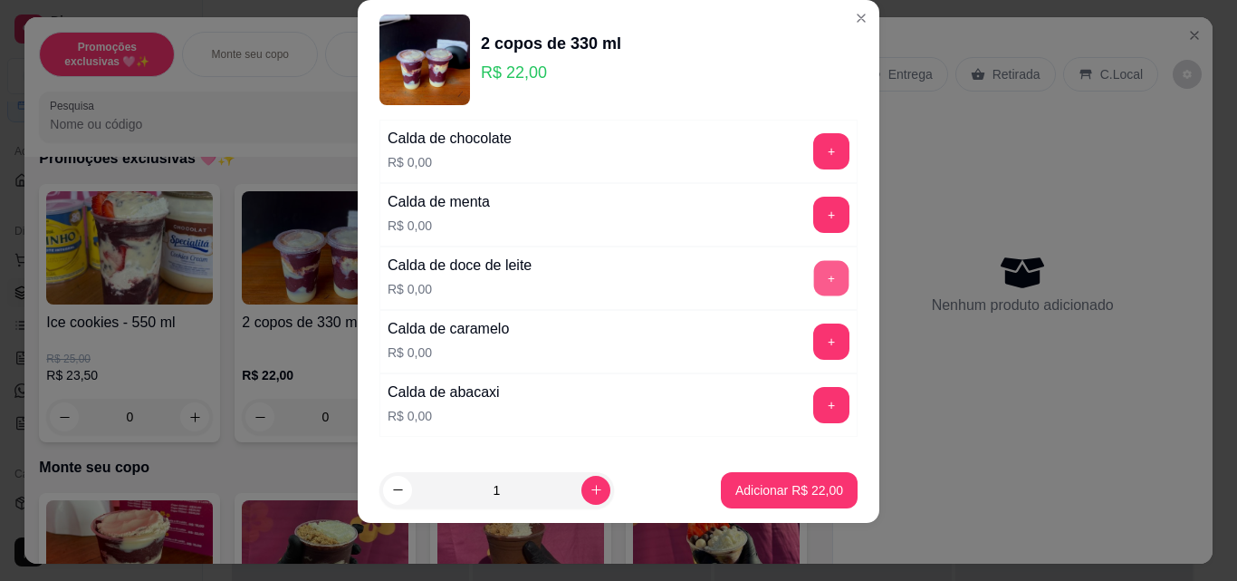
click at [814, 283] on button "+" at bounding box center [831, 278] width 35 height 35
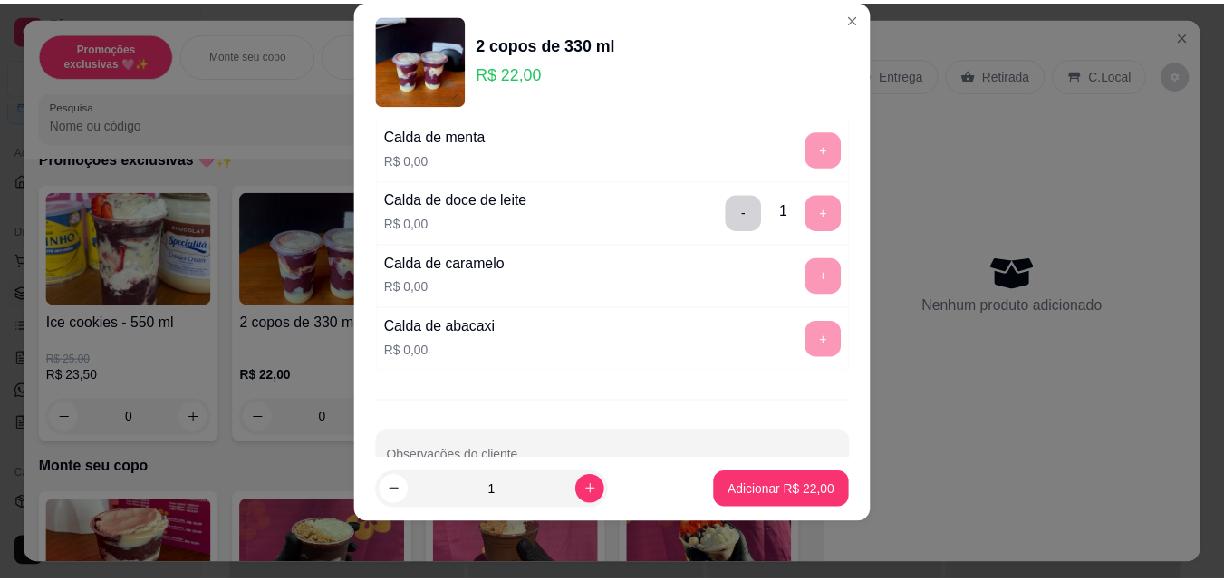
scroll to position [3647, 0]
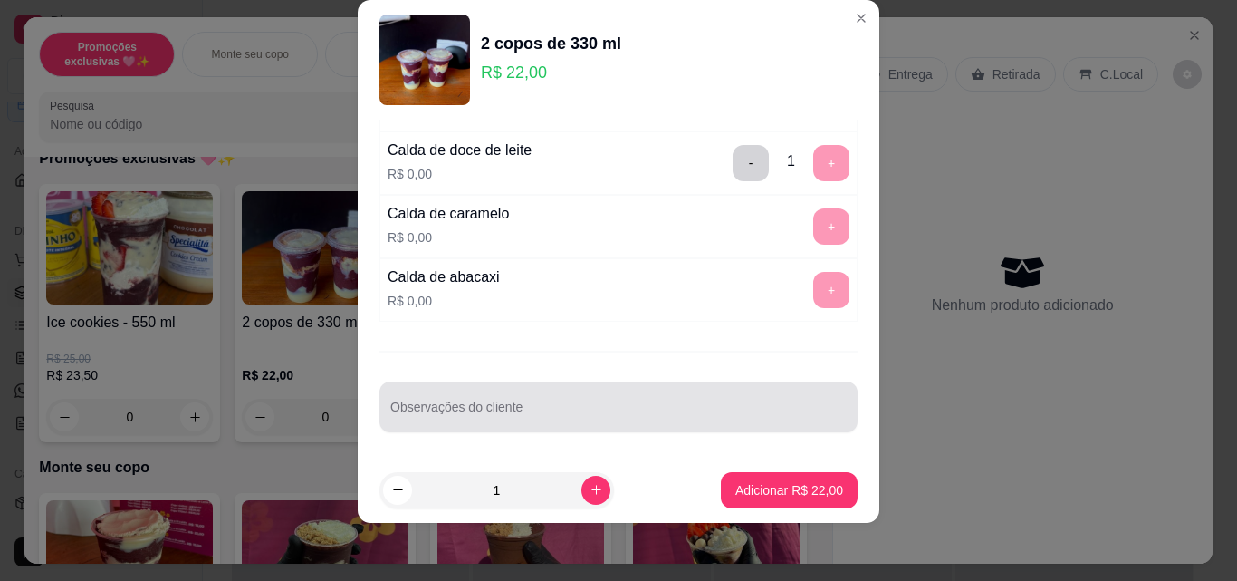
click at [636, 403] on div at bounding box center [618, 407] width 456 height 36
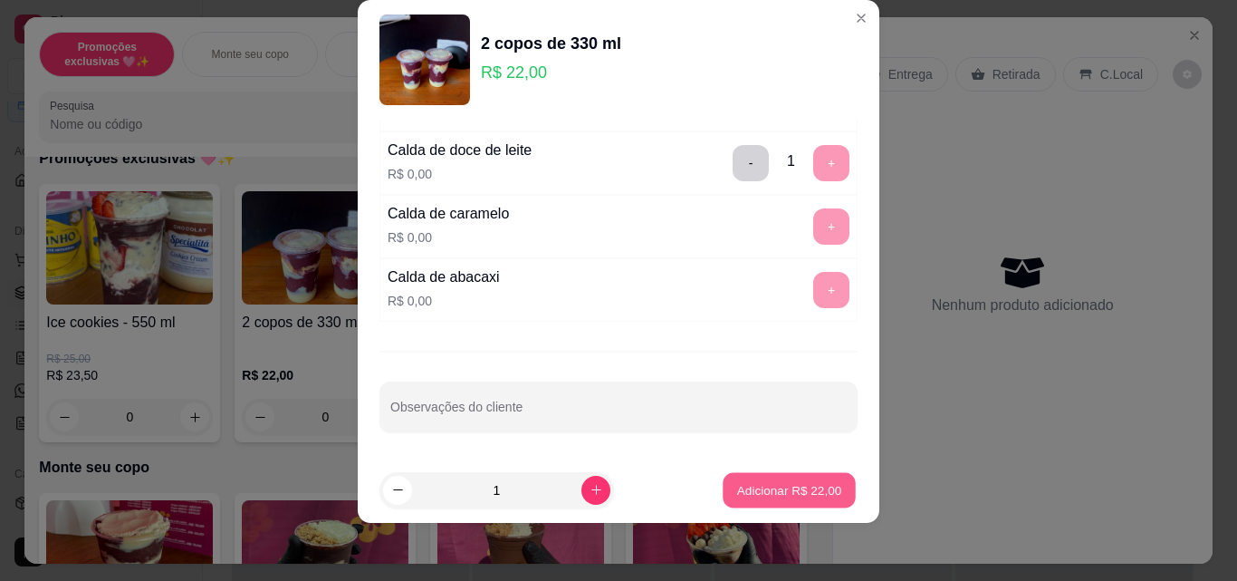
click at [781, 492] on p "Adicionar R$ 22,00" at bounding box center [789, 489] width 105 height 17
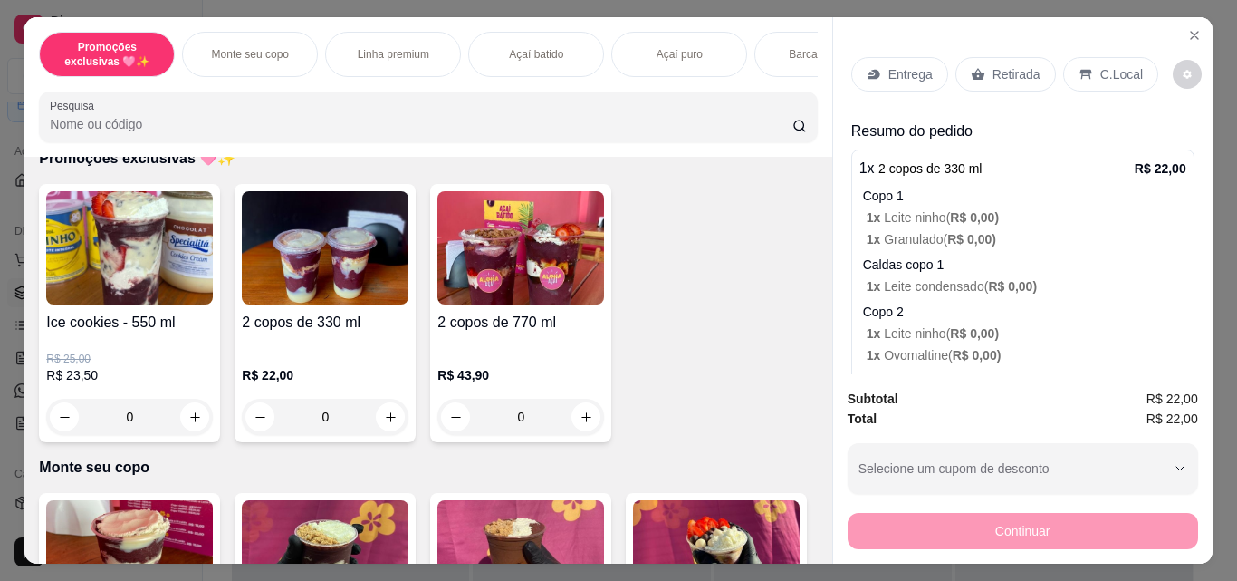
click at [966, 79] on div "Retirada" at bounding box center [1005, 74] width 101 height 34
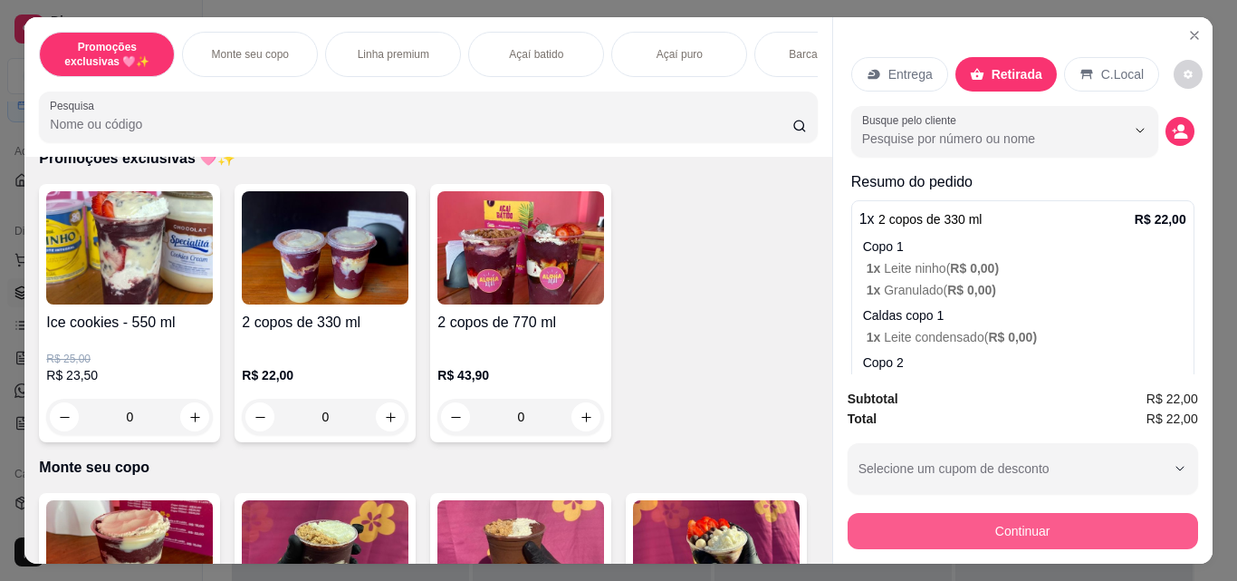
click at [1002, 532] on button "Continuar" at bounding box center [1023, 531] width 350 height 36
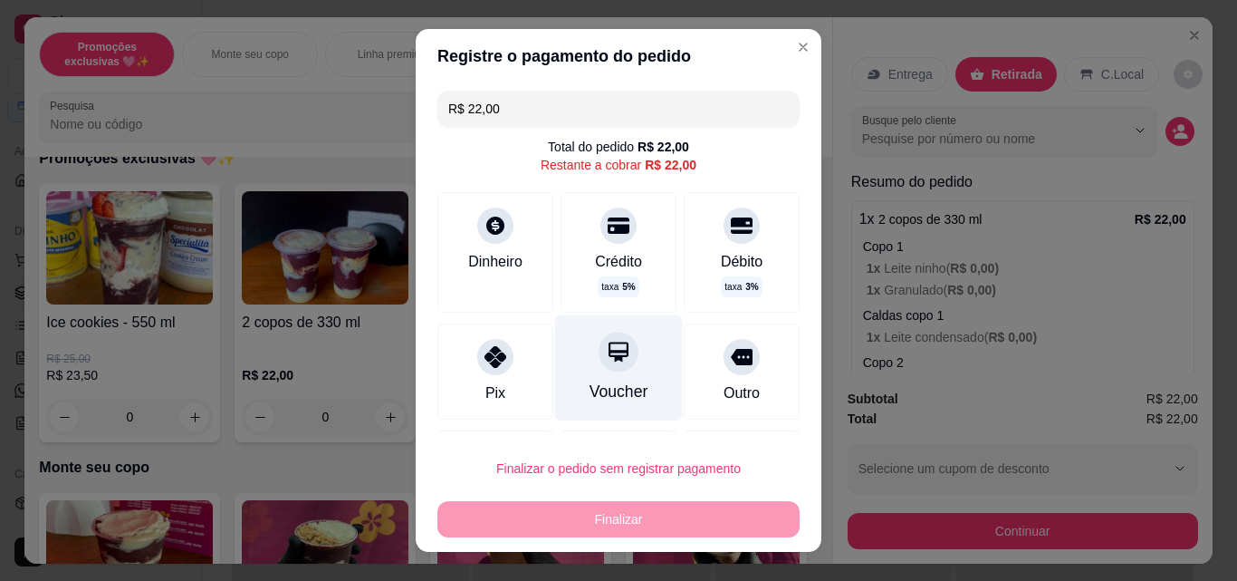
click at [590, 375] on div "Voucher" at bounding box center [619, 368] width 128 height 106
type input "R$ 0,00"
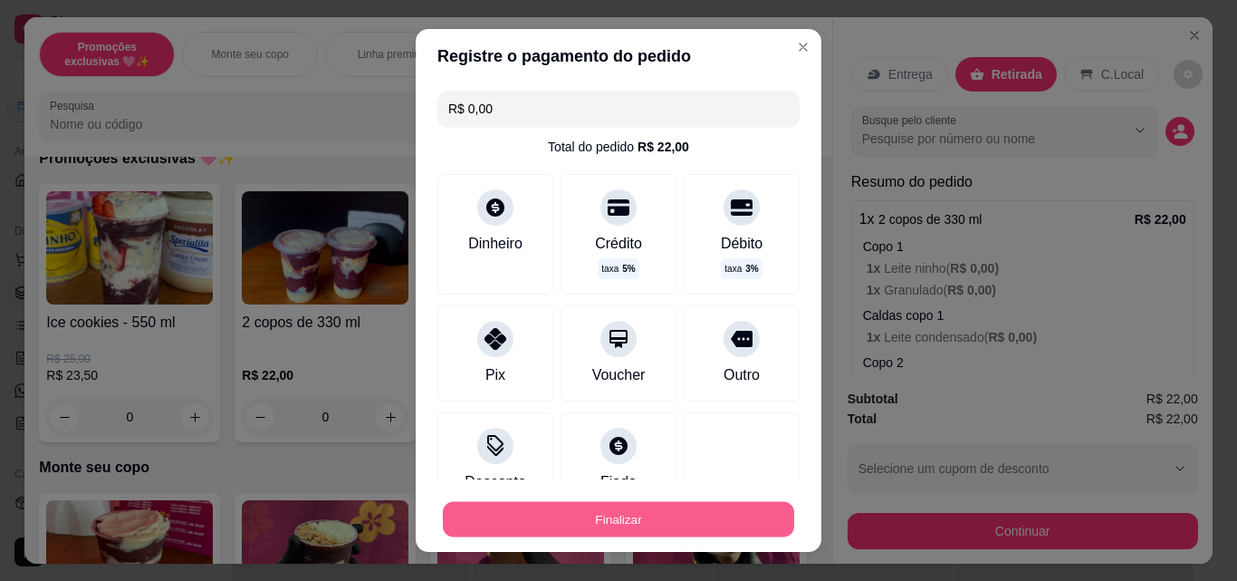
click at [710, 527] on button "Finalizar" at bounding box center [618, 519] width 351 height 35
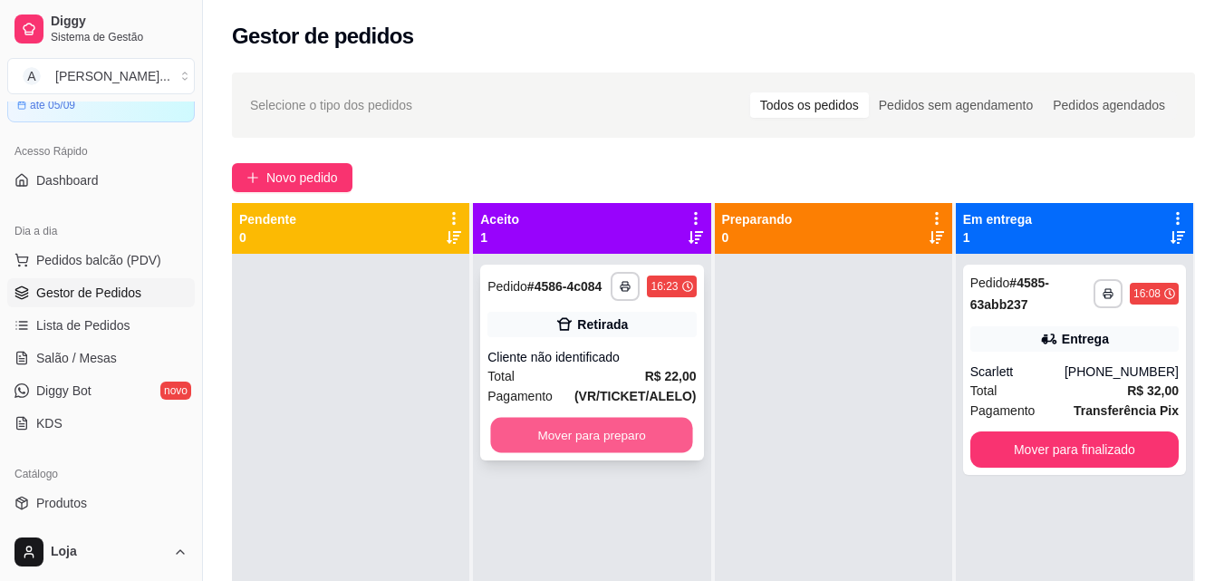
click at [569, 425] on button "Mover para preparo" at bounding box center [592, 435] width 202 height 35
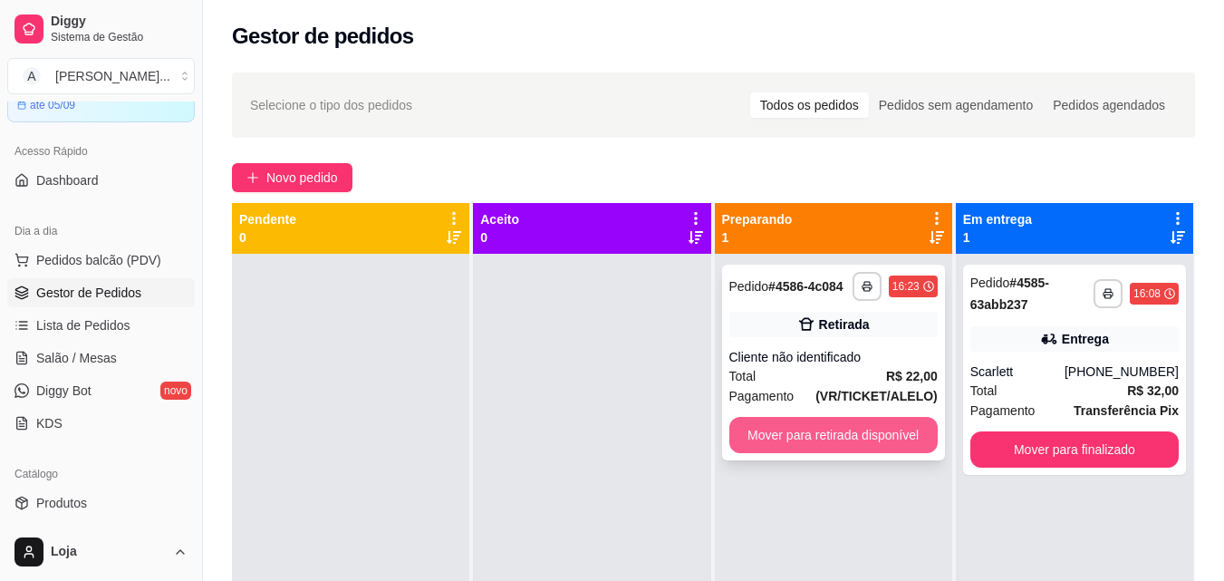
click at [758, 433] on button "Mover para retirada disponível" at bounding box center [833, 435] width 208 height 36
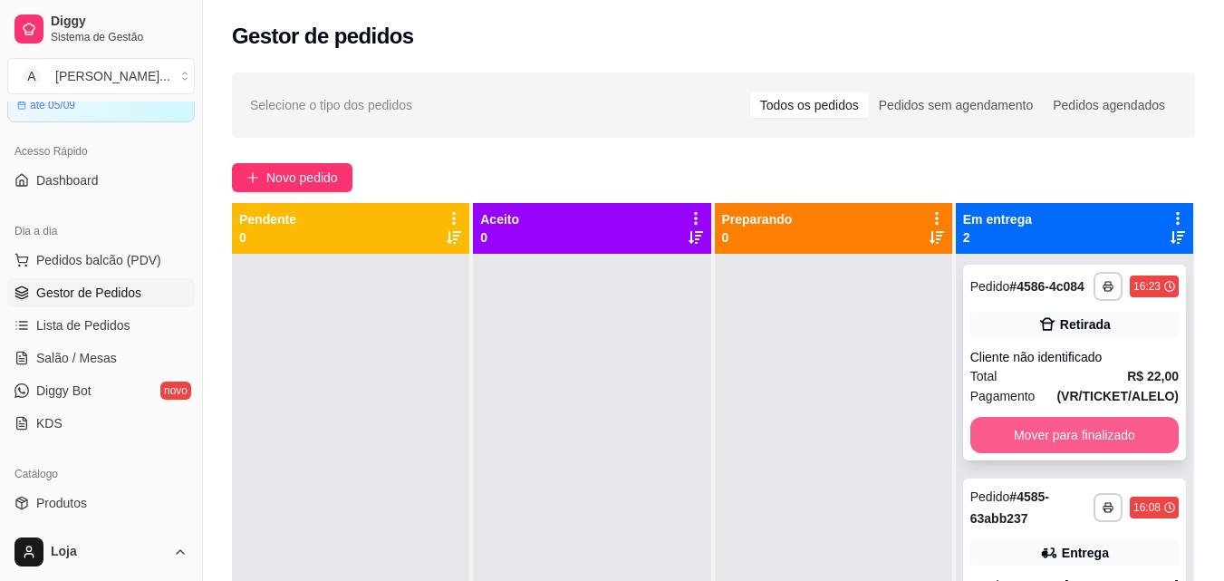
click at [997, 446] on button "Mover para finalizado" at bounding box center [1074, 435] width 208 height 36
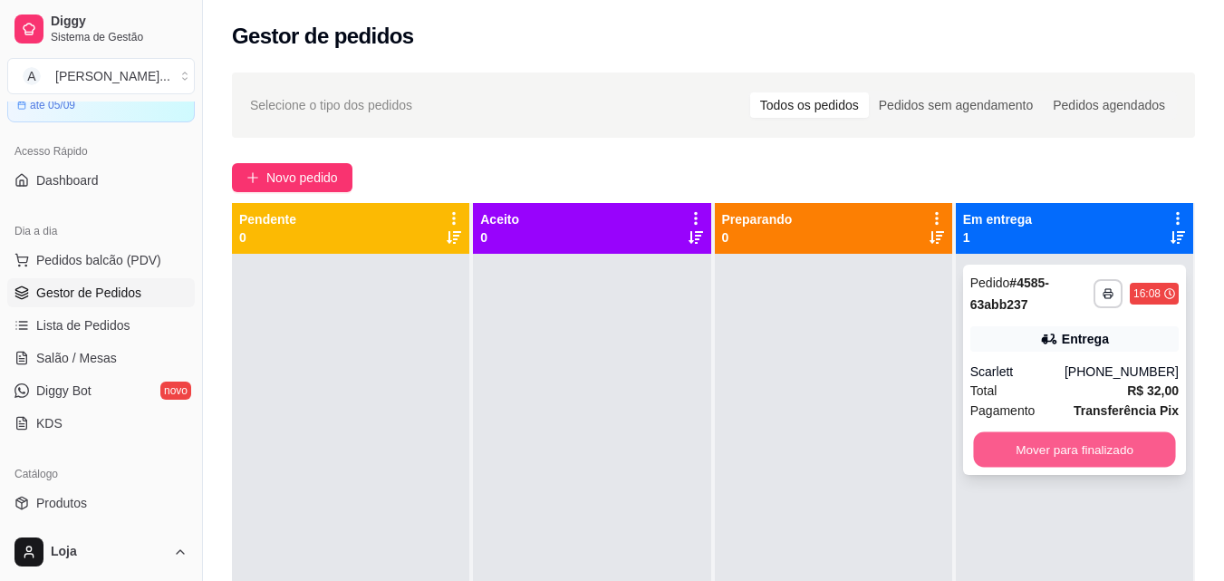
click at [1003, 442] on button "Mover para finalizado" at bounding box center [1074, 449] width 202 height 35
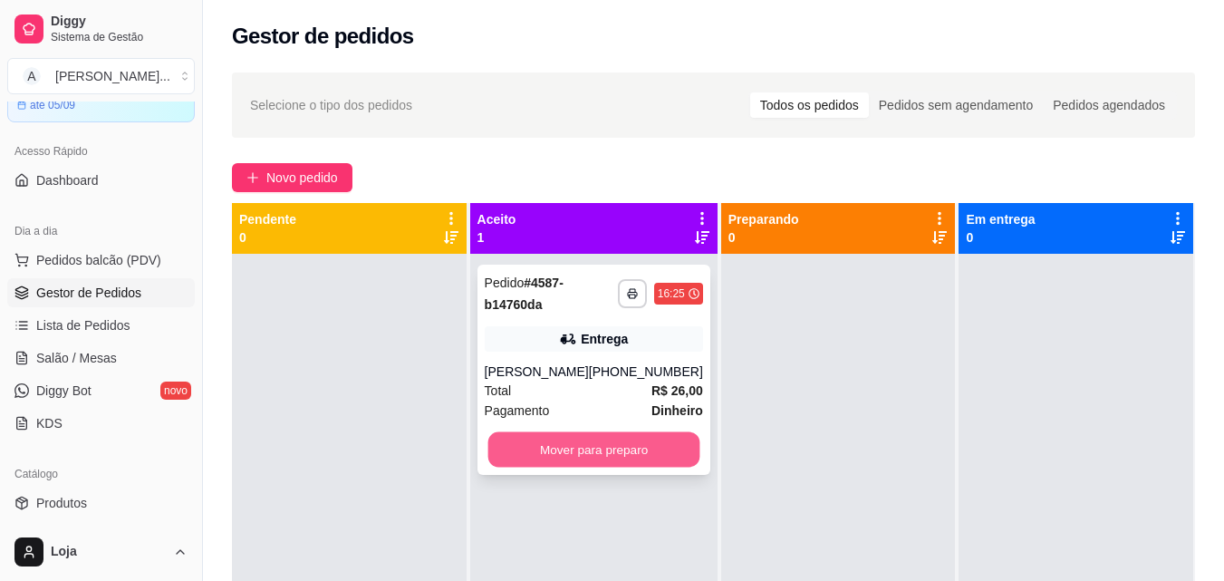
click at [552, 443] on button "Mover para preparo" at bounding box center [593, 449] width 212 height 35
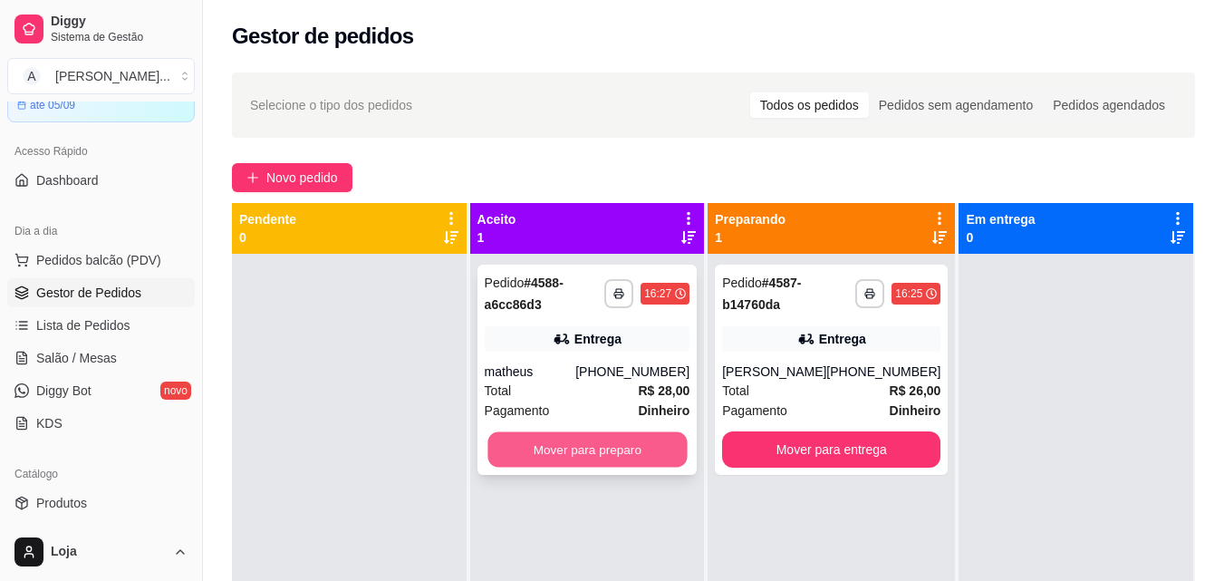
click at [569, 433] on button "Mover para preparo" at bounding box center [586, 449] width 199 height 35
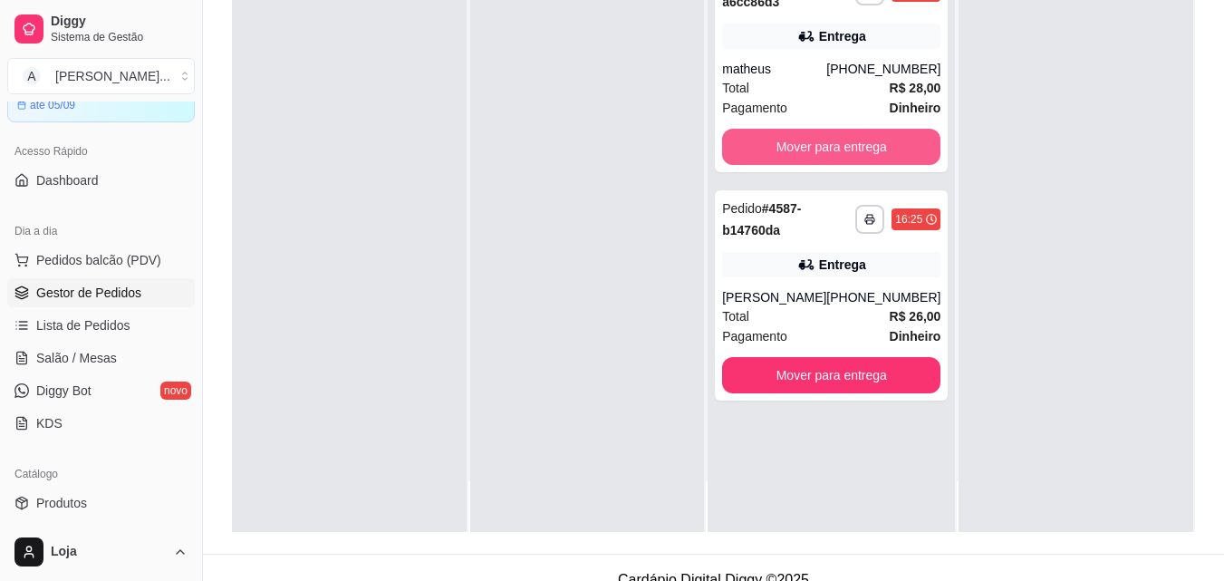
scroll to position [272, 0]
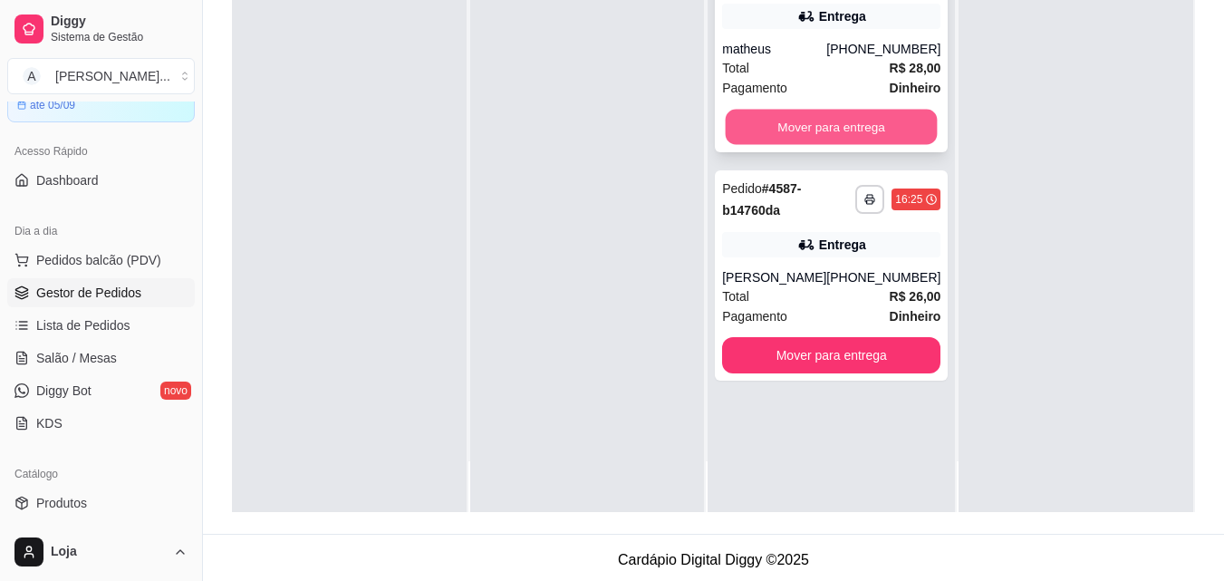
click at [808, 122] on button "Mover para entrega" at bounding box center [831, 127] width 212 height 35
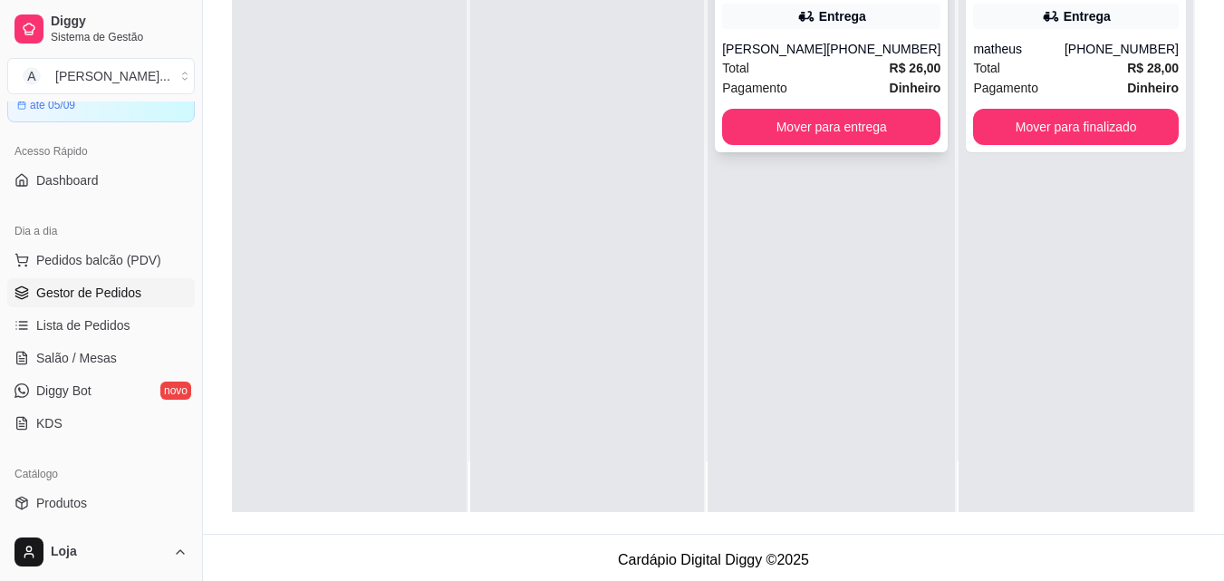
click at [780, 45] on div "[PERSON_NAME]" at bounding box center [774, 49] width 104 height 18
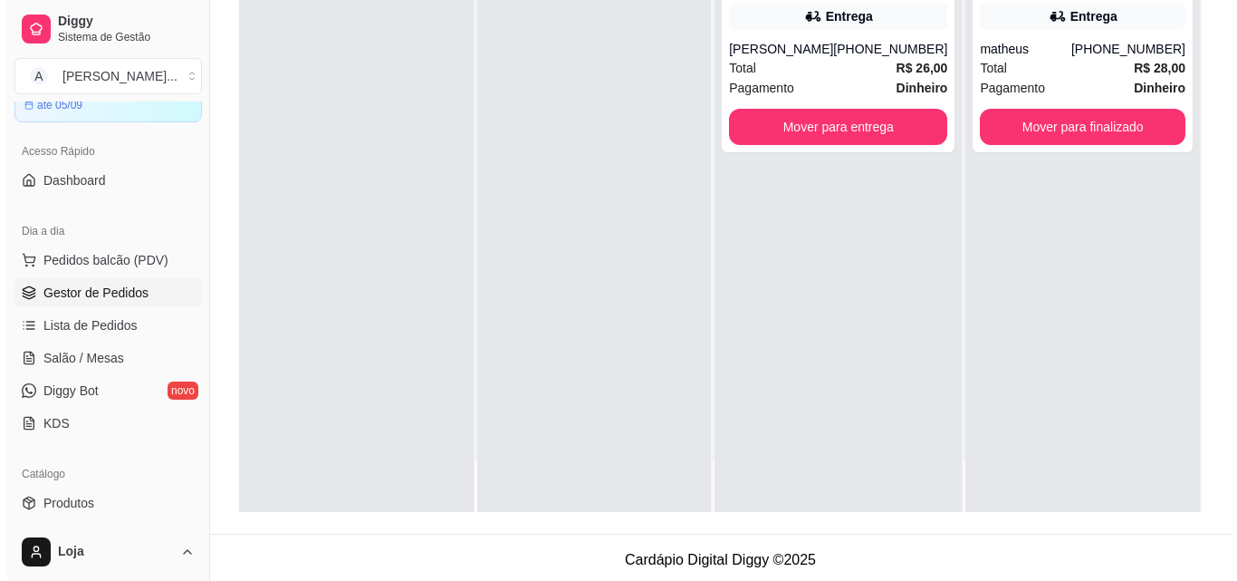
scroll to position [0, 0]
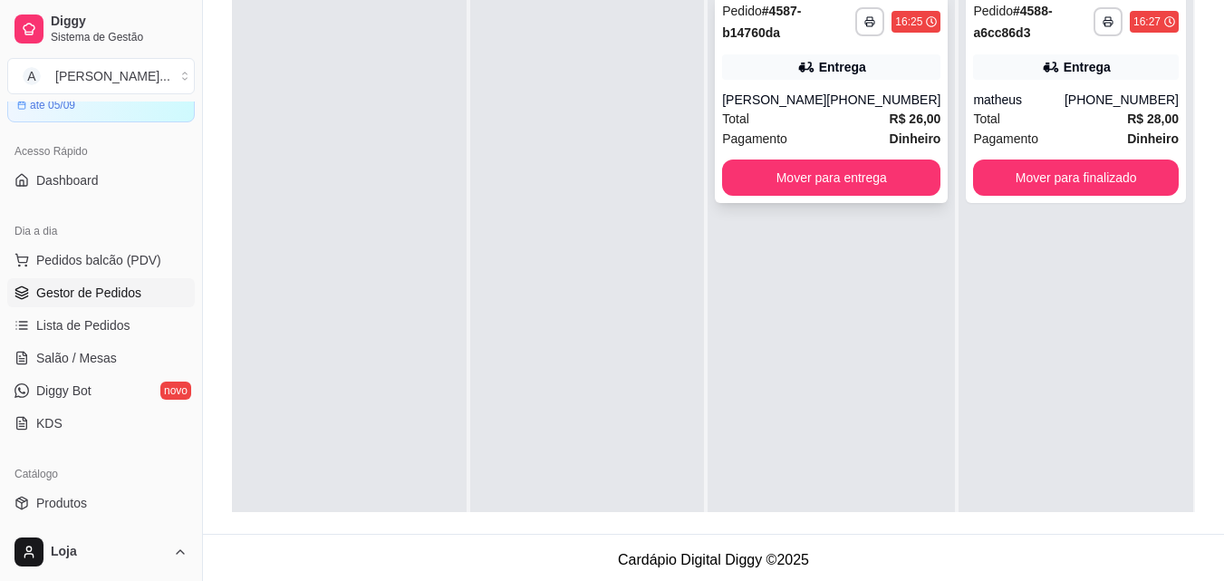
click at [799, 109] on div "Total R$ 26,00" at bounding box center [831, 119] width 218 height 20
click at [801, 97] on div "[PERSON_NAME]" at bounding box center [774, 100] width 104 height 18
click at [761, 122] on div "Total R$ 26,00" at bounding box center [831, 119] width 218 height 20
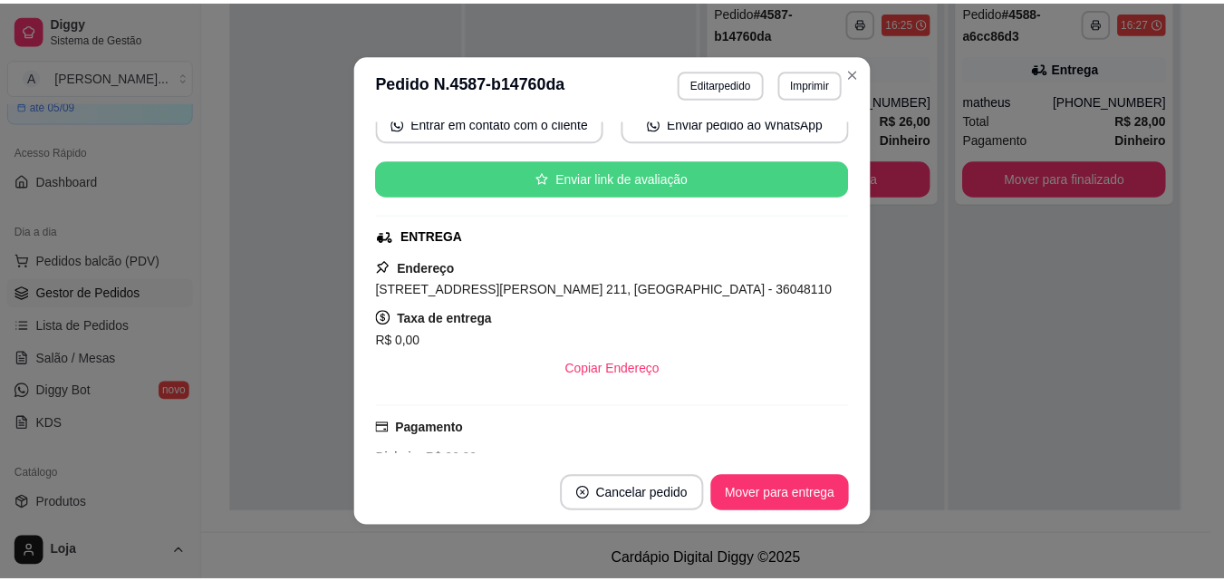
scroll to position [362, 0]
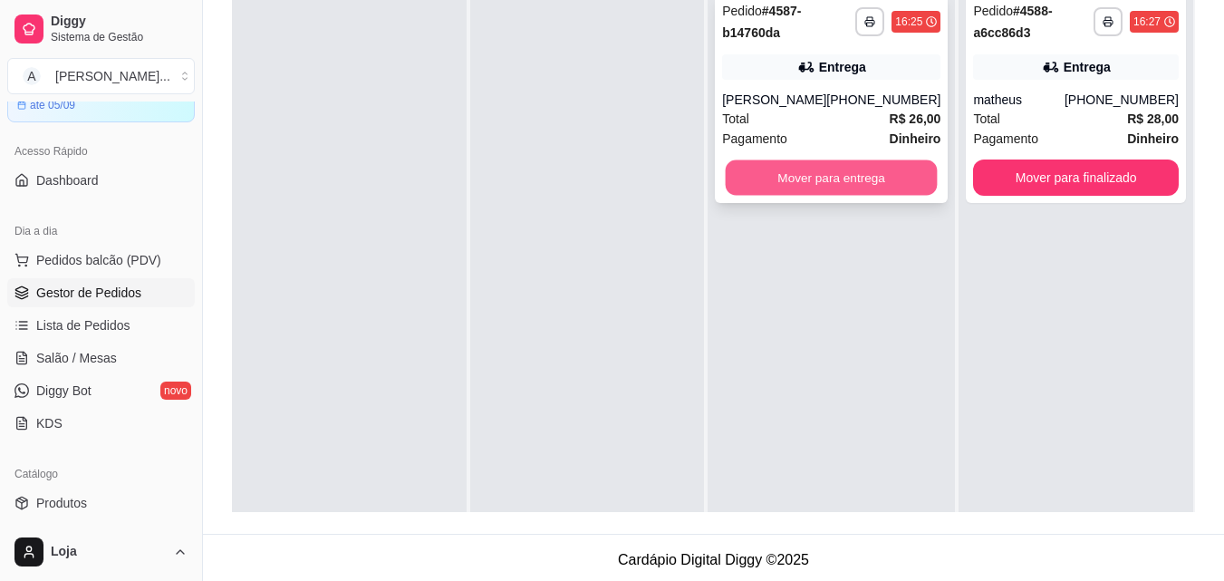
click at [840, 186] on button "Mover para entrega" at bounding box center [831, 177] width 212 height 35
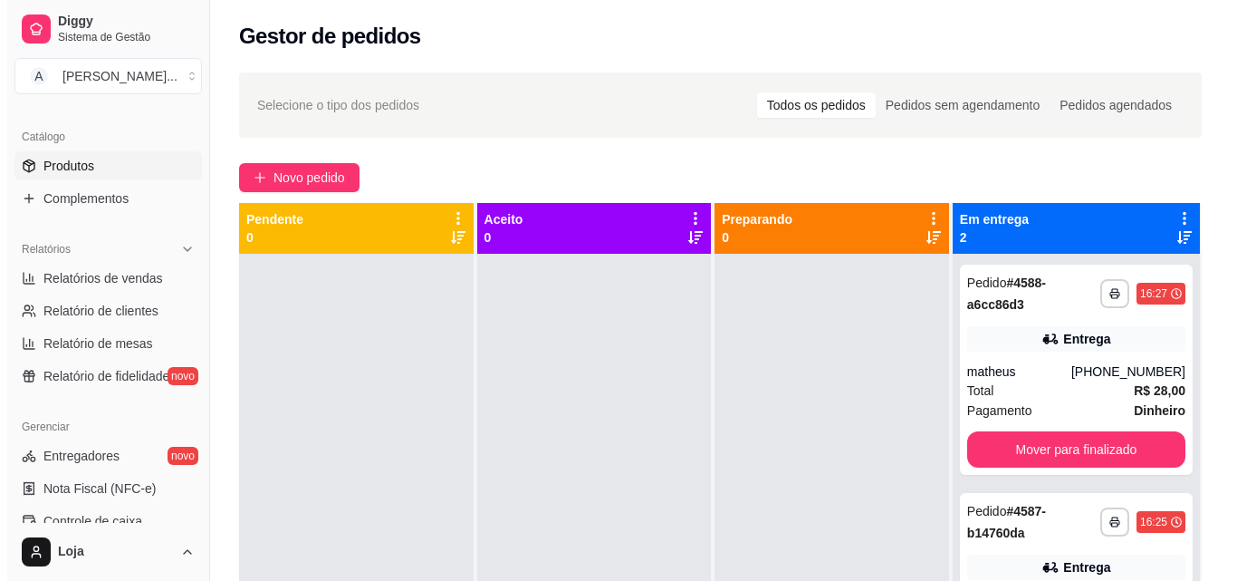
scroll to position [453, 0]
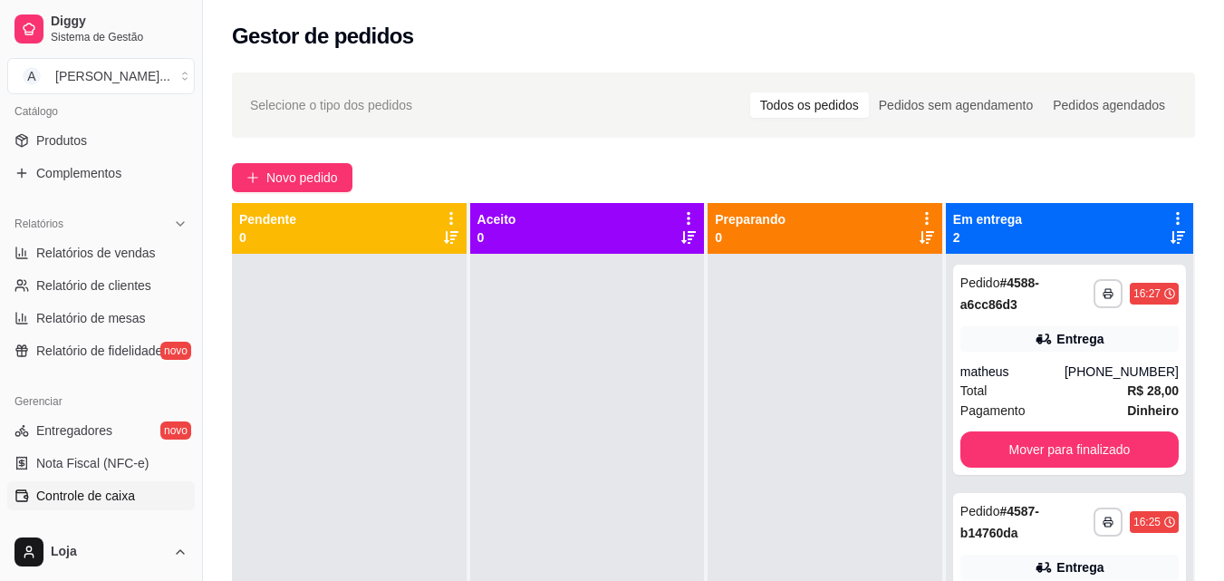
click at [123, 487] on span "Controle de caixa" at bounding box center [85, 495] width 99 height 18
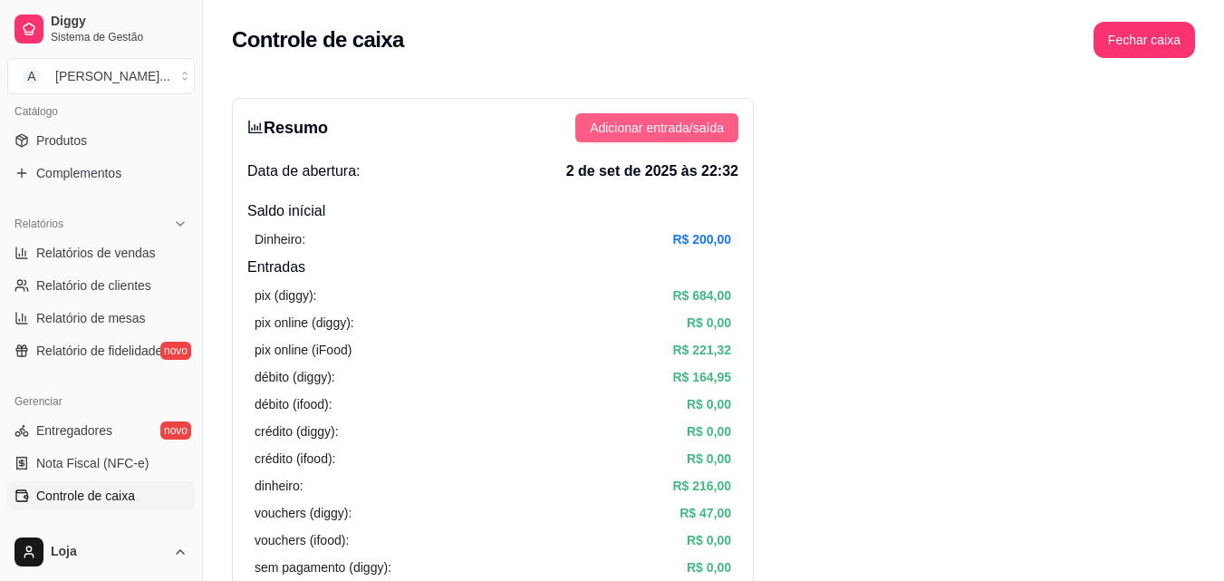
click at [651, 119] on span "Adicionar entrada/saída" at bounding box center [657, 128] width 134 height 20
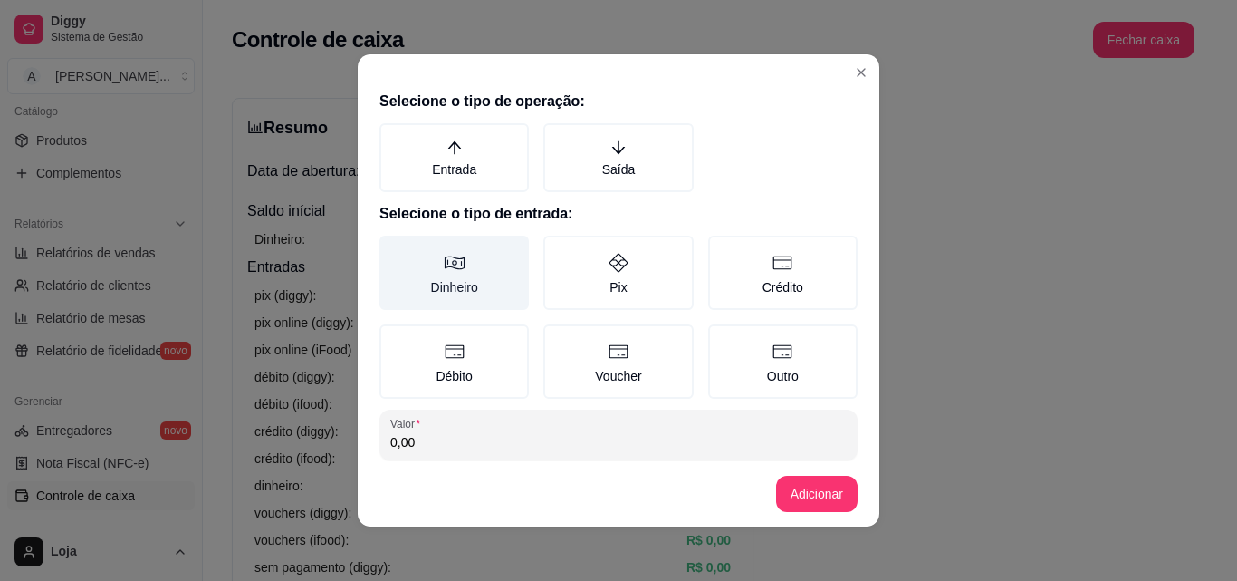
drag, startPoint x: 428, startPoint y: 271, endPoint x: 446, endPoint y: 263, distance: 19.9
click at [430, 271] on label "Dinheiro" at bounding box center [453, 272] width 149 height 74
click at [393, 249] on button "Dinheiro" at bounding box center [386, 242] width 14 height 14
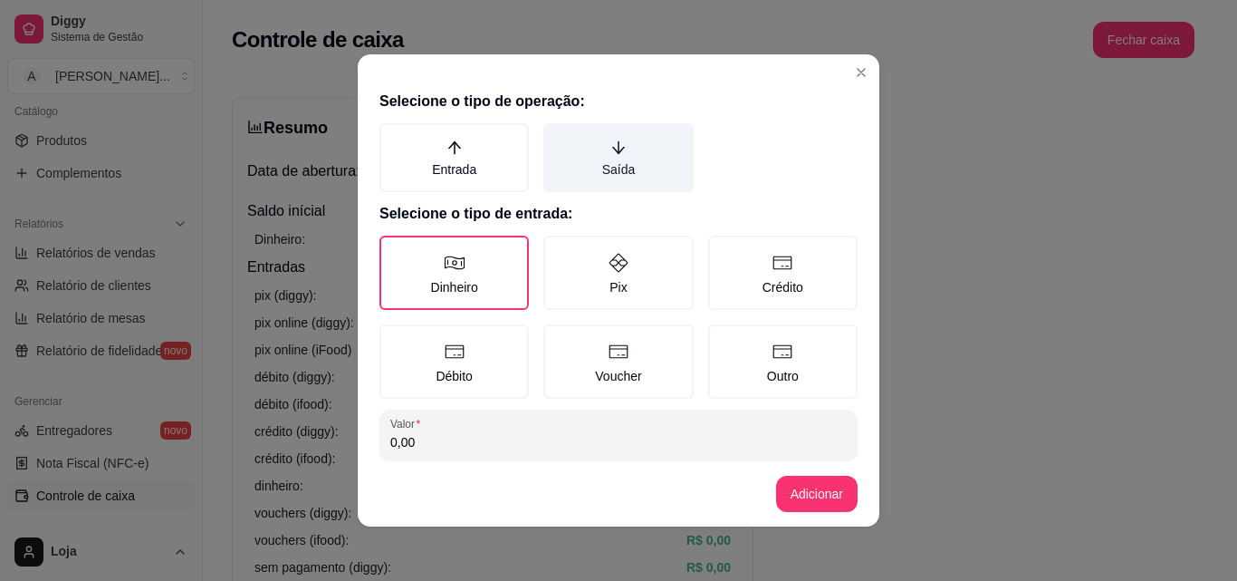
click at [601, 165] on label "Saída" at bounding box center [617, 157] width 149 height 69
click at [557, 137] on button "Saída" at bounding box center [549, 129] width 14 height 14
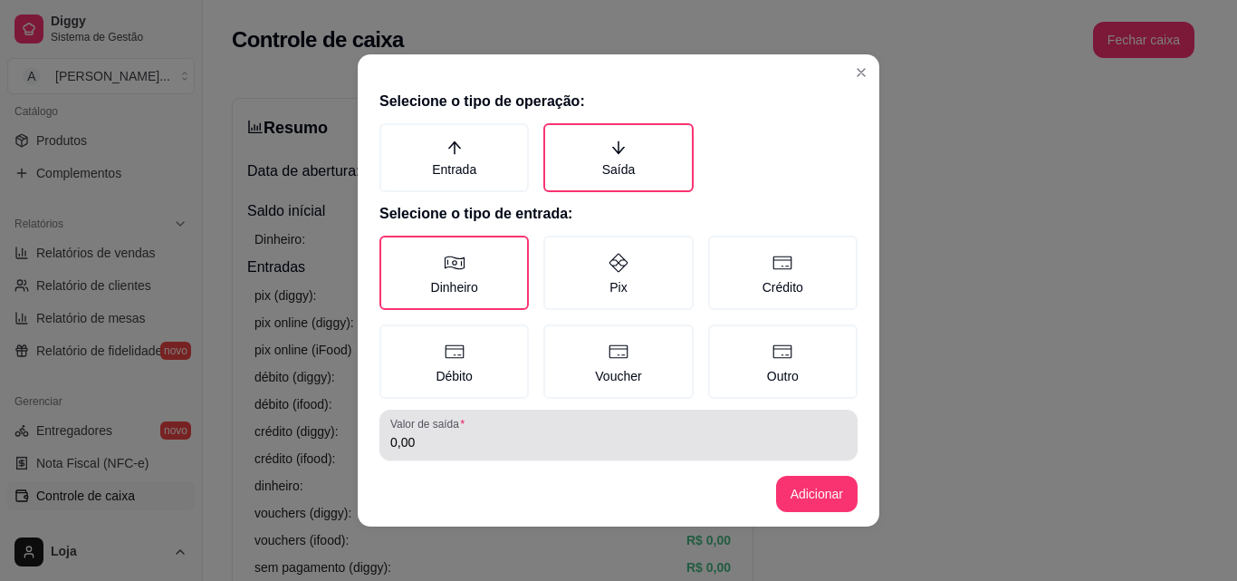
click at [558, 434] on input "0,00" at bounding box center [618, 442] width 456 height 18
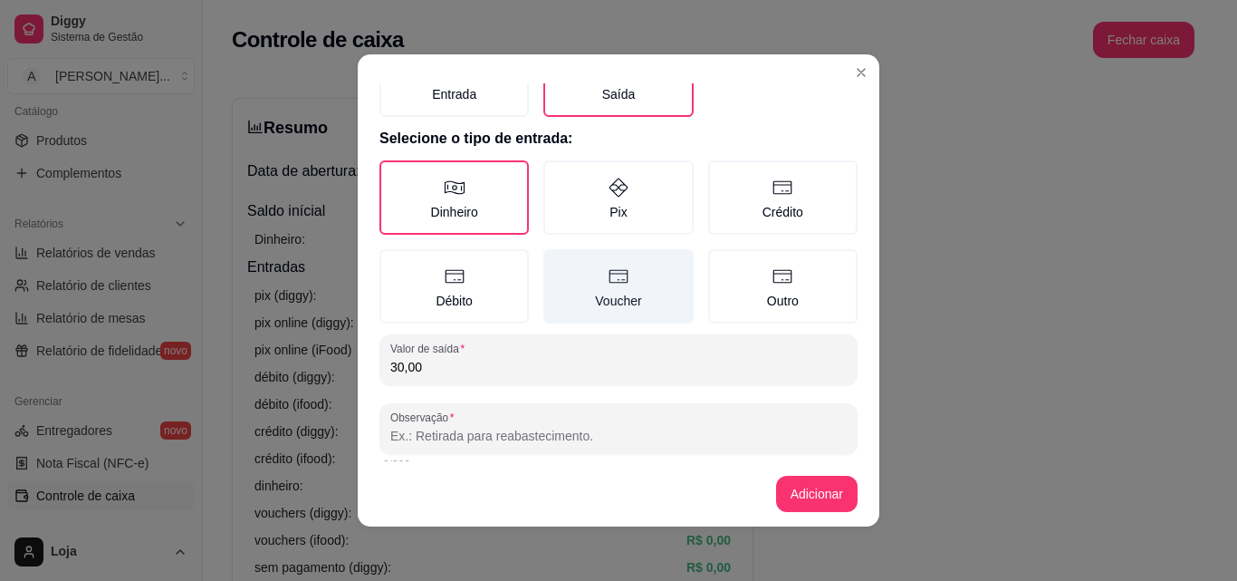
scroll to position [97, 0]
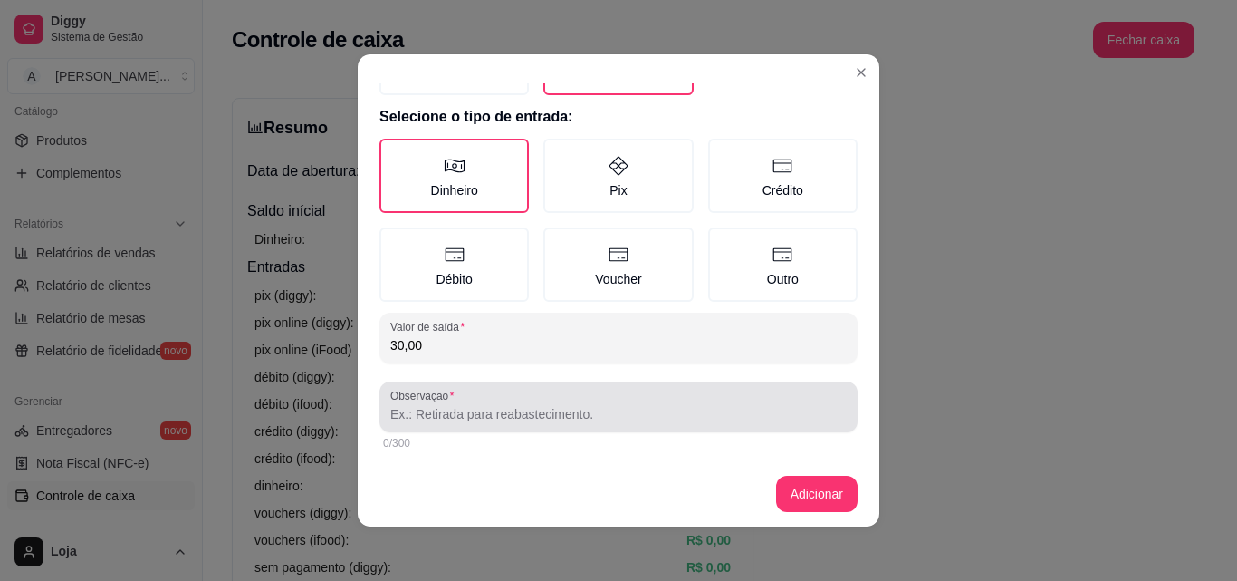
type input "30,00"
click at [649, 401] on div at bounding box center [618, 407] width 456 height 36
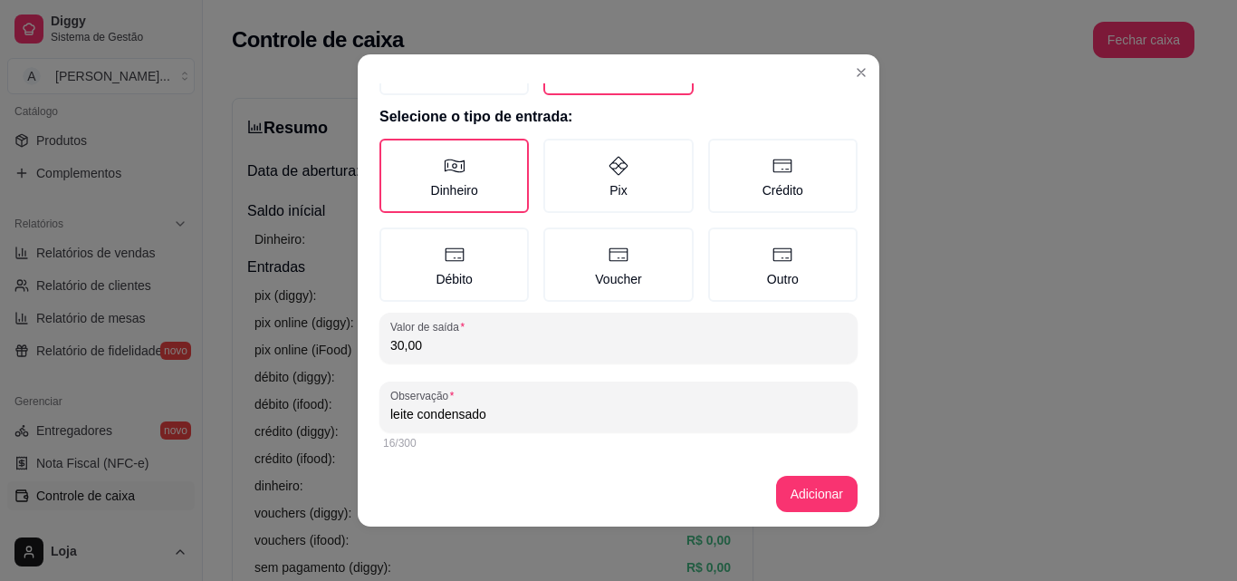
type input "leite condensado"
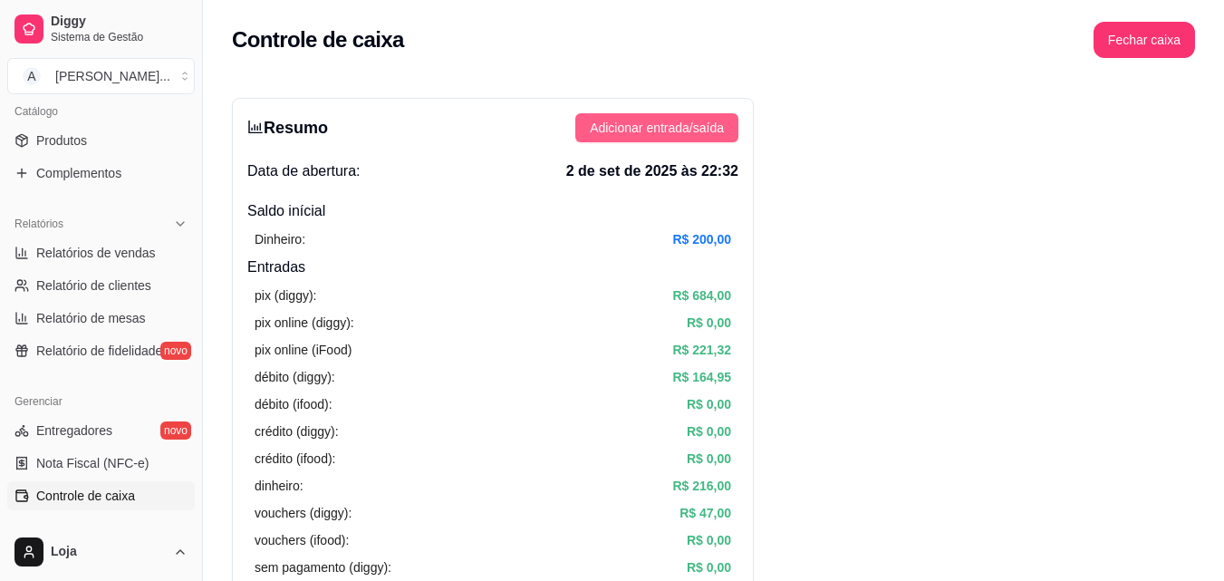
click at [638, 135] on span "Adicionar entrada/saída" at bounding box center [657, 128] width 134 height 20
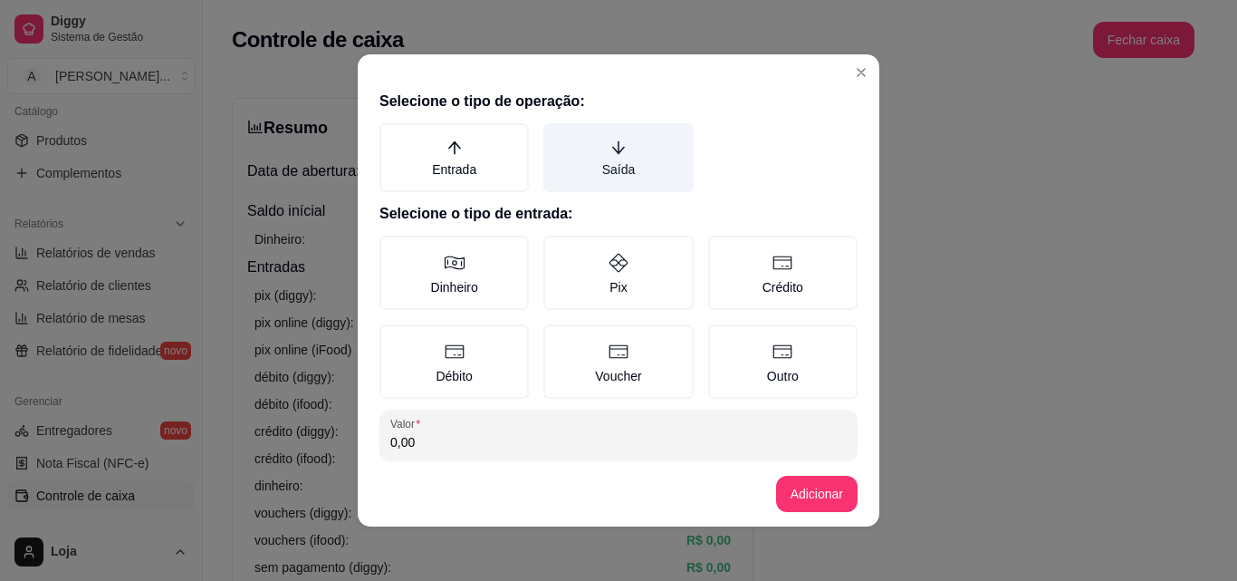
click at [585, 178] on label "Saída" at bounding box center [617, 157] width 149 height 69
click at [557, 137] on button "Saída" at bounding box center [549, 129] width 14 height 14
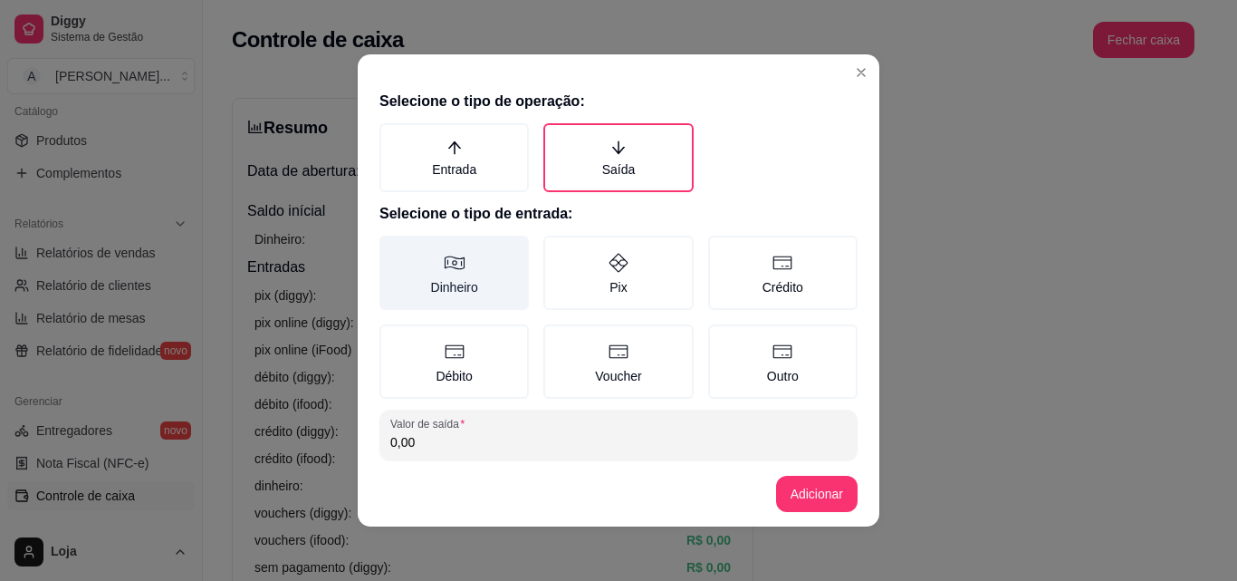
click at [433, 280] on label "Dinheiro" at bounding box center [453, 272] width 149 height 74
click at [393, 249] on button "Dinheiro" at bounding box center [386, 242] width 14 height 14
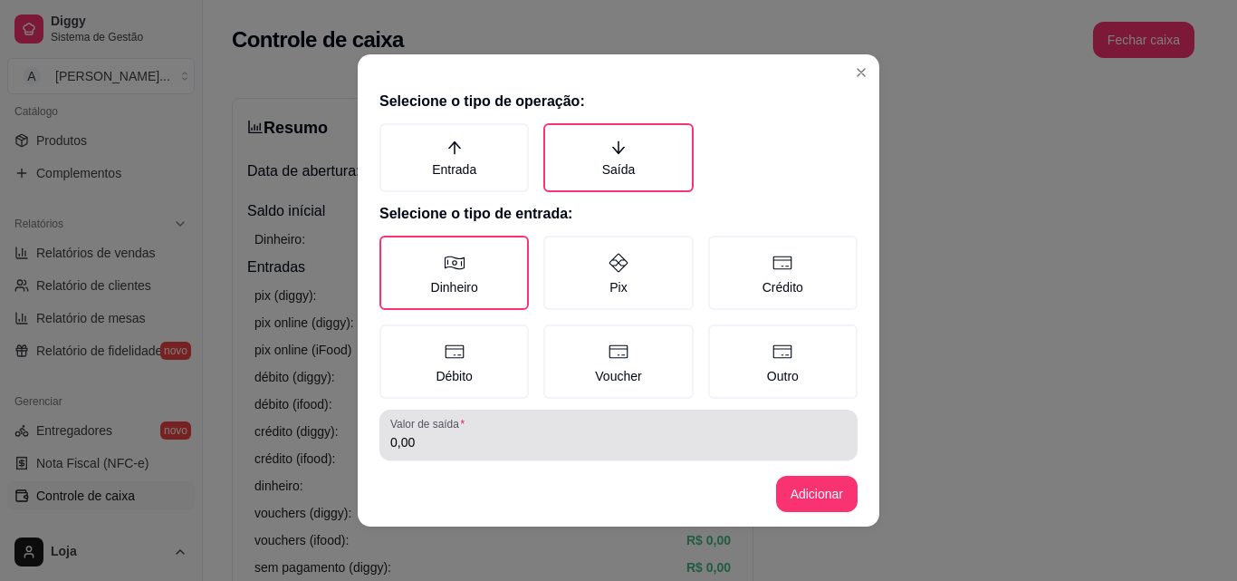
click at [497, 446] on input "0,00" at bounding box center [618, 442] width 456 height 18
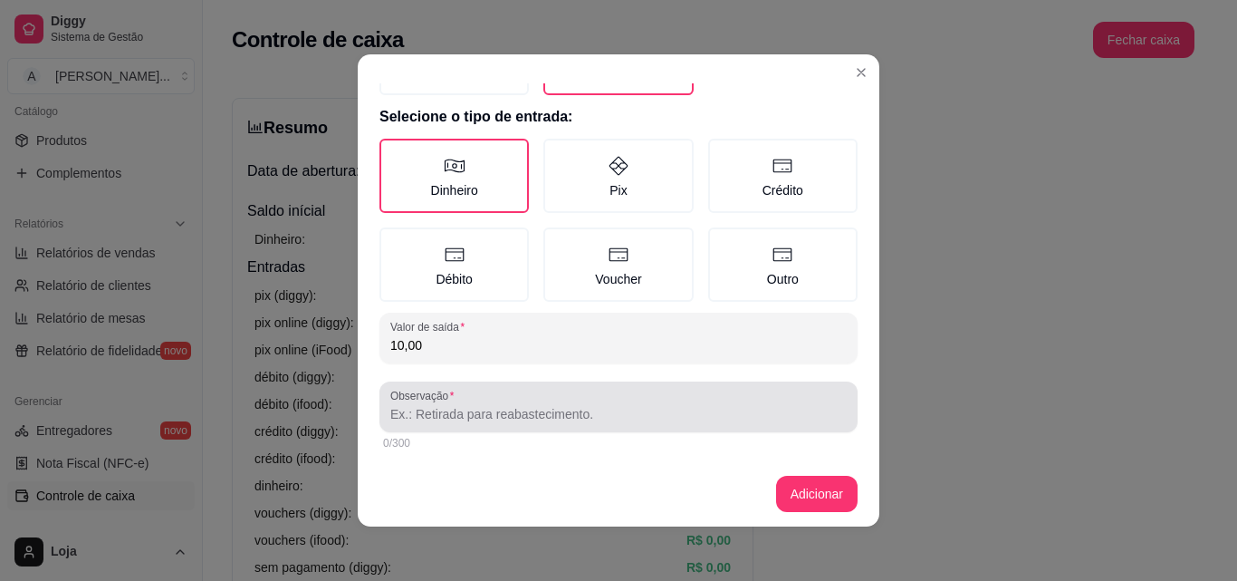
type input "10,00"
click at [477, 418] on input "Observação" at bounding box center [618, 414] width 456 height 18
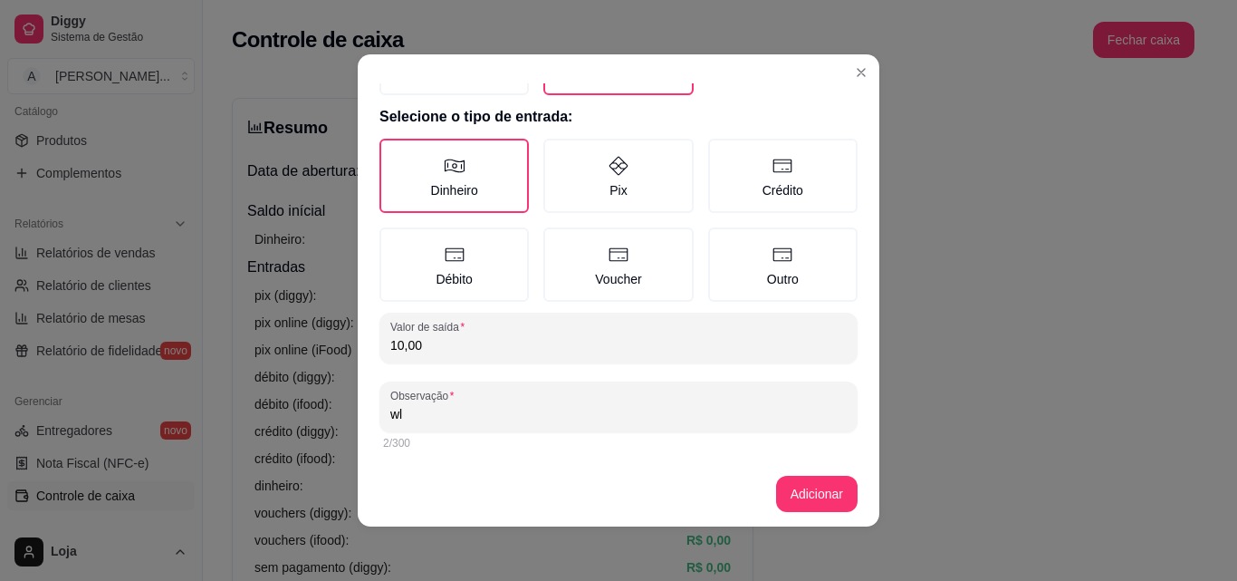
type input "w"
type input "motoboy"
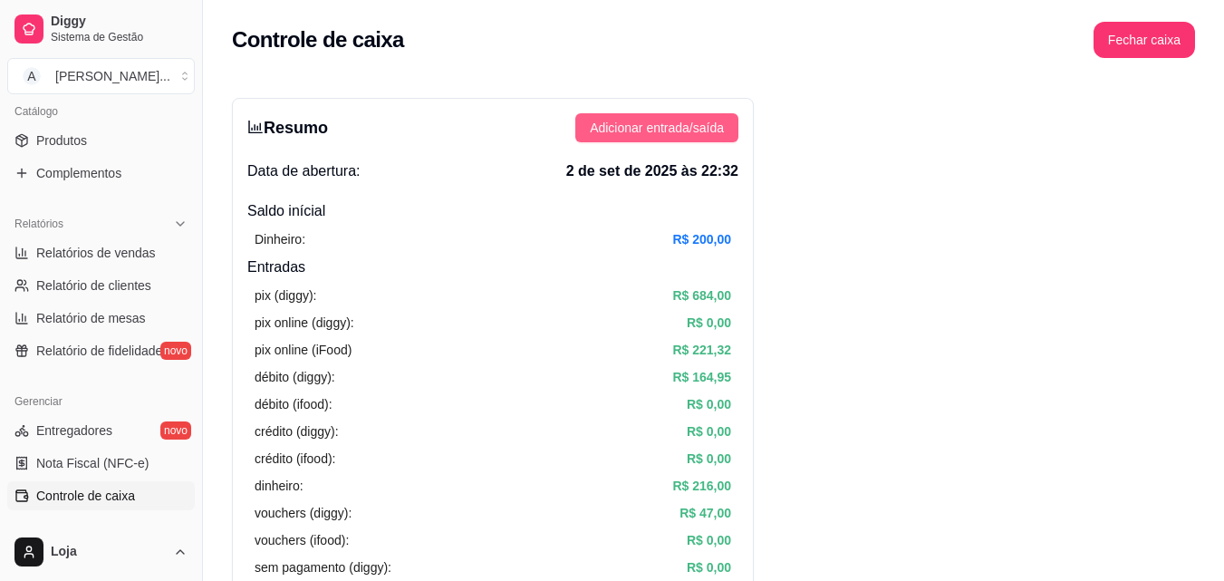
click at [730, 125] on button "Adicionar entrada/saída" at bounding box center [656, 127] width 163 height 29
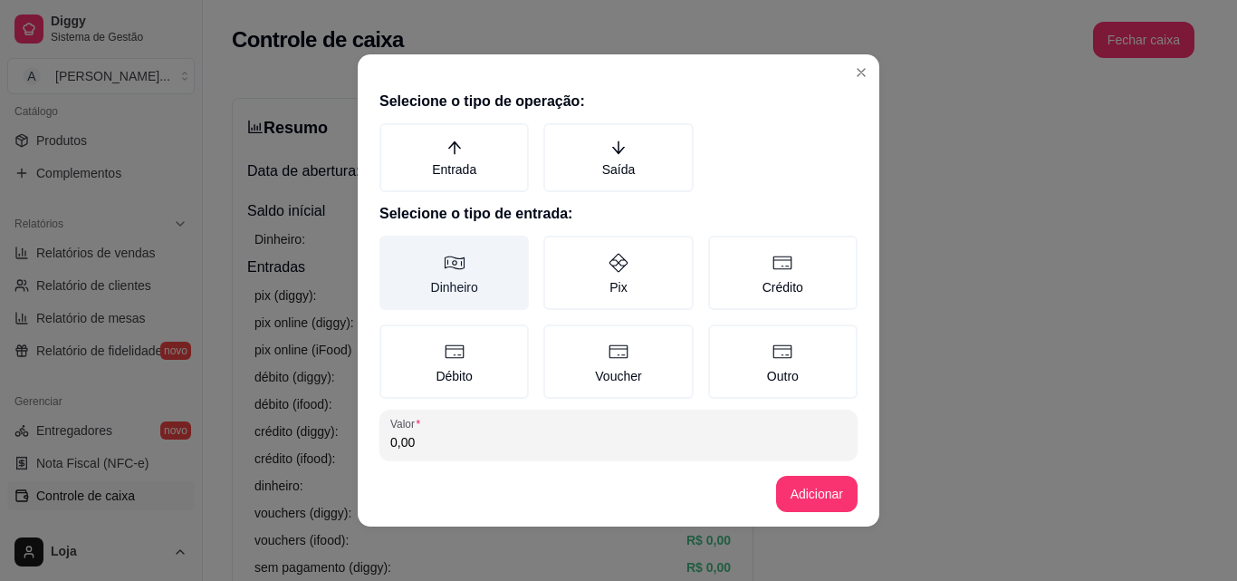
click at [426, 284] on label "Dinheiro" at bounding box center [453, 272] width 149 height 74
click at [393, 249] on button "Dinheiro" at bounding box center [386, 242] width 14 height 14
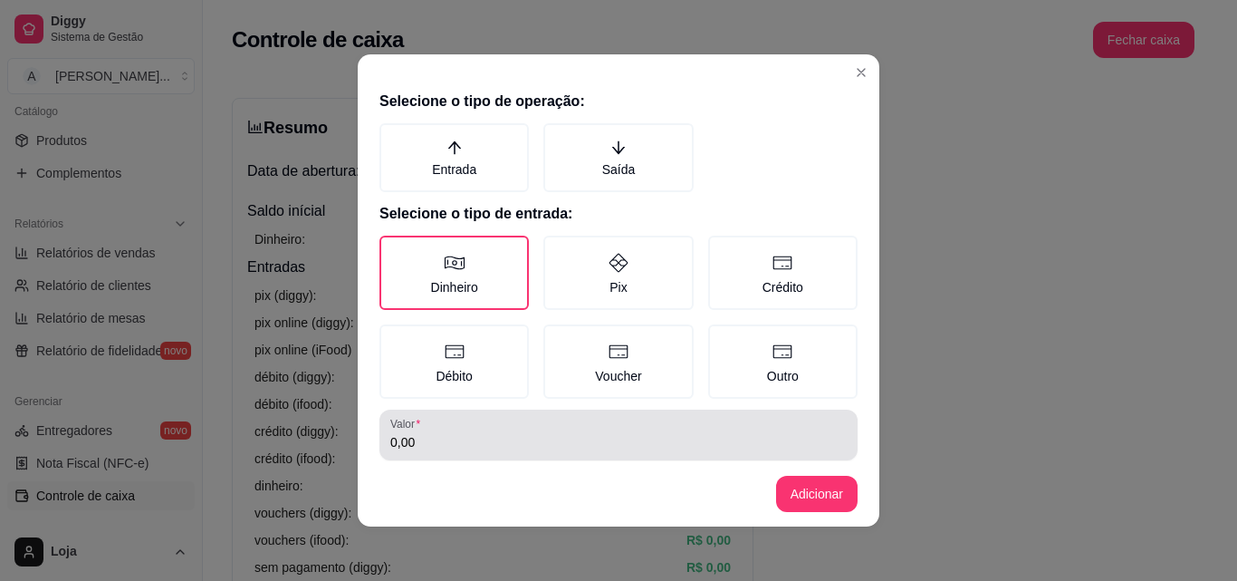
click at [516, 424] on div "0,00" at bounding box center [618, 435] width 456 height 36
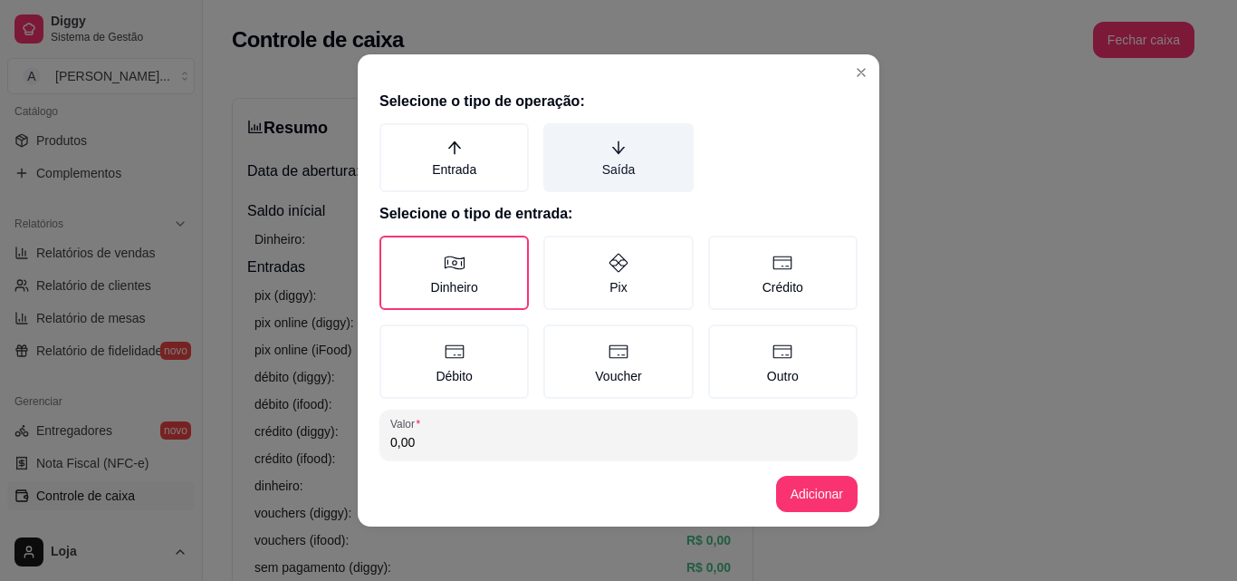
click at [610, 149] on icon "arrow-down" at bounding box center [618, 147] width 16 height 16
click at [557, 137] on button "Saída" at bounding box center [549, 129] width 14 height 14
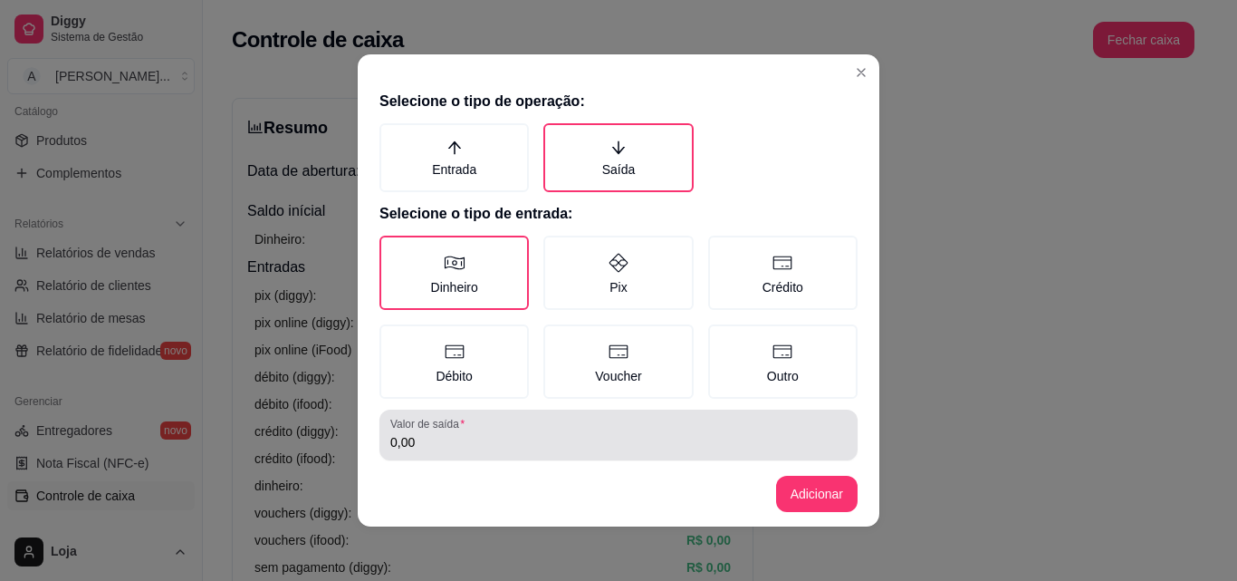
click at [558, 420] on div "0,00" at bounding box center [618, 435] width 456 height 36
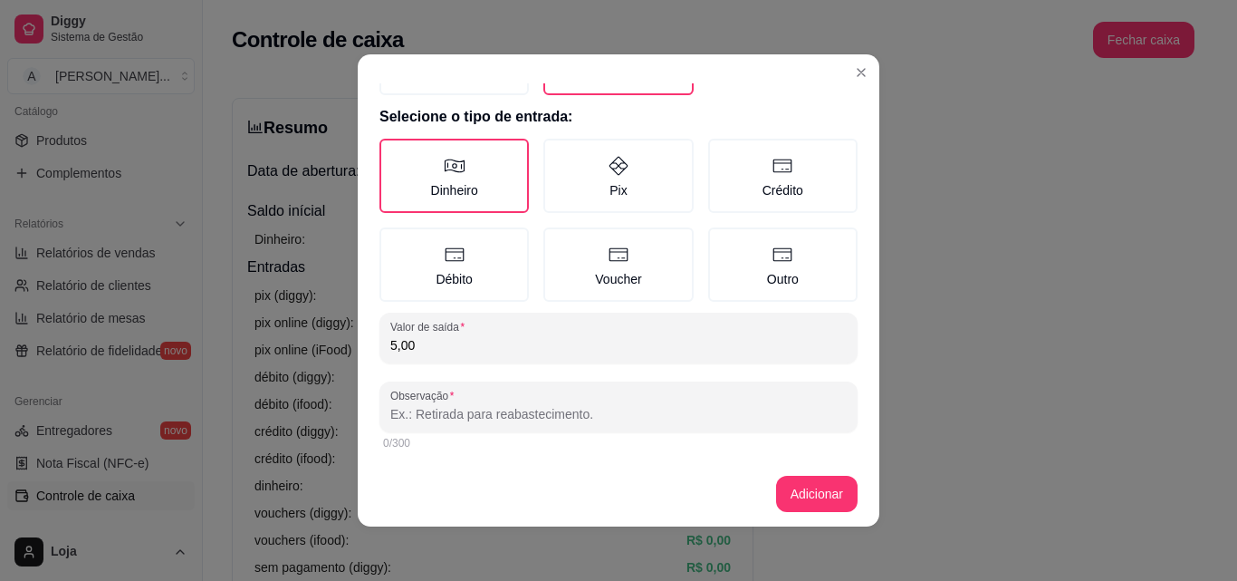
type input "5,00"
click at [554, 424] on div at bounding box center [618, 407] width 456 height 36
type input "rodo de pia"
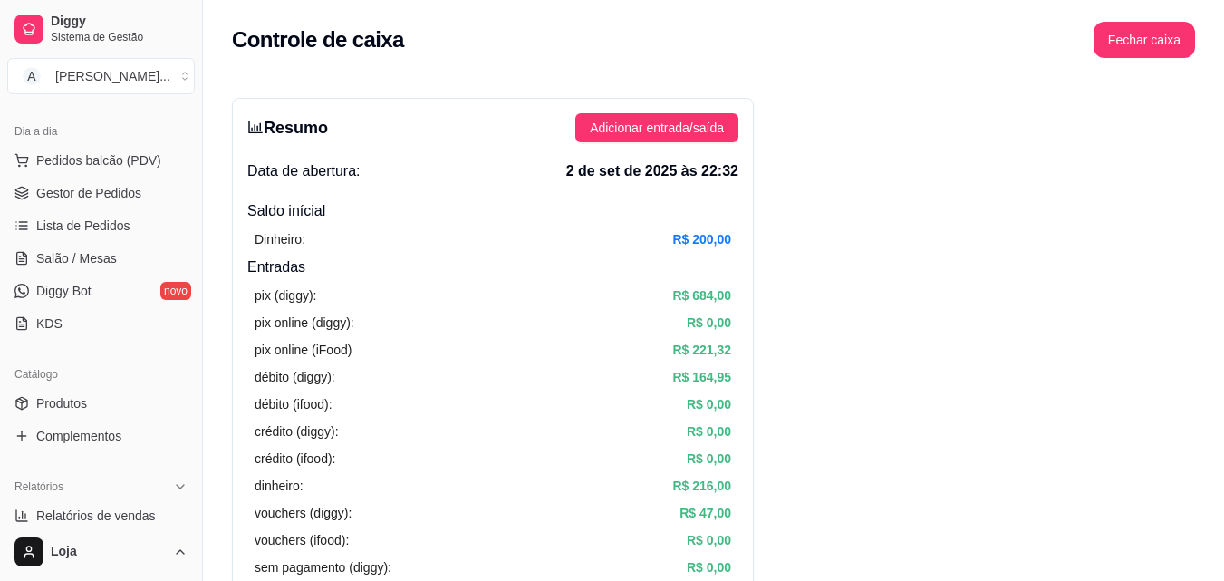
scroll to position [179, 0]
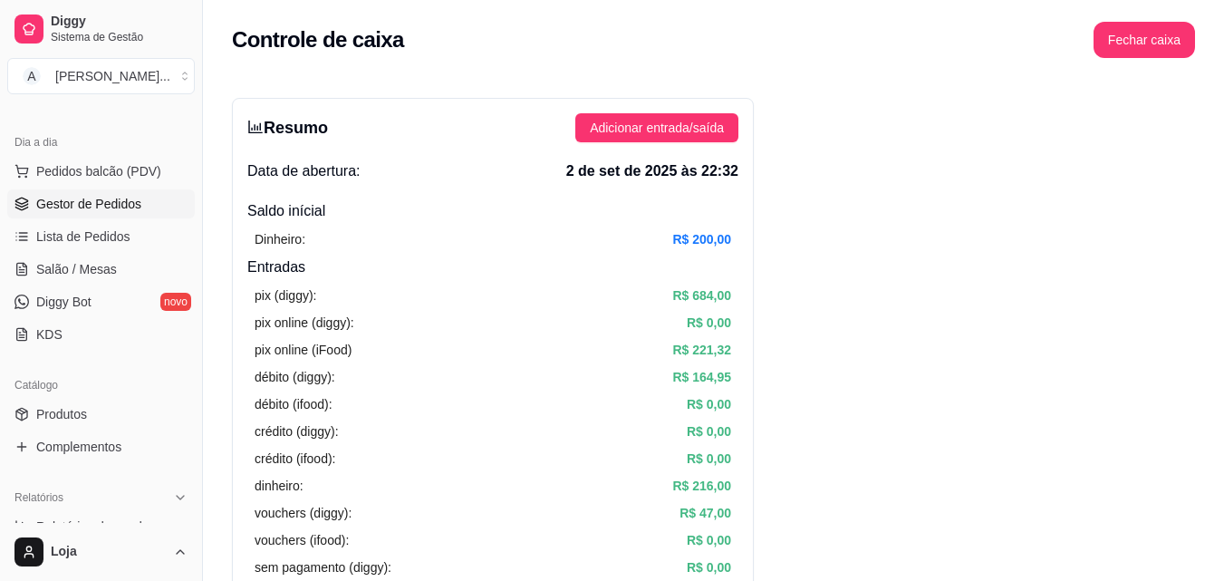
click at [79, 197] on span "Gestor de Pedidos" at bounding box center [88, 204] width 105 height 18
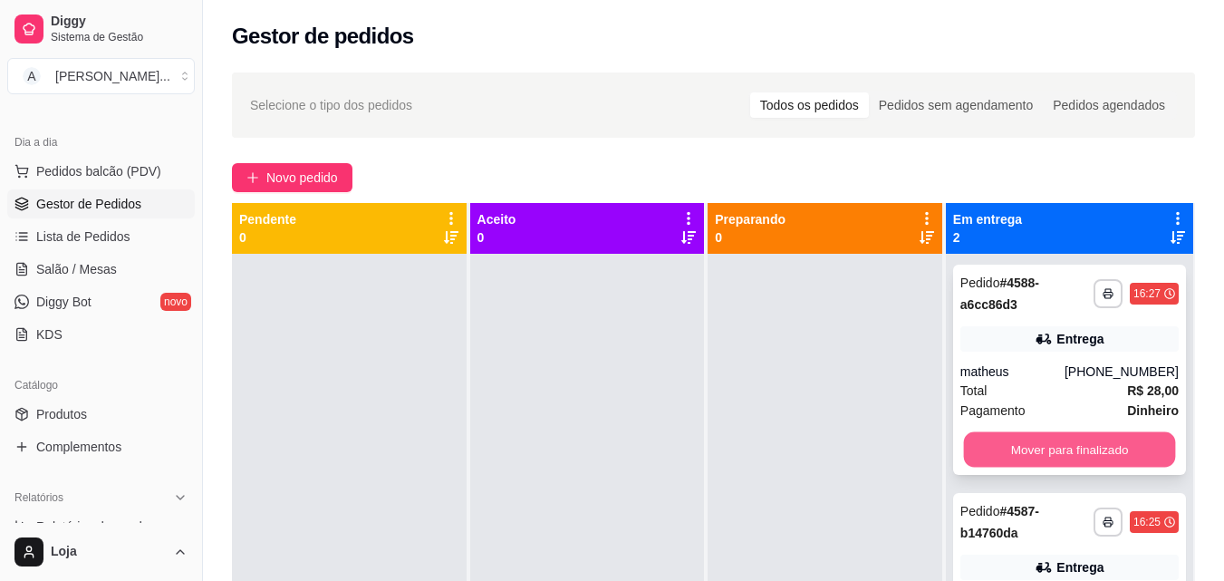
click at [1080, 461] on button "Mover para finalizado" at bounding box center [1069, 449] width 212 height 35
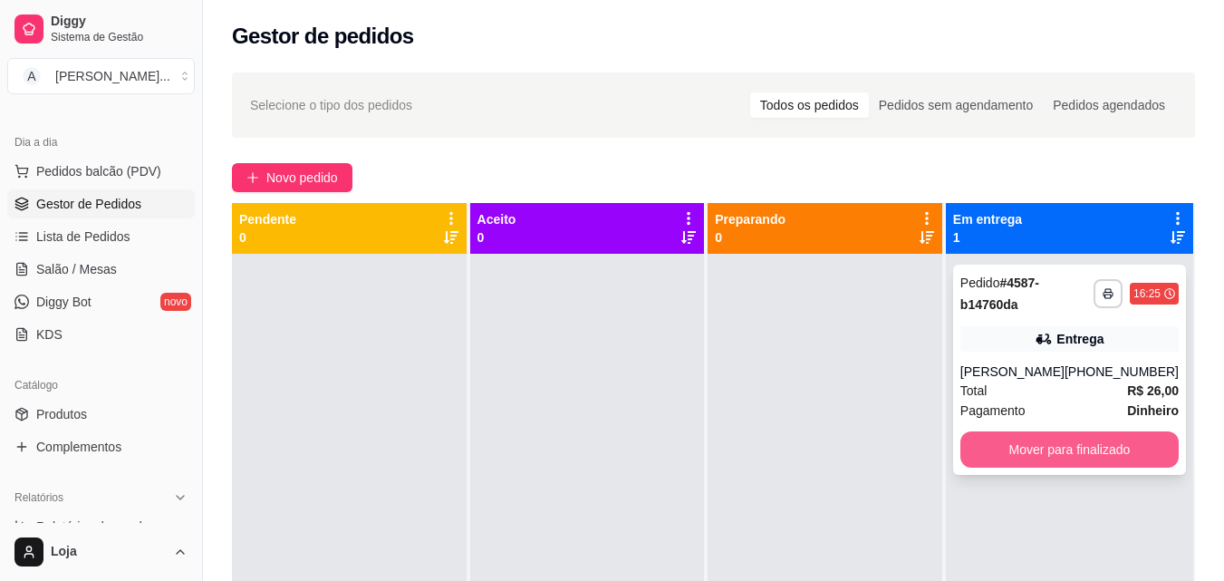
click at [1061, 442] on button "Mover para finalizado" at bounding box center [1069, 449] width 218 height 36
